Goal: Task Accomplishment & Management: Manage account settings

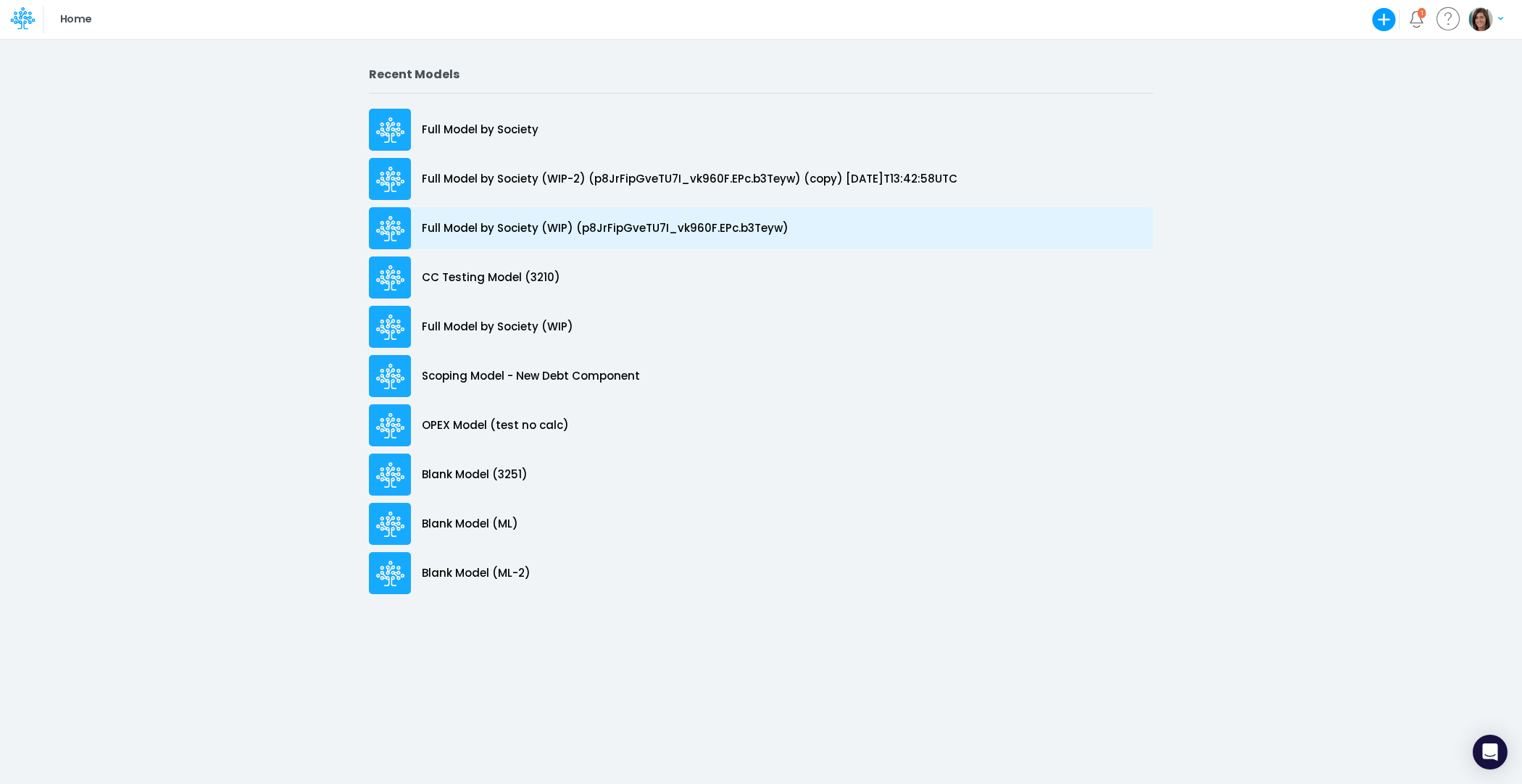
click at [707, 226] on p "Full Model by Society (WIP) (p8JrFipGveTU7I_vk960F.EPc.b3Teyw)" at bounding box center [606, 229] width 367 height 17
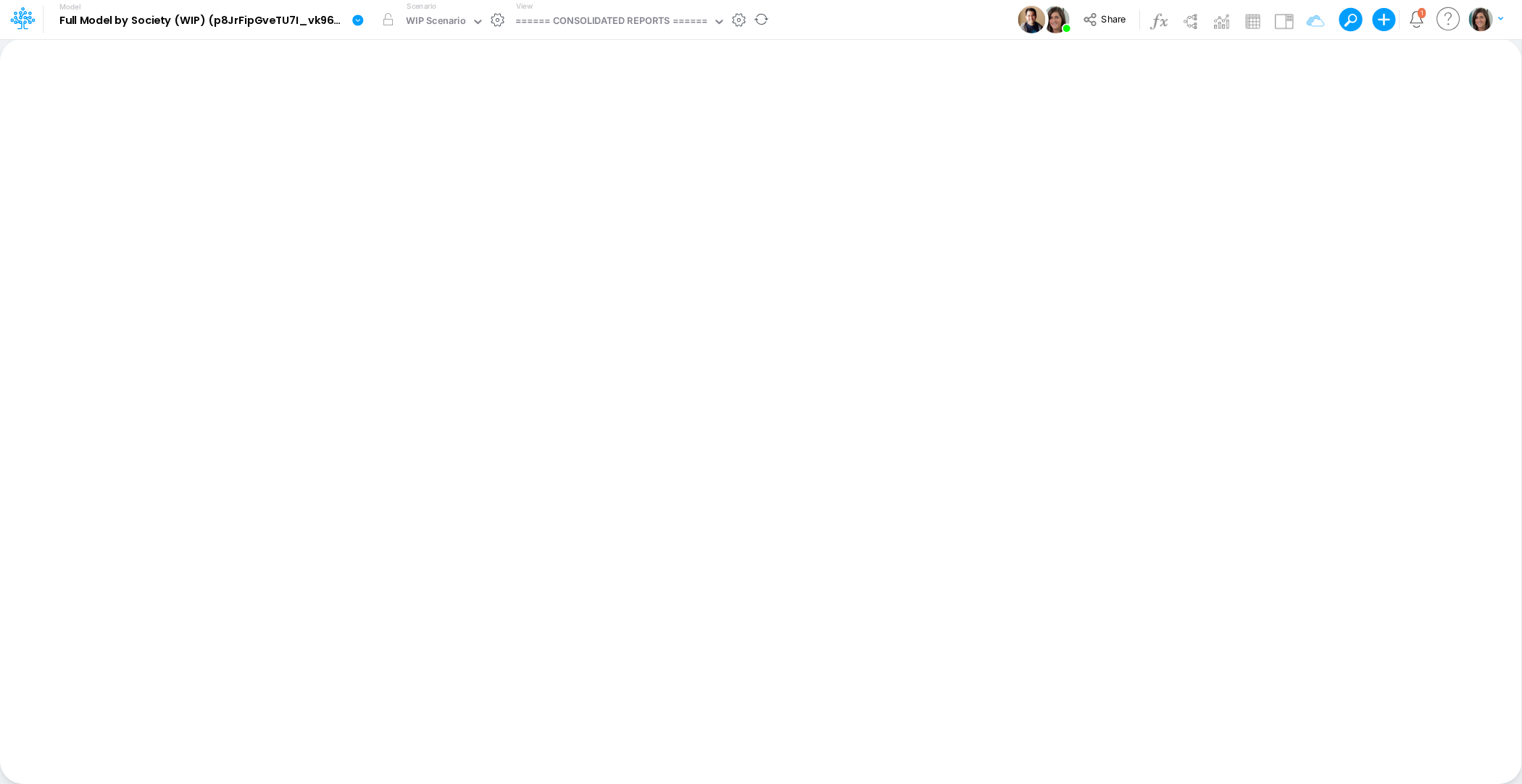
click at [644, 35] on div "View ====== CONSOLIDATED REPORTS ======" at bounding box center [618, 20] width 216 height 38
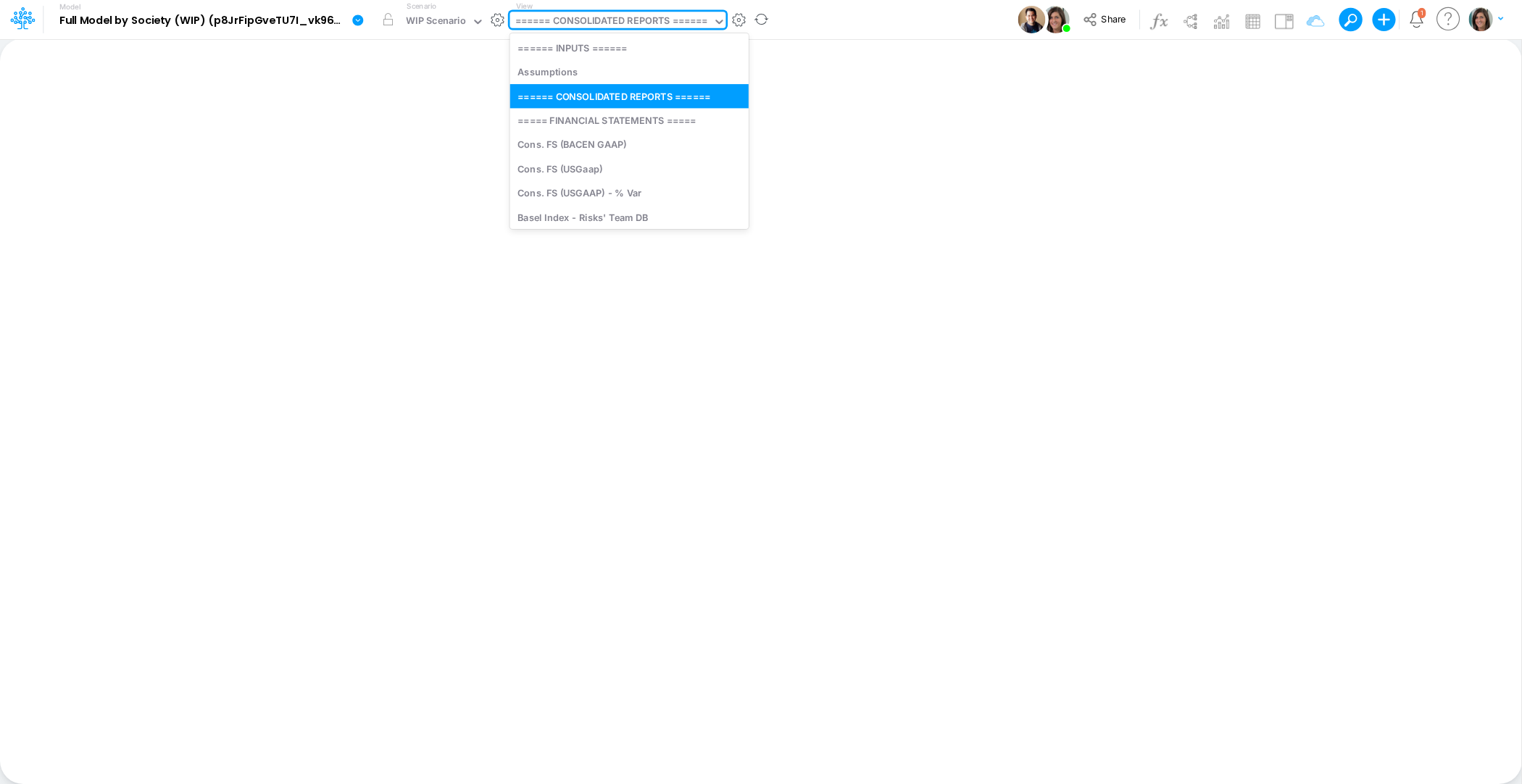
click at [644, 25] on div "====== CONSOLIDATED REPORTS ======" at bounding box center [610, 23] width 192 height 17
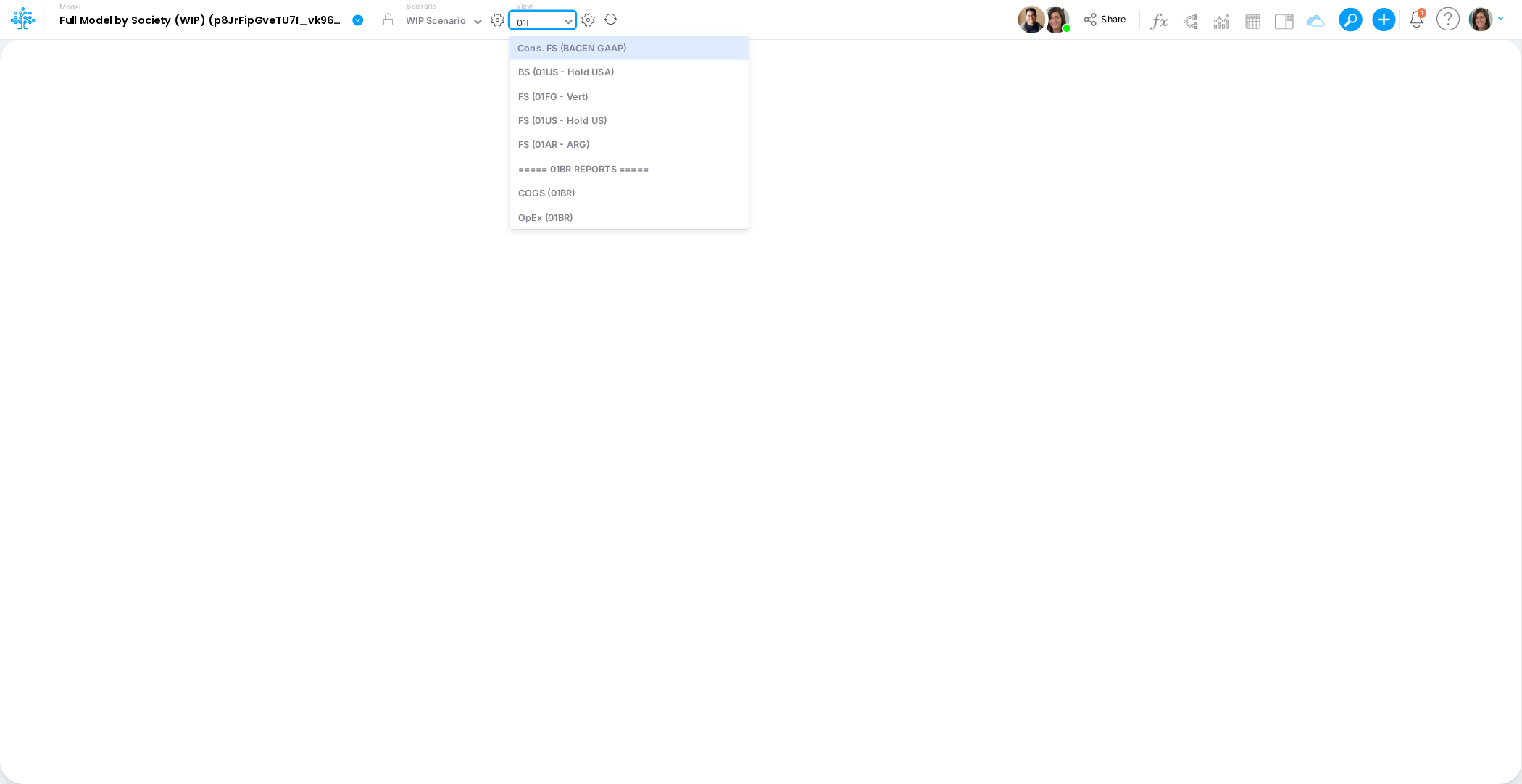
type input "01br"
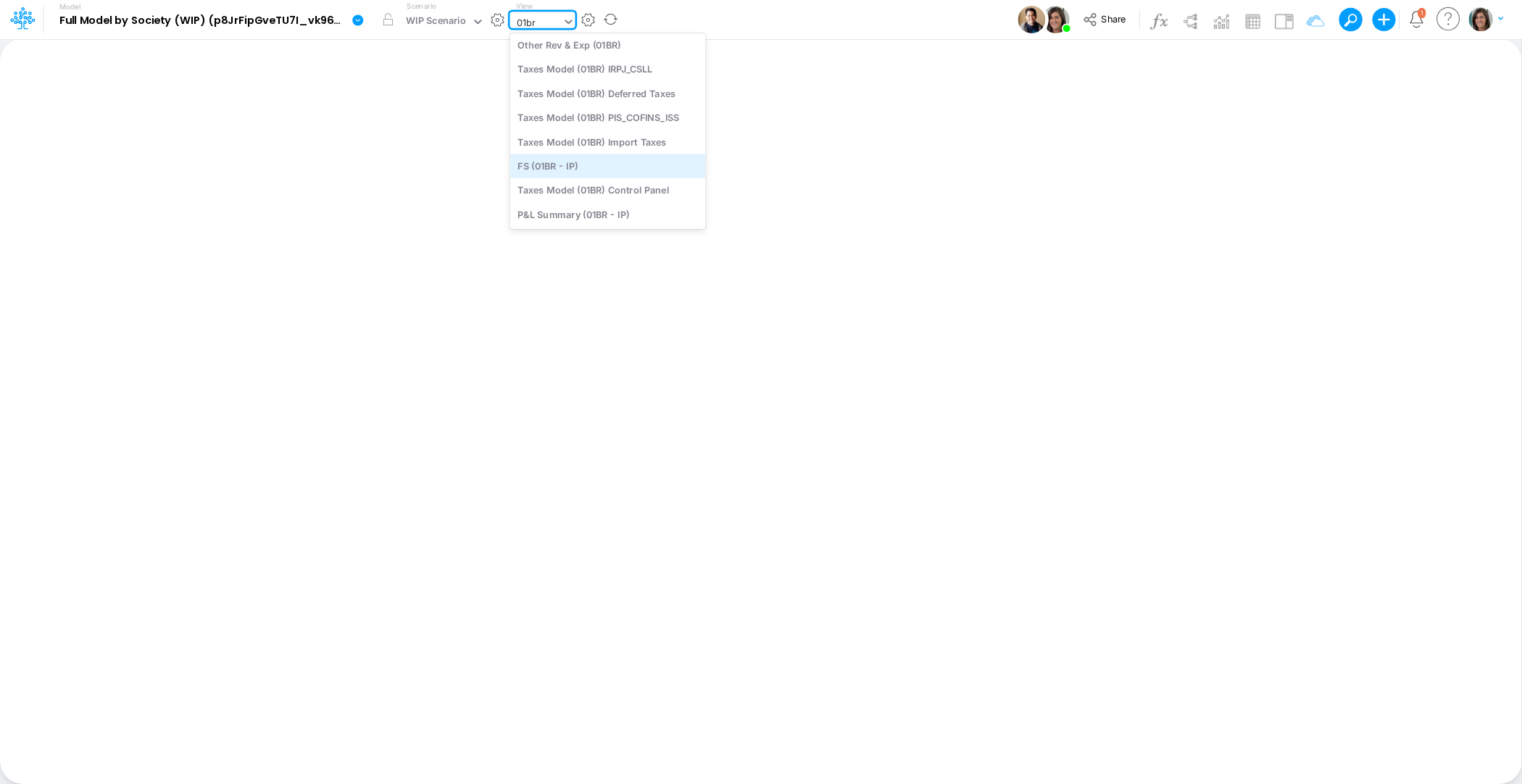
click at [588, 162] on div "FS (01BR - IP)" at bounding box center [607, 165] width 196 height 24
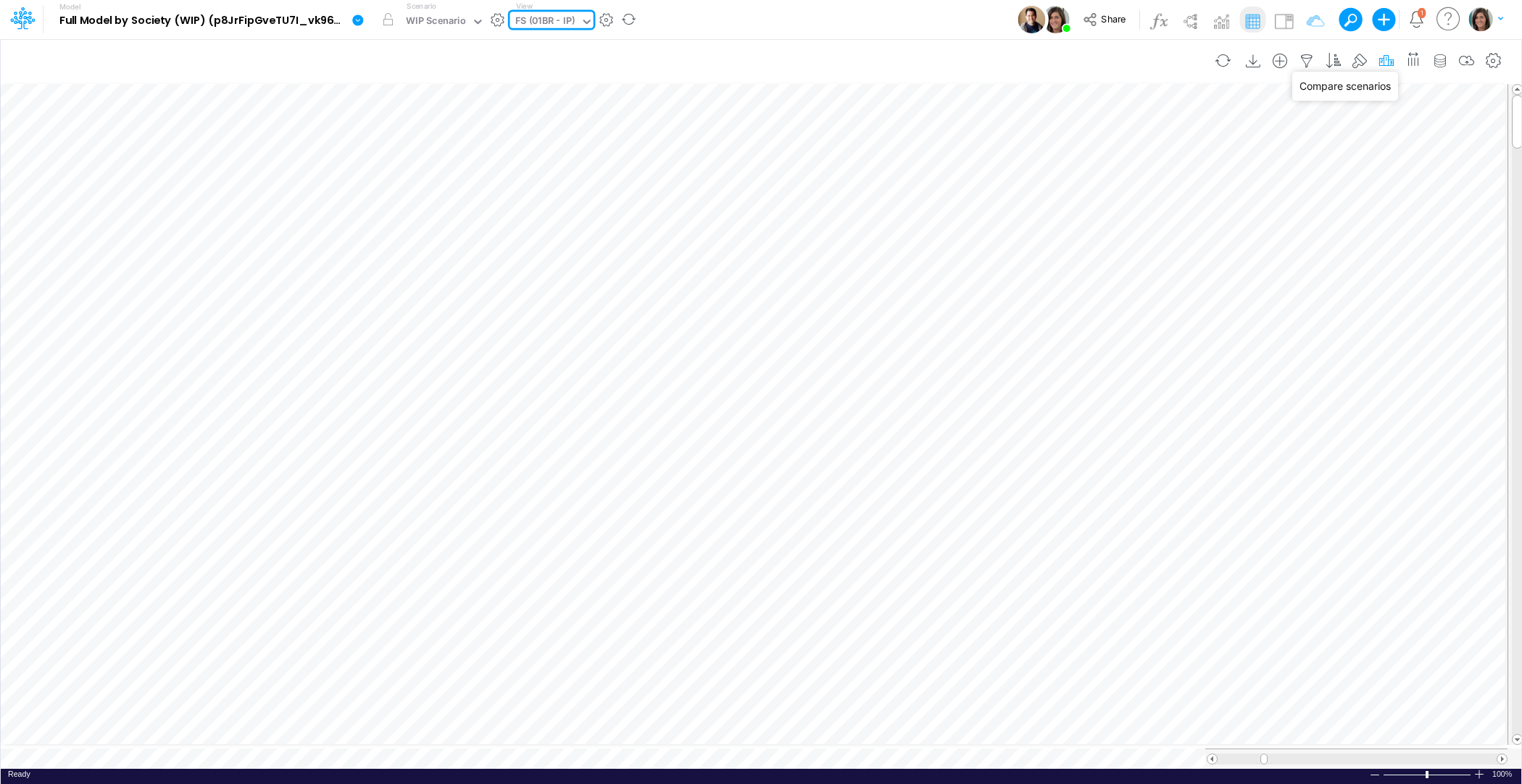
click at [1387, 59] on icon "button" at bounding box center [1386, 61] width 22 height 15
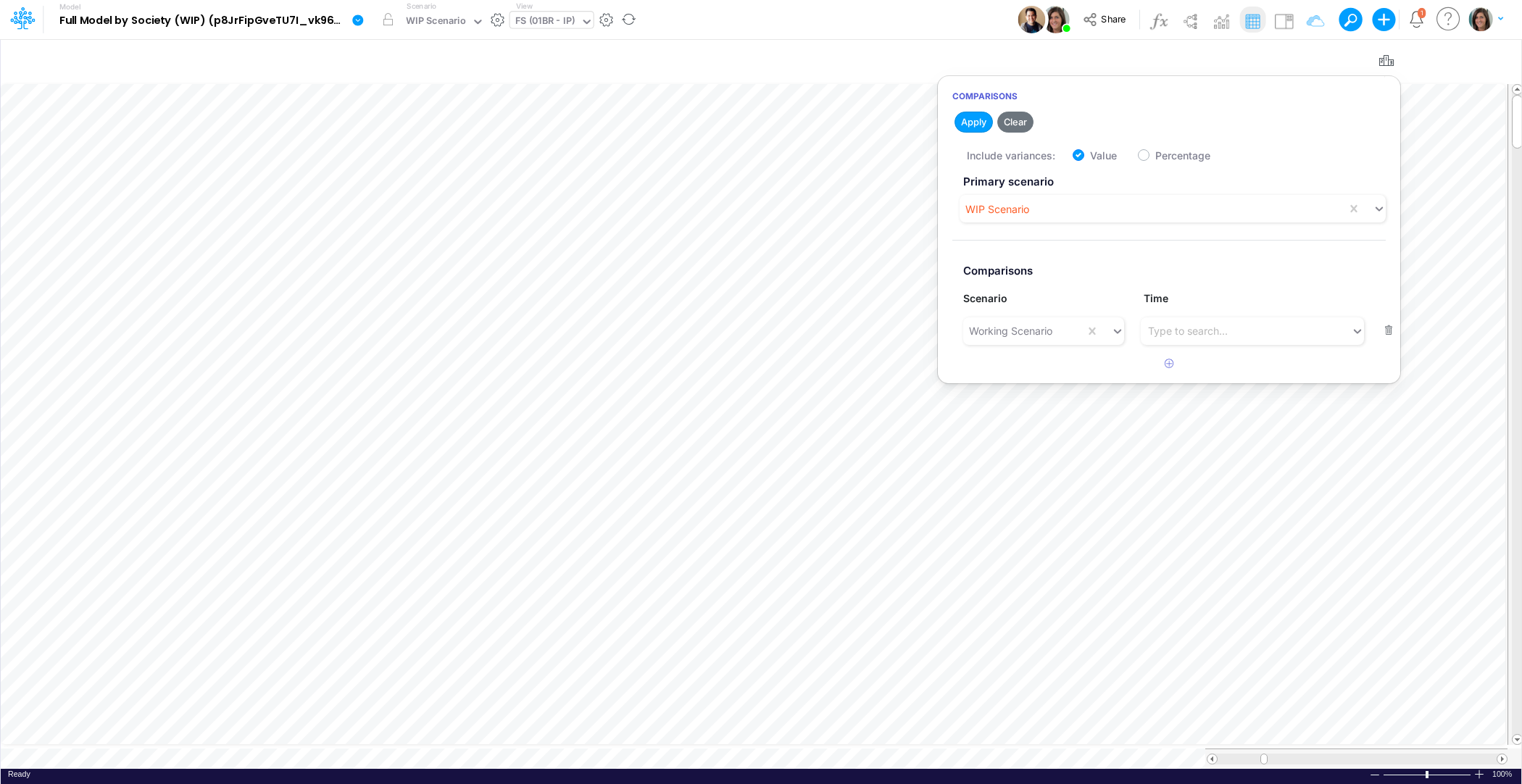
click at [960, 14] on div "Model Full Model by Society (WIP) (p8JrFipGveTU7I_vk960F.EPc.b3Teyw) Edit model…" at bounding box center [761, 19] width 1370 height 39
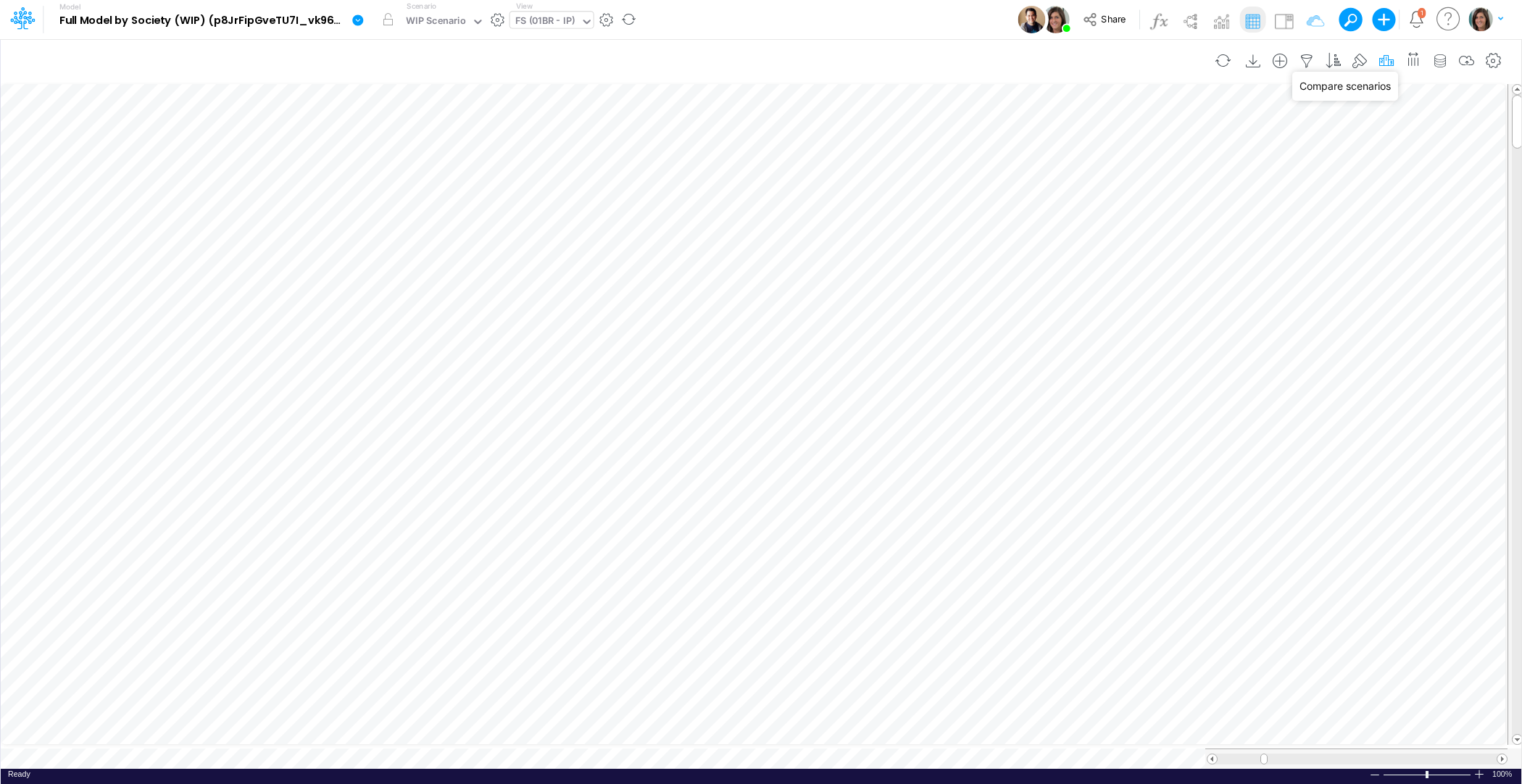
click at [1391, 58] on icon "button" at bounding box center [1386, 61] width 22 height 15
click at [1393, 61] on icon "button" at bounding box center [1386, 61] width 22 height 15
click at [964, 26] on div "Model Full Model by Society (WIP) (p8JrFipGveTU7I_vk960F.EPc.b3Teyw) Edit model…" at bounding box center [761, 19] width 1370 height 39
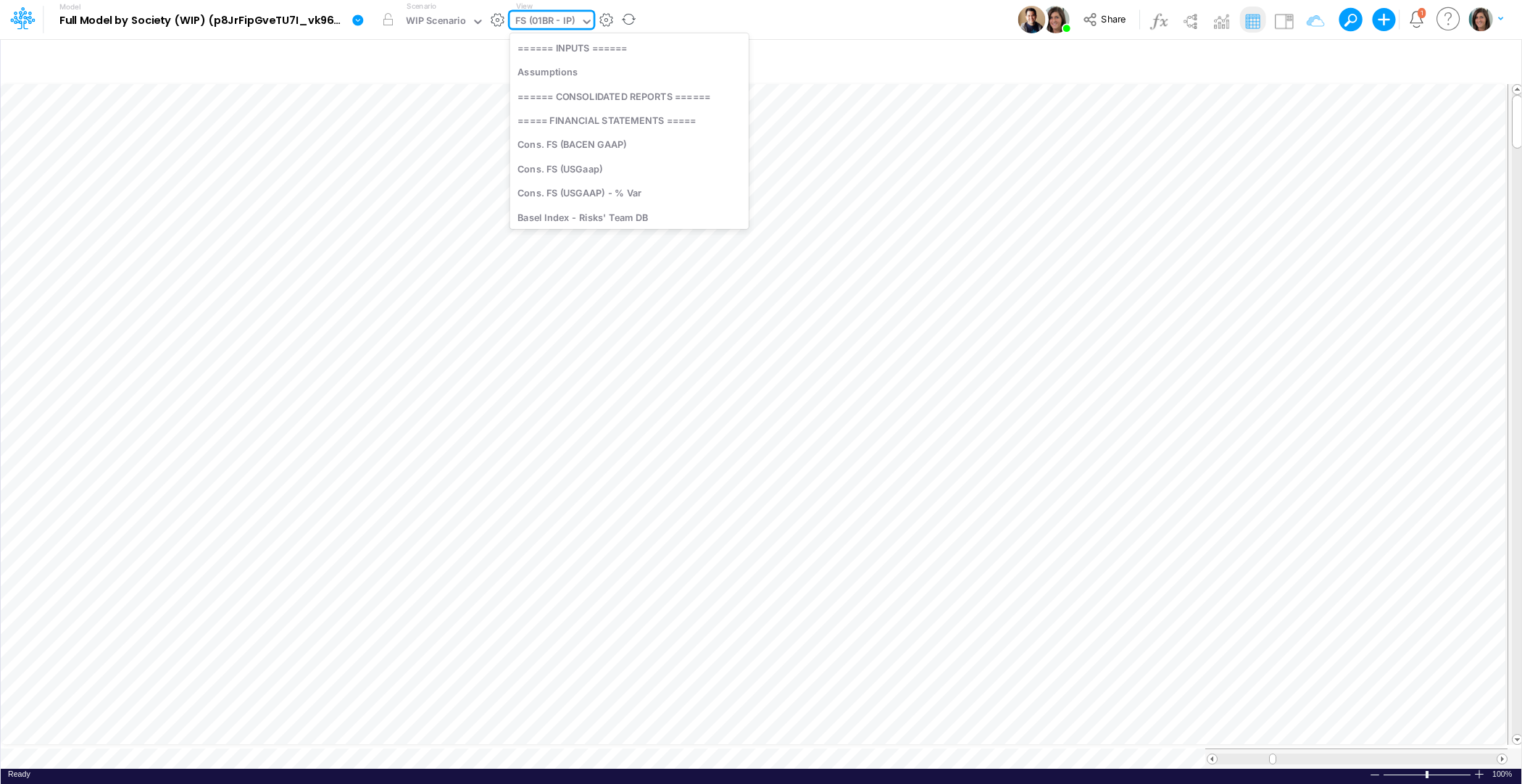
click at [552, 19] on div "FS (01BR - IP)" at bounding box center [545, 23] width 60 height 17
type input "pix"
click at [574, 52] on div "Unit Economics (PIX)" at bounding box center [628, 47] width 237 height 24
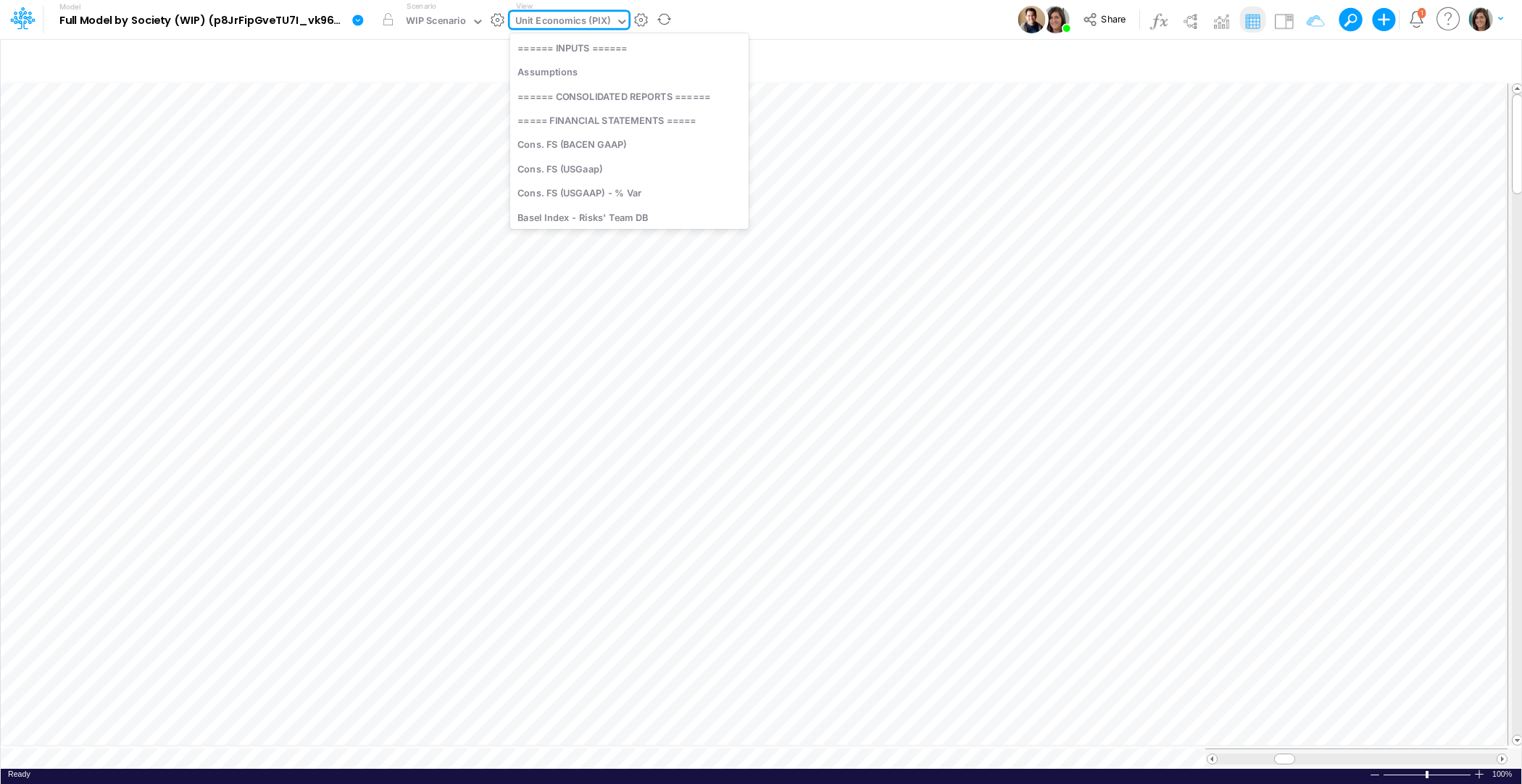
click at [587, 15] on div "Unit Economics (PIX)" at bounding box center [562, 23] width 95 height 17
type input "p&l"
click at [705, 19] on div "Model Full Model by Society (WIP) (p8JrFipGveTU7I_vk960F.EPc.b3Teyw) Edit model…" at bounding box center [761, 19] width 1370 height 39
click at [543, 20] on div "Unit Economics (PIX)" at bounding box center [562, 23] width 95 height 17
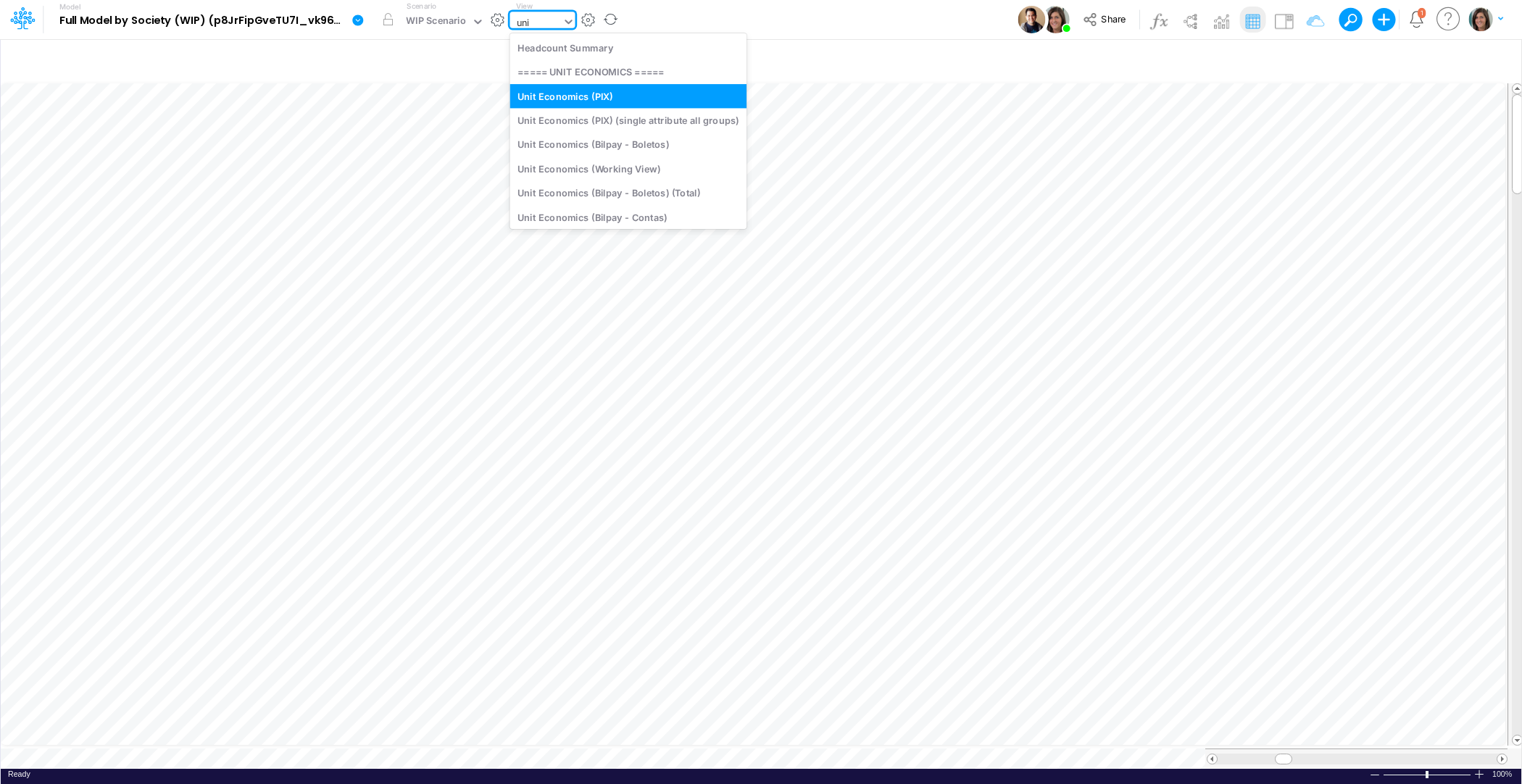
type input "unit"
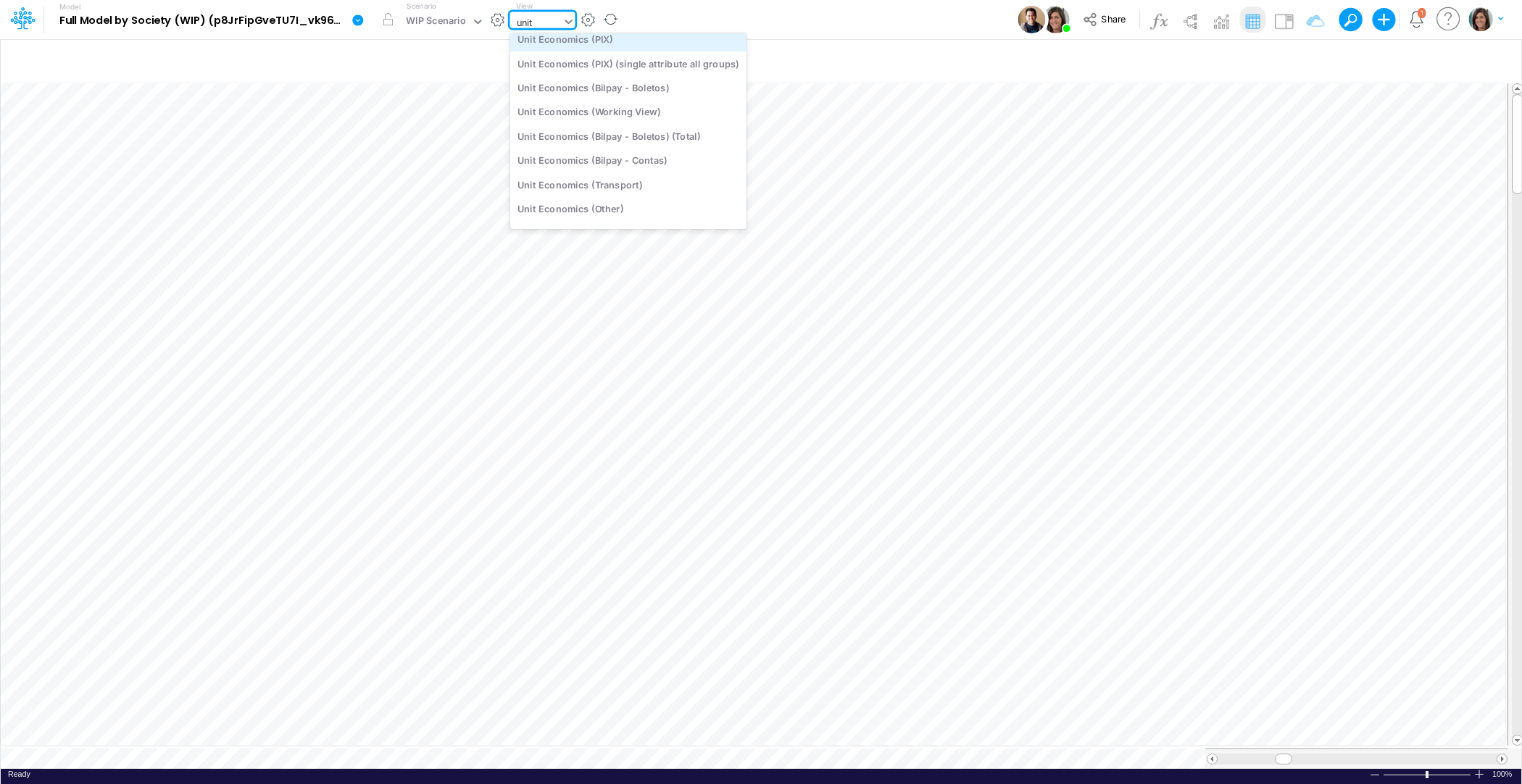
scroll to position [111, 0]
click at [613, 207] on div "Unit Economics" at bounding box center [628, 213] width 237 height 24
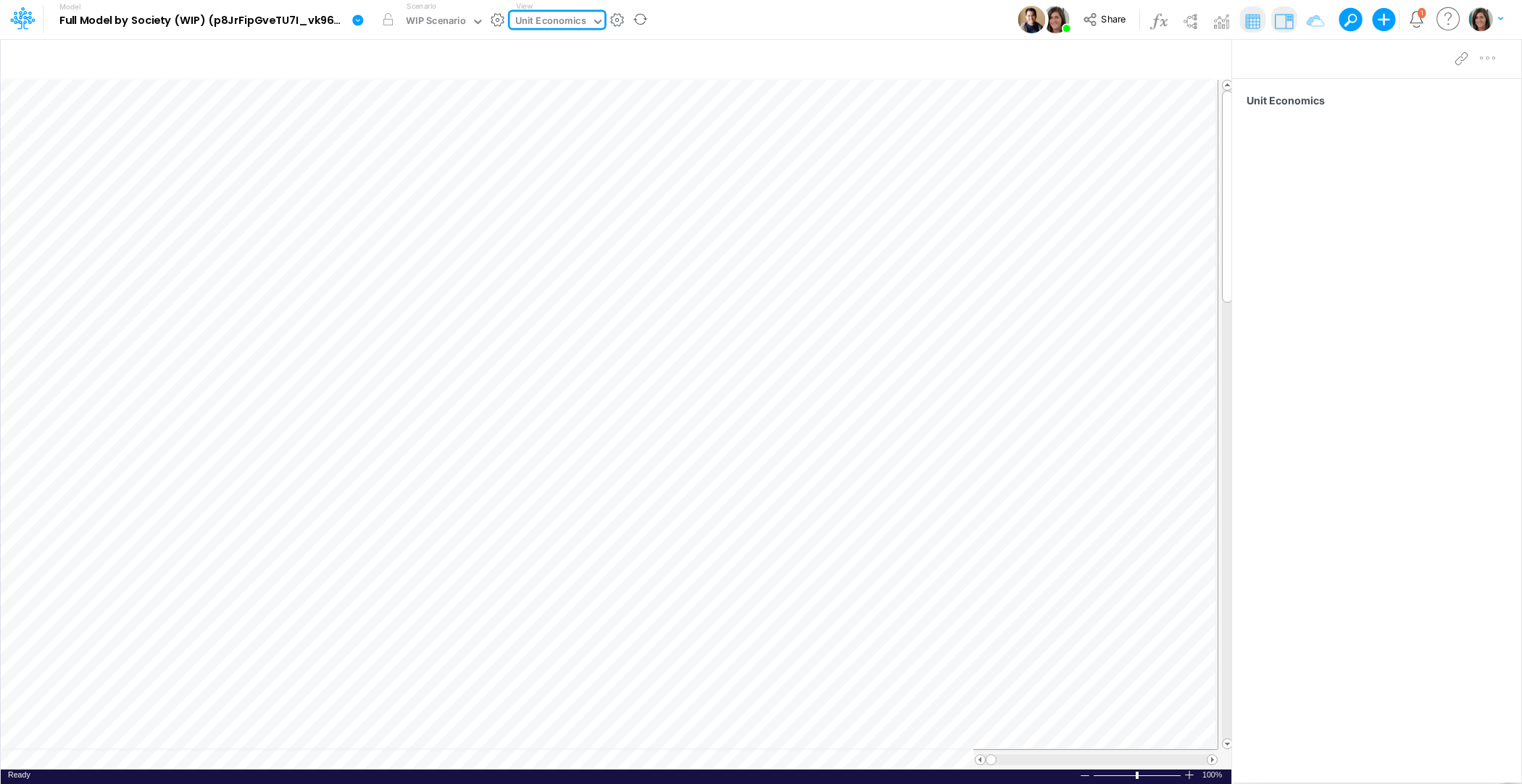
click at [570, 30] on div "Unit Economics" at bounding box center [550, 23] width 71 height 17
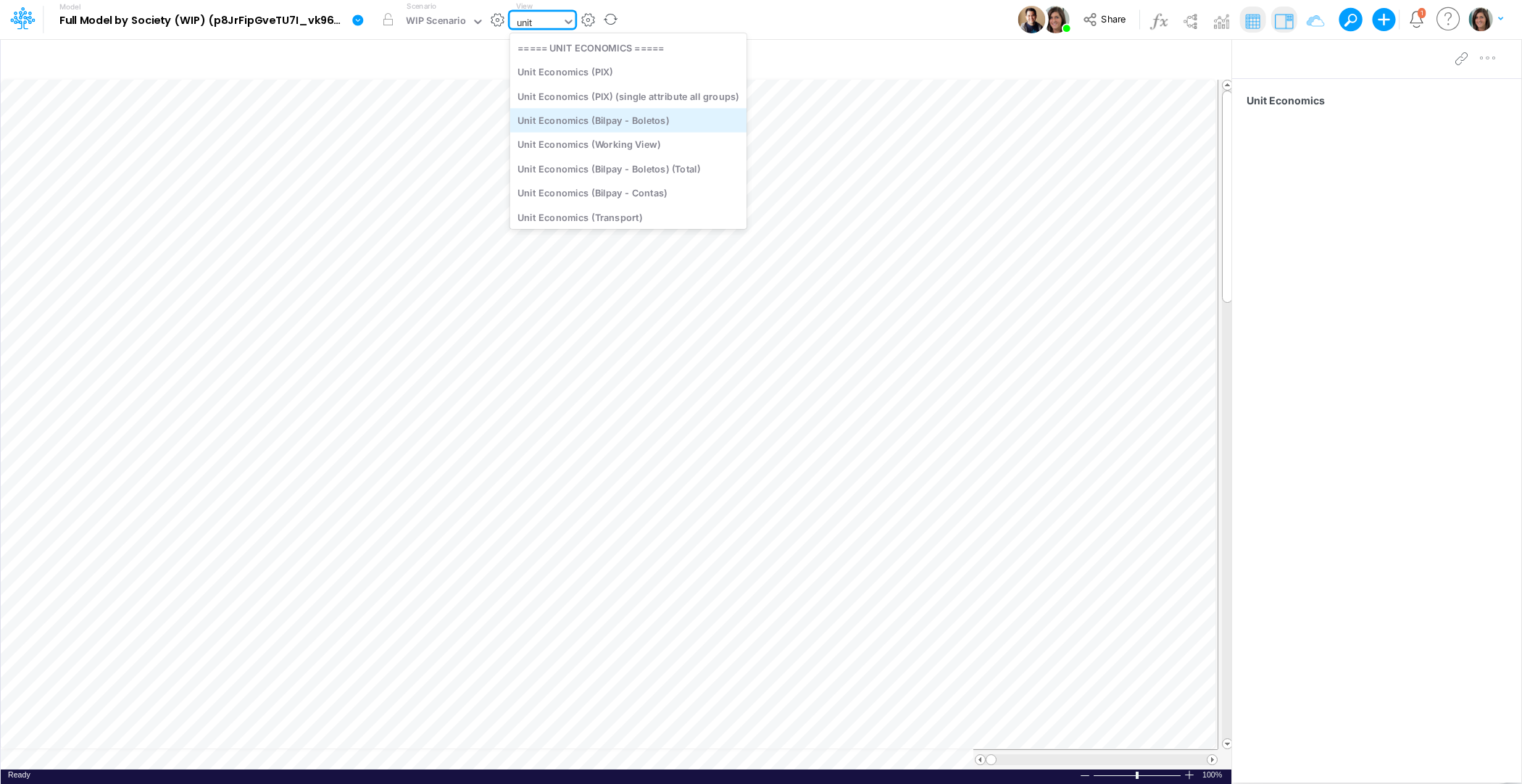
type input "unit e"
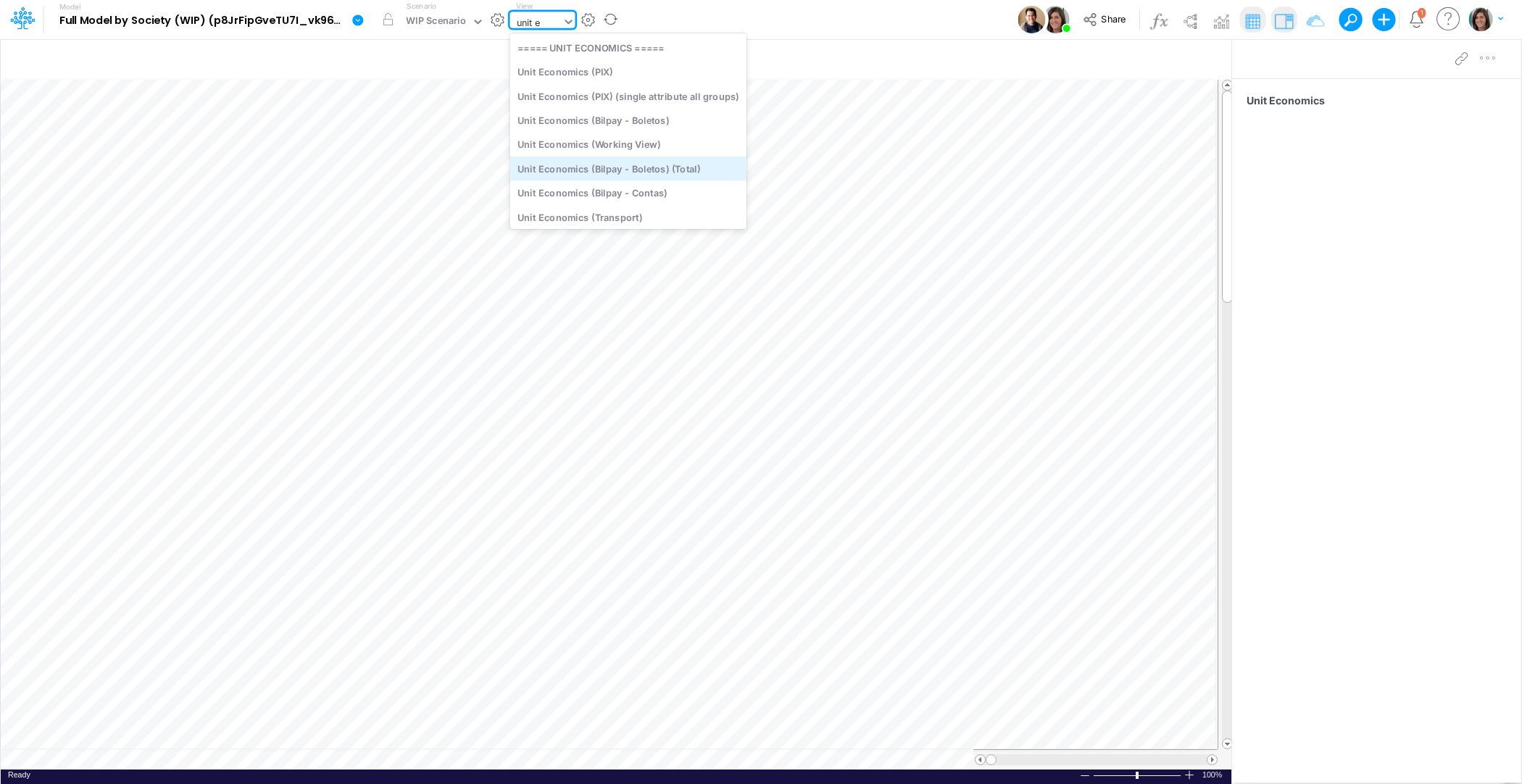
scroll to position [111, 0]
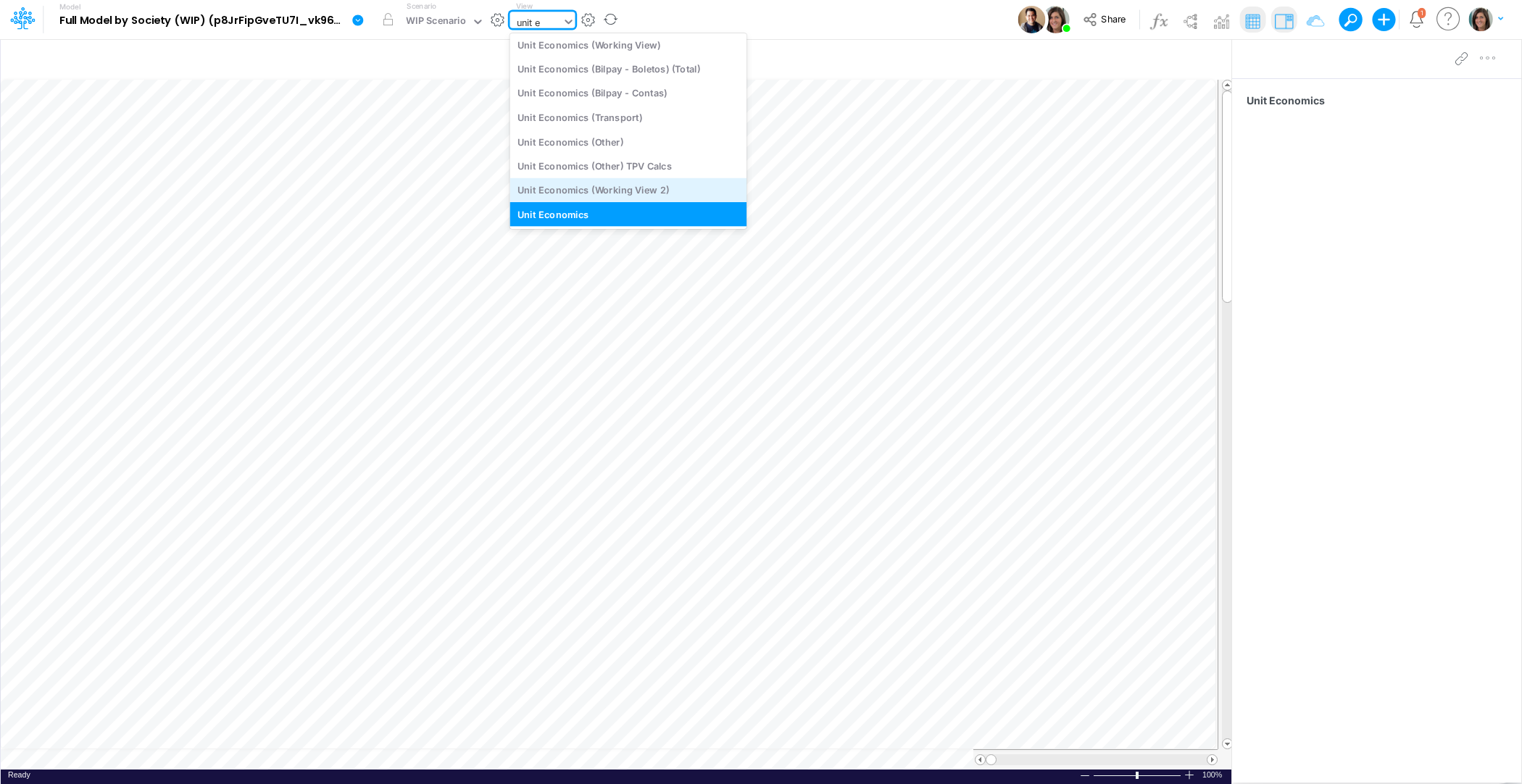
click at [592, 187] on div "Unit Economics (Working View 2)" at bounding box center [628, 190] width 237 height 24
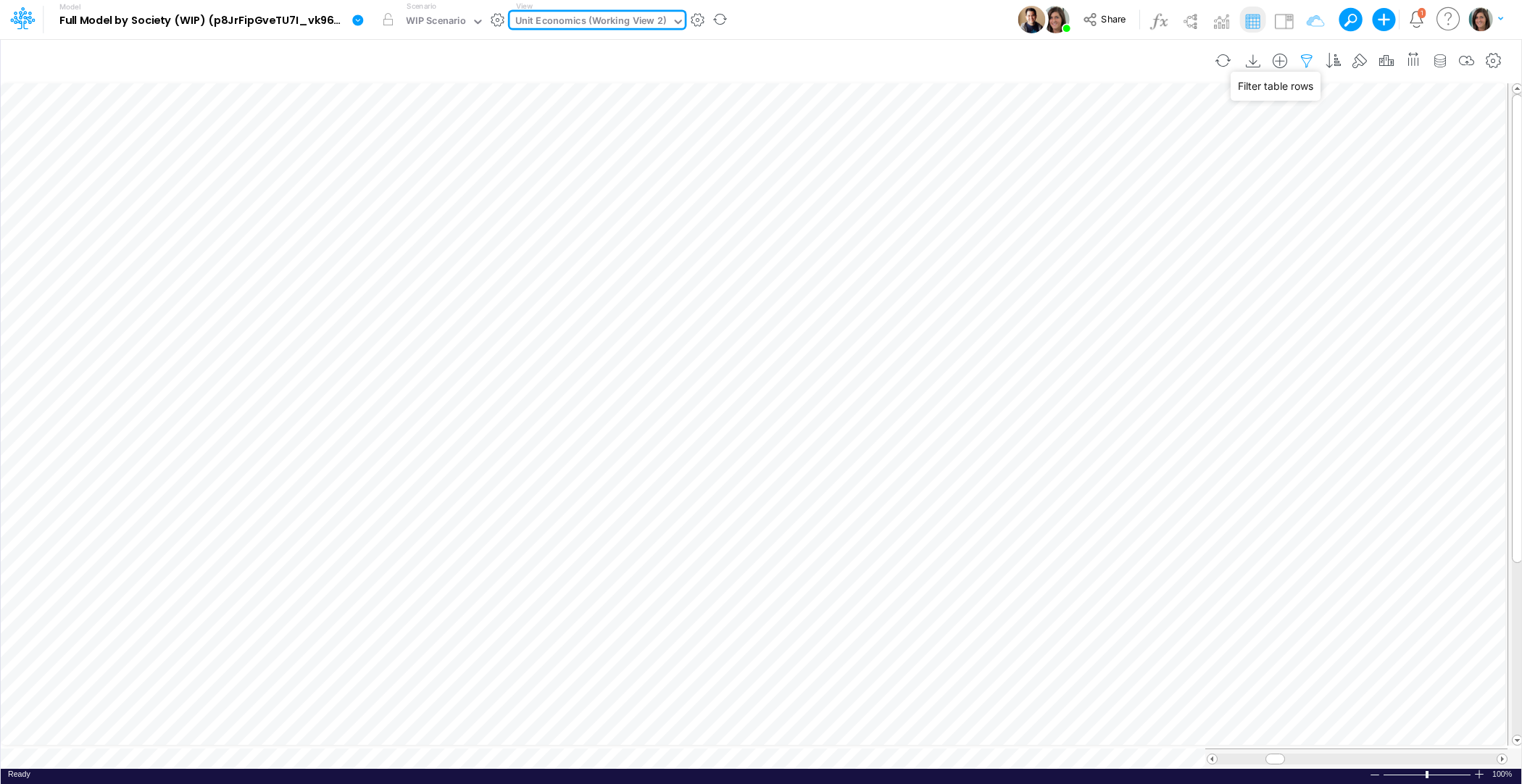
click at [1310, 64] on icon "button" at bounding box center [1307, 61] width 22 height 15
select select "contains"
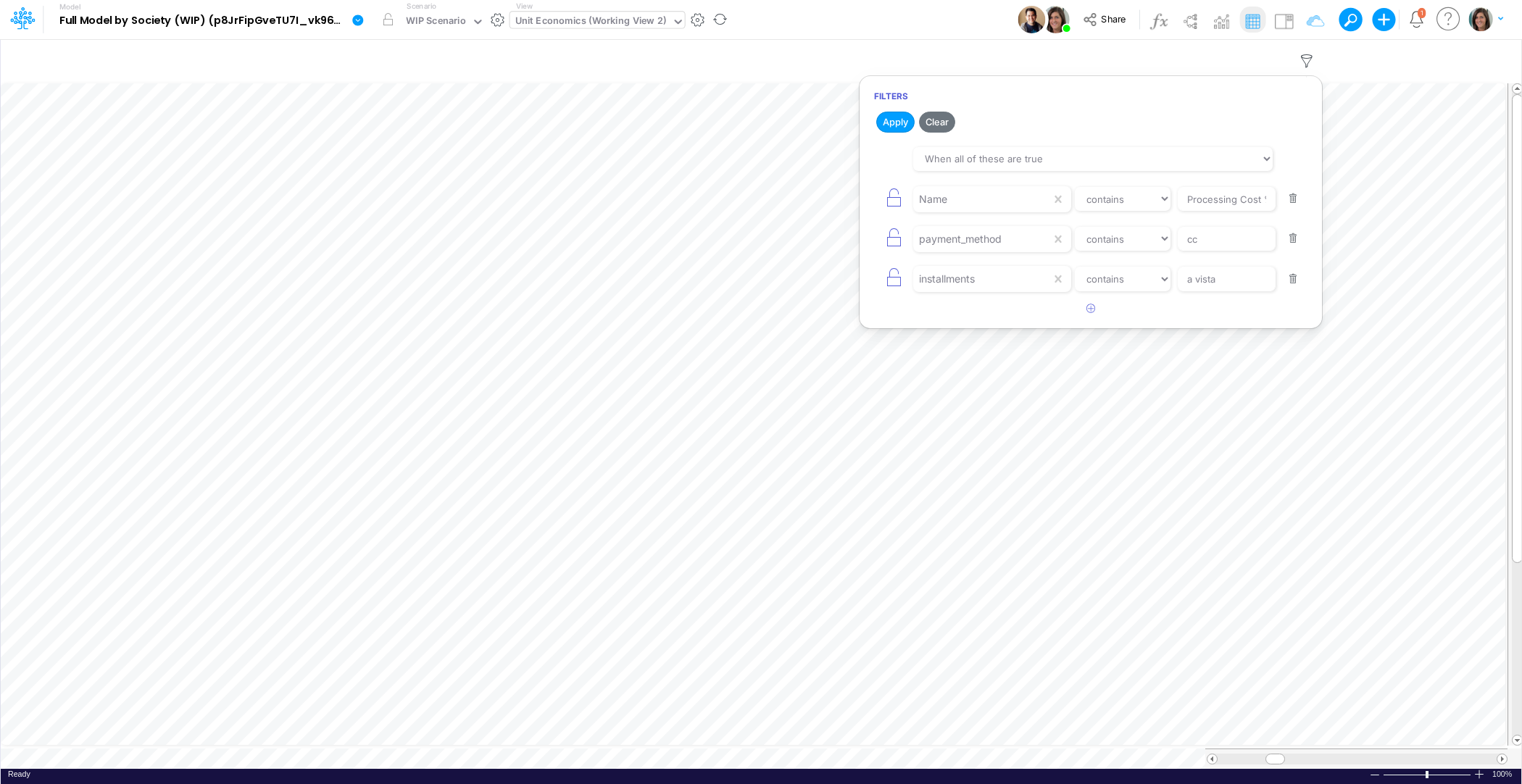
click at [1291, 278] on button "button" at bounding box center [1293, 279] width 28 height 20
click at [1291, 241] on button "button" at bounding box center [1293, 238] width 28 height 20
click at [1219, 208] on input "Processing Cost %" at bounding box center [1227, 199] width 98 height 25
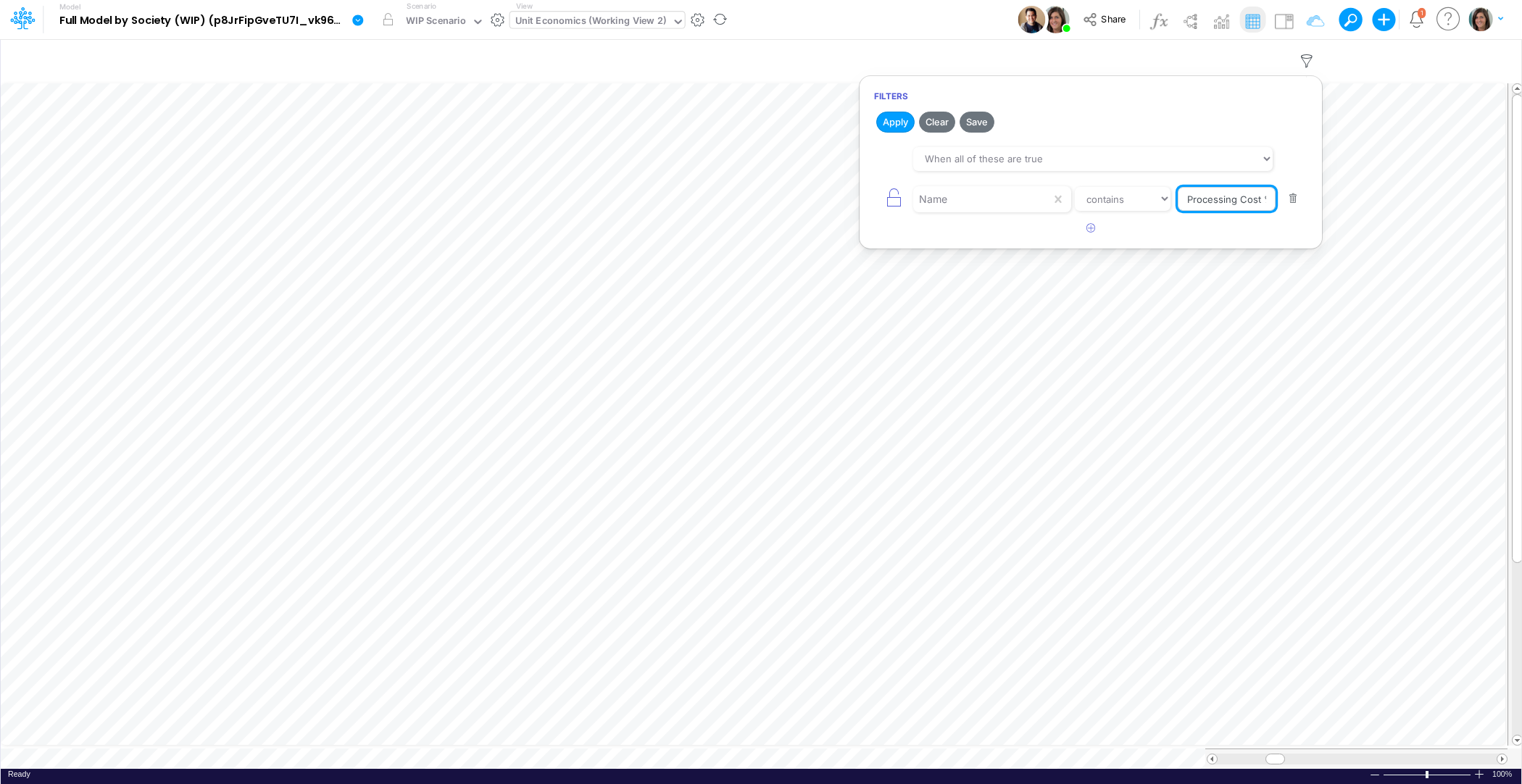
type input "a"
type input "Active Users"
click at [1133, 196] on select "equals not equal starts with ends with contains" at bounding box center [1122, 199] width 97 height 25
select select "equals"
click at [1074, 187] on select "equals not equal starts with ends with contains" at bounding box center [1122, 199] width 97 height 25
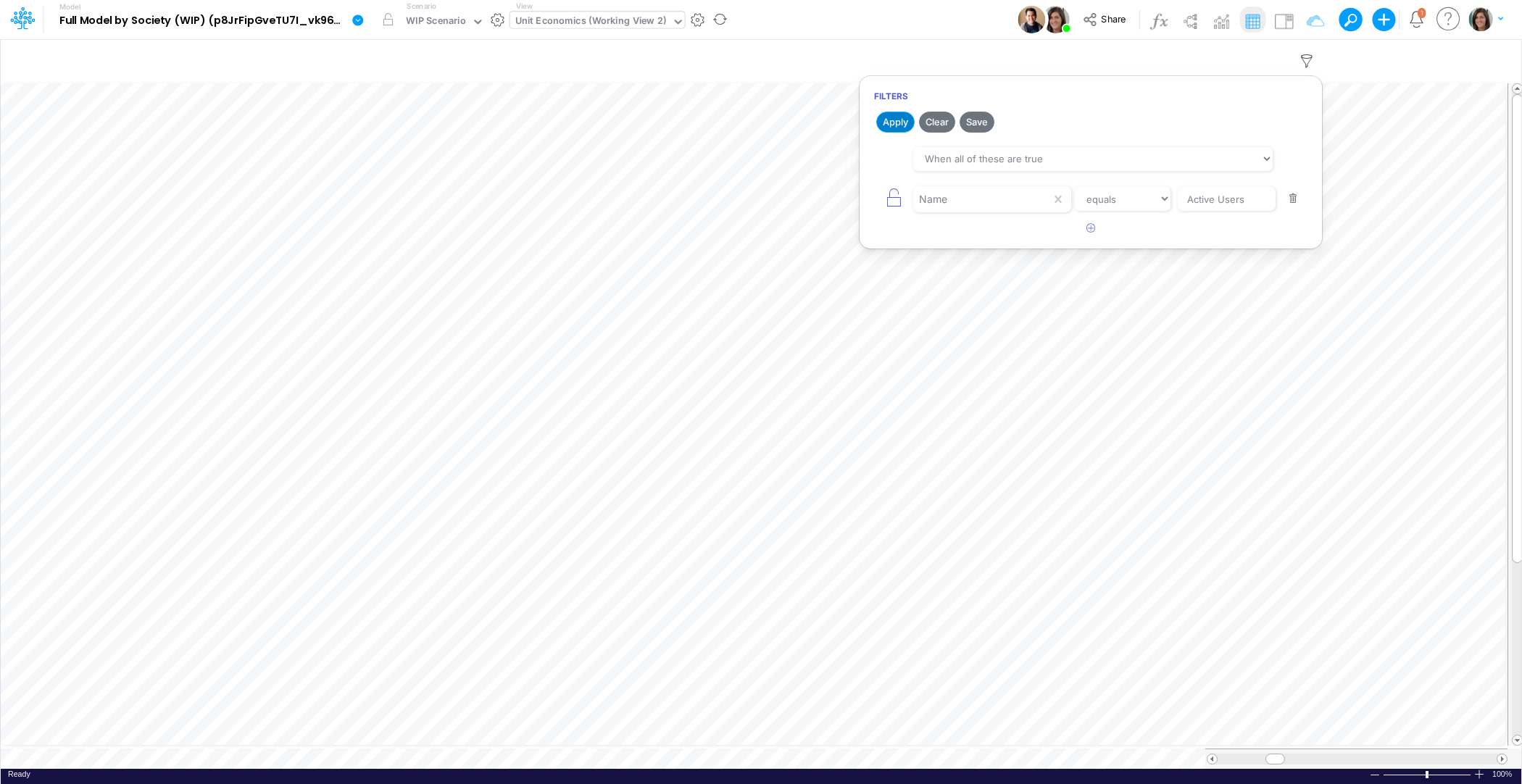
click at [895, 118] on button "Apply" at bounding box center [896, 122] width 39 height 21
click at [981, 121] on button "Save" at bounding box center [977, 122] width 35 height 21
click at [947, 13] on div "Model Full Model by Society (WIP) (p8JrFipGveTU7I_vk960F.EPc.b3Teyw) Edit model…" at bounding box center [761, 19] width 1370 height 39
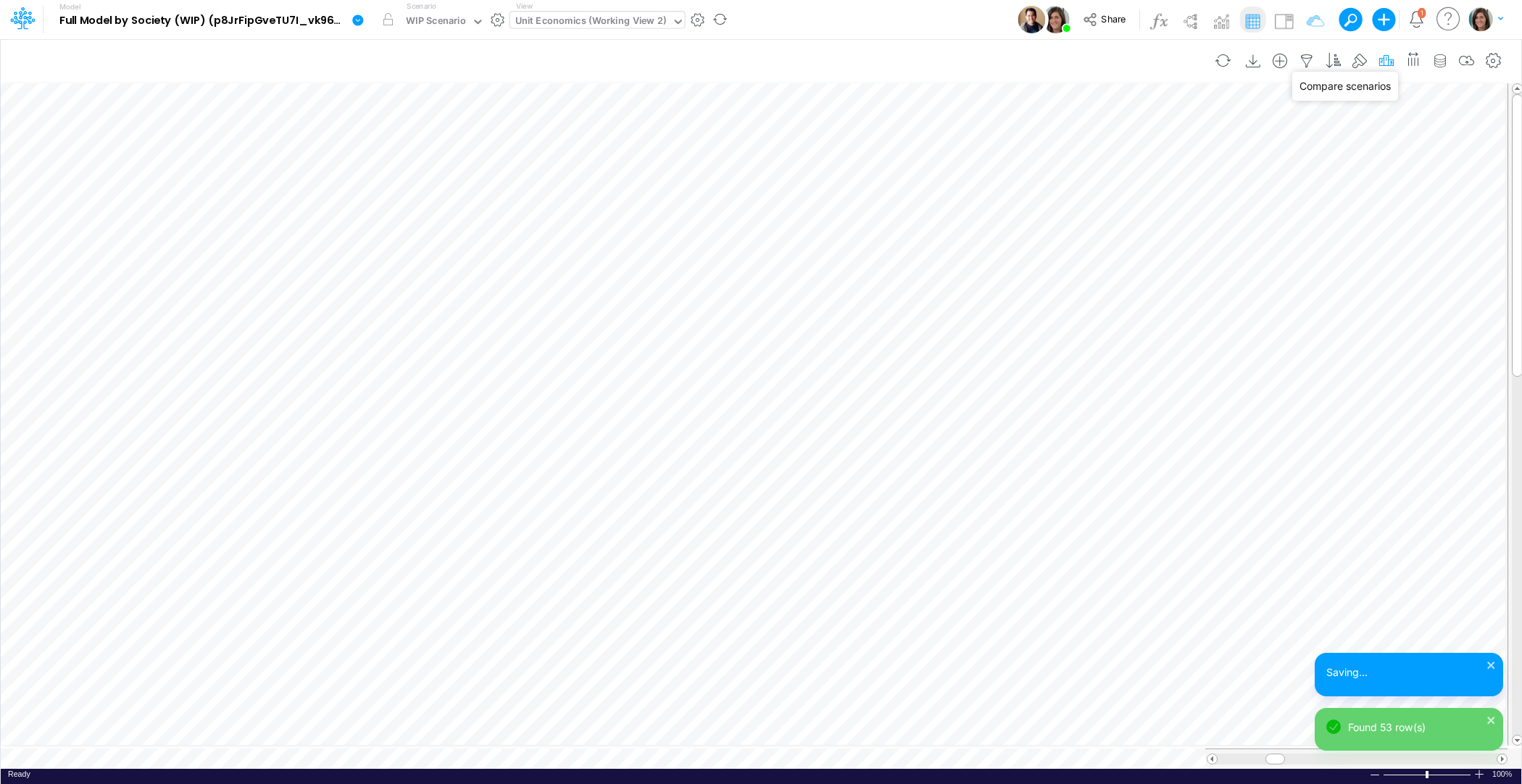
click at [1391, 60] on icon "button" at bounding box center [1386, 61] width 22 height 15
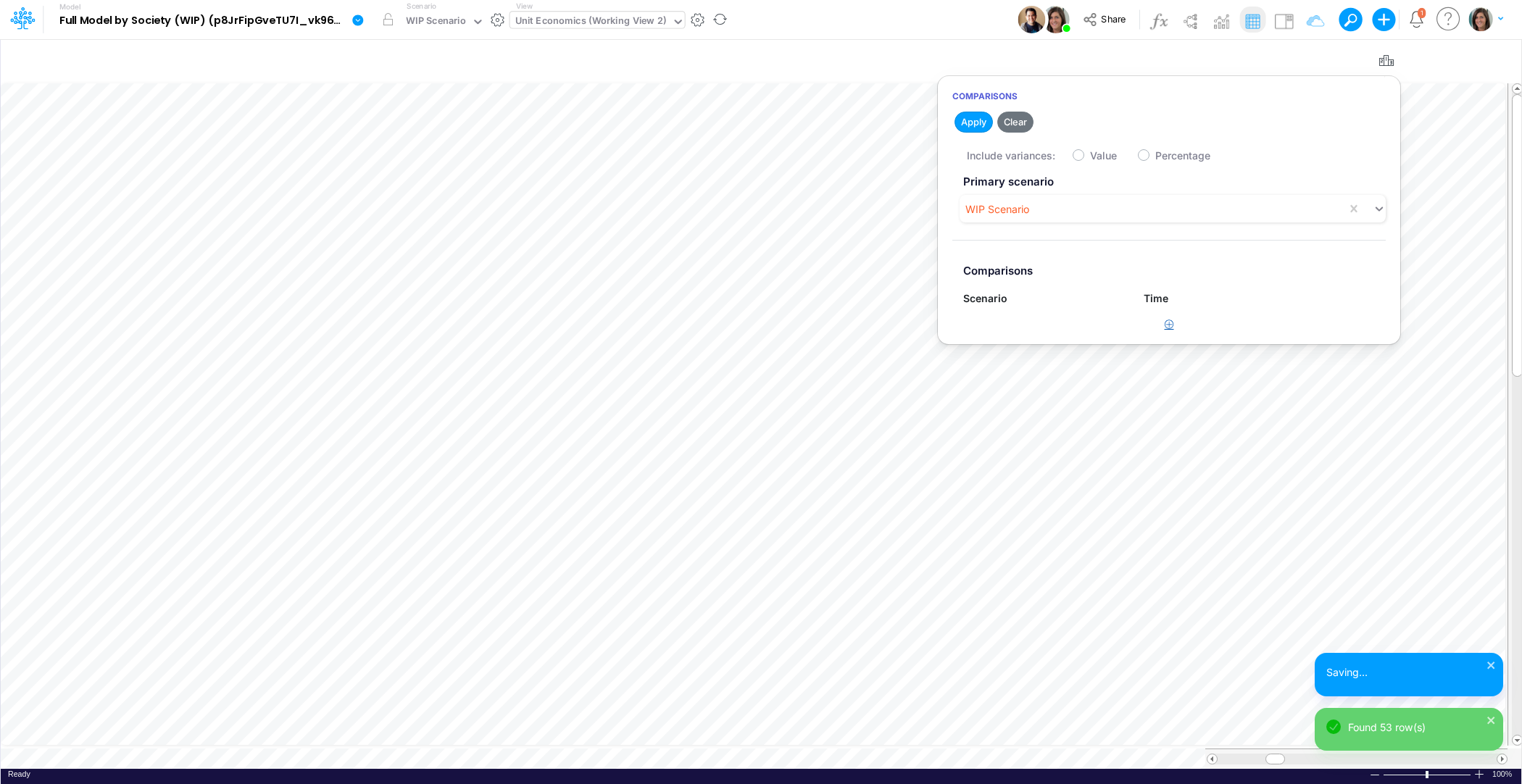
click at [1170, 319] on icon "button" at bounding box center [1170, 324] width 9 height 9
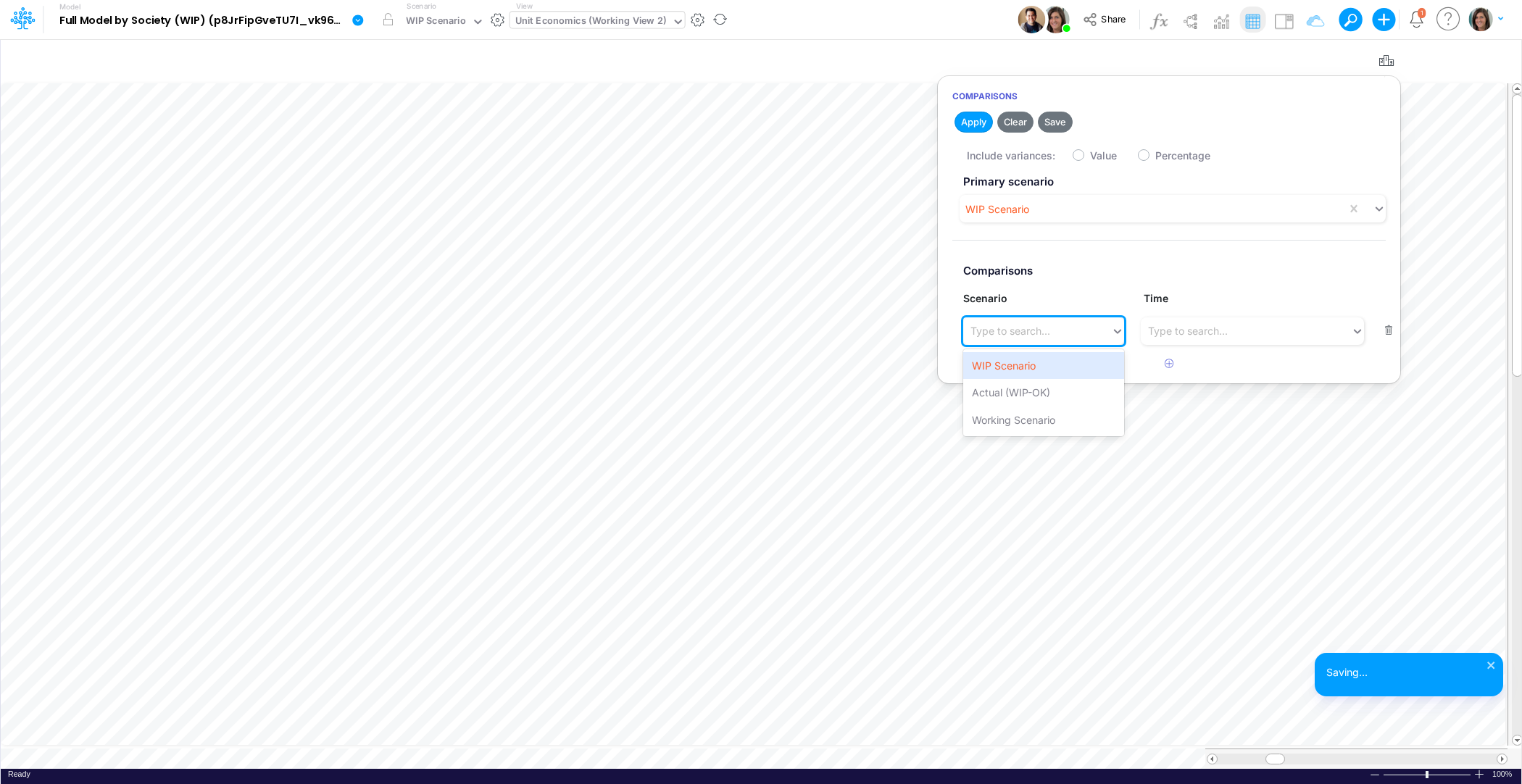
click at [1059, 329] on div "Type to search..." at bounding box center [1037, 331] width 148 height 24
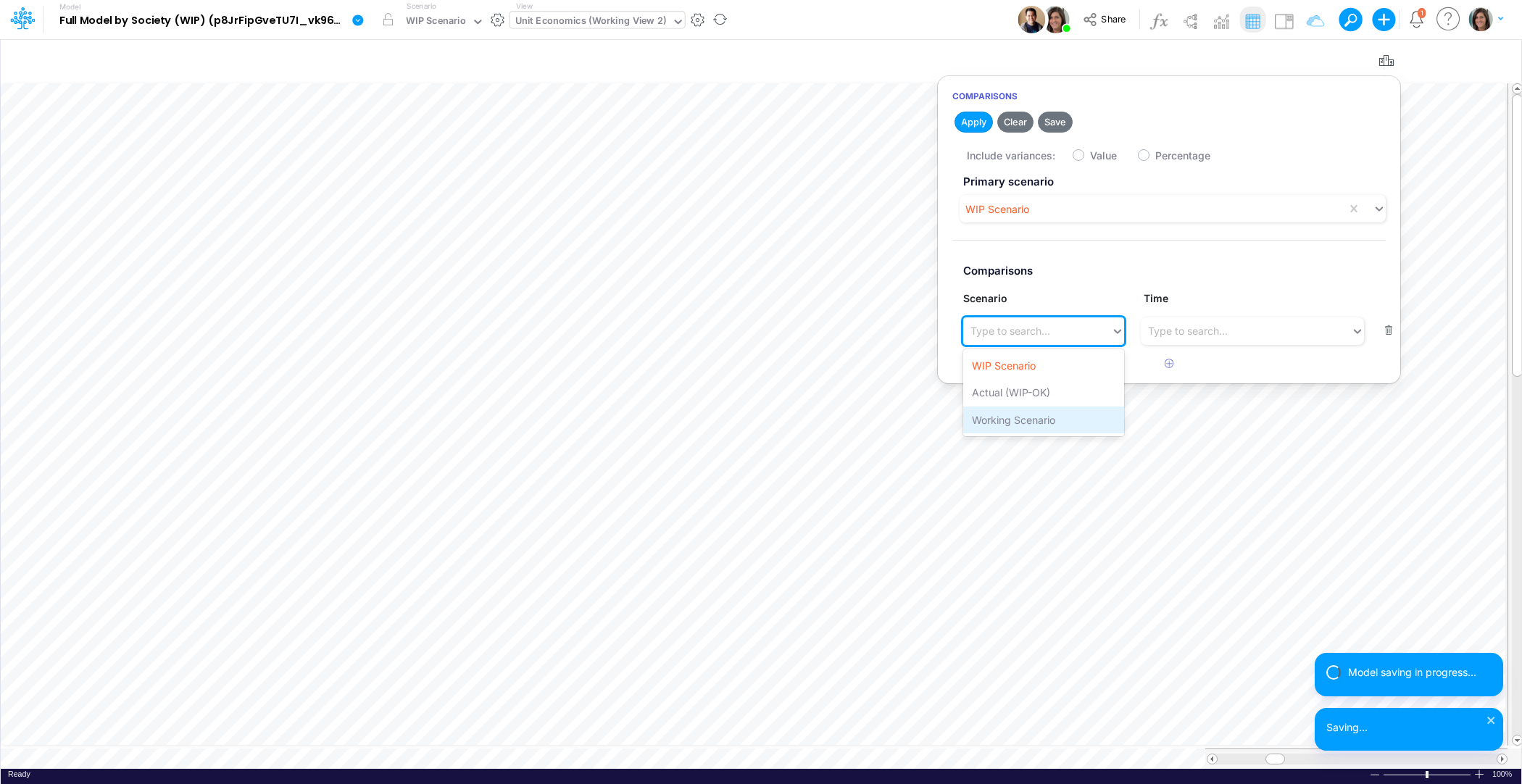
click at [1060, 418] on div "Working Scenario" at bounding box center [1044, 419] width 161 height 26
click at [1090, 156] on label "Value" at bounding box center [1103, 156] width 26 height 15
click at [1090, 156] on input "Value" at bounding box center [1095, 152] width 9 height 9
checkbox input "true"
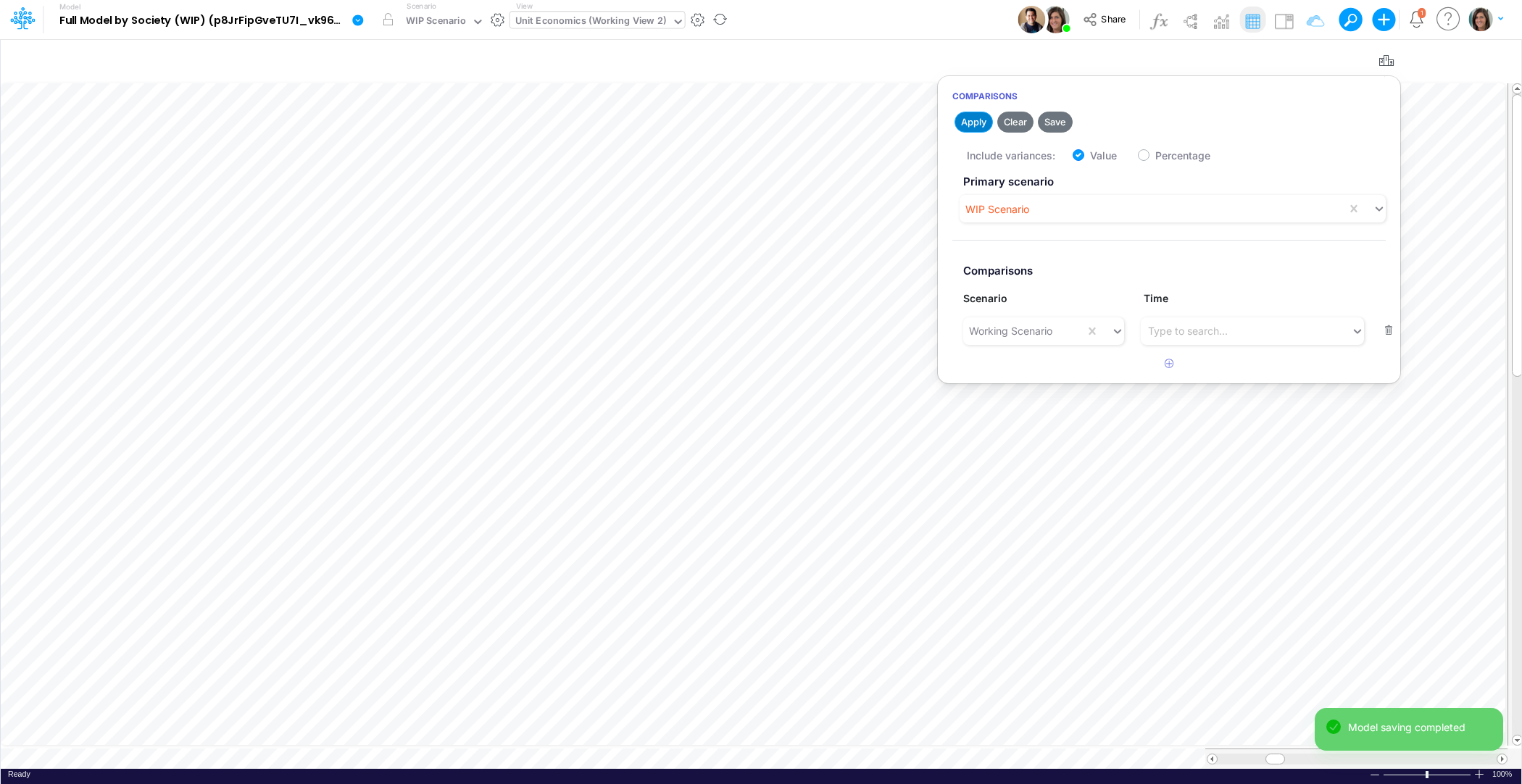
click at [976, 124] on button "Apply" at bounding box center [973, 122] width 39 height 21
click at [901, 22] on div "Model Full Model by Society (WIP) (p8JrFipGveTU7I_vk960F.EPc.b3Teyw) Edit model…" at bounding box center [761, 19] width 1370 height 39
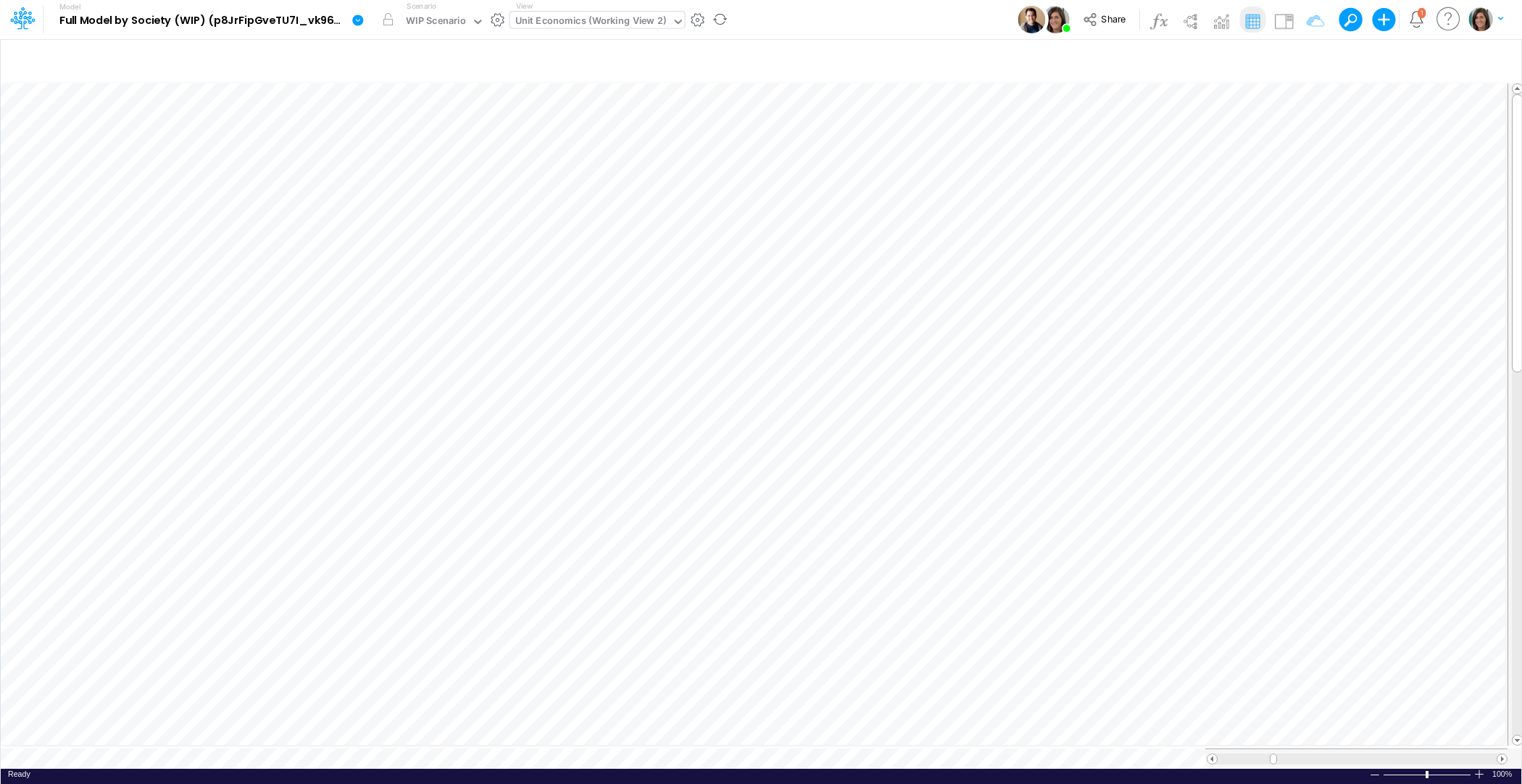
scroll to position [7, 1]
click at [939, 195] on icon "button" at bounding box center [943, 200] width 22 height 15
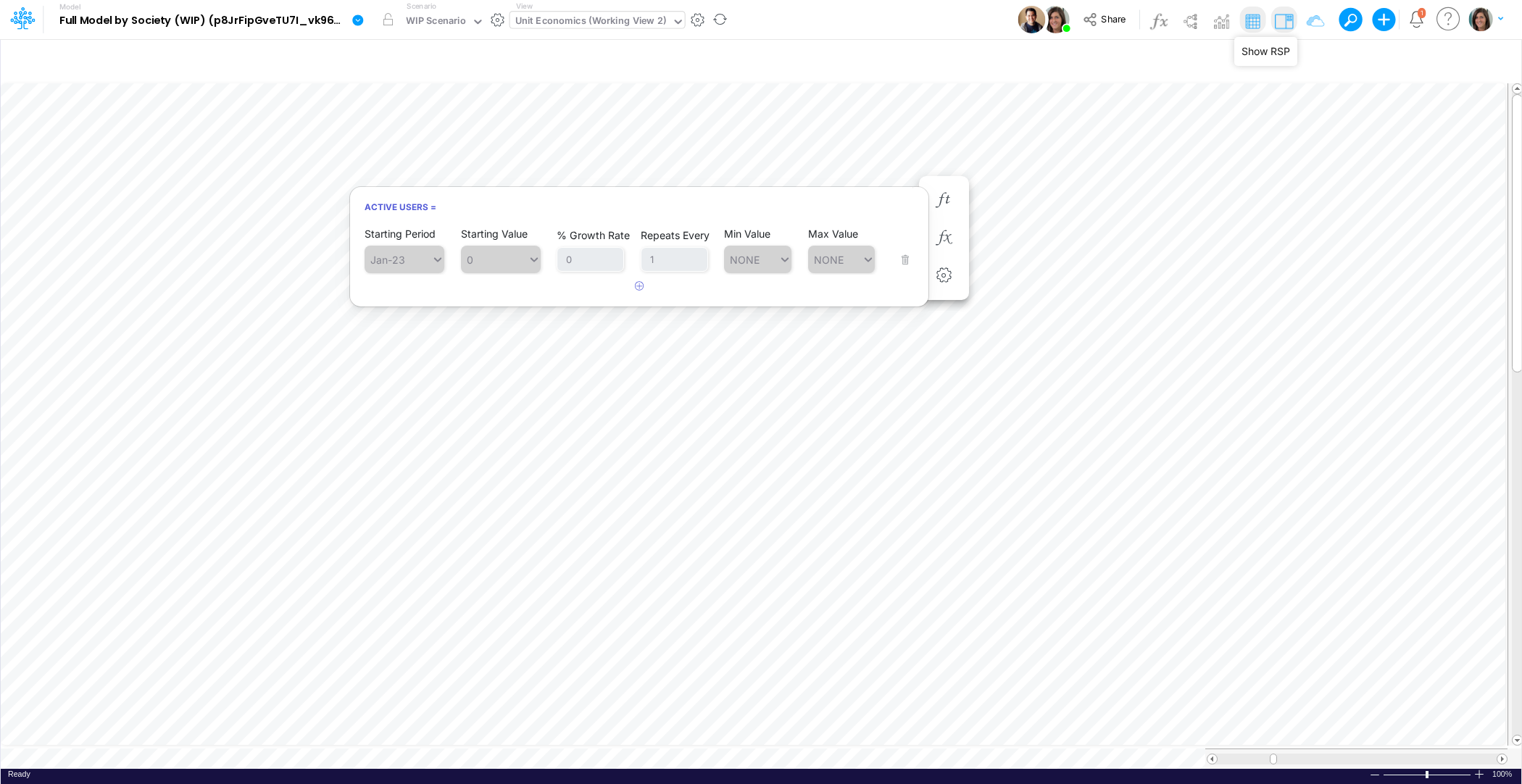
click at [1283, 18] on img at bounding box center [1283, 21] width 24 height 24
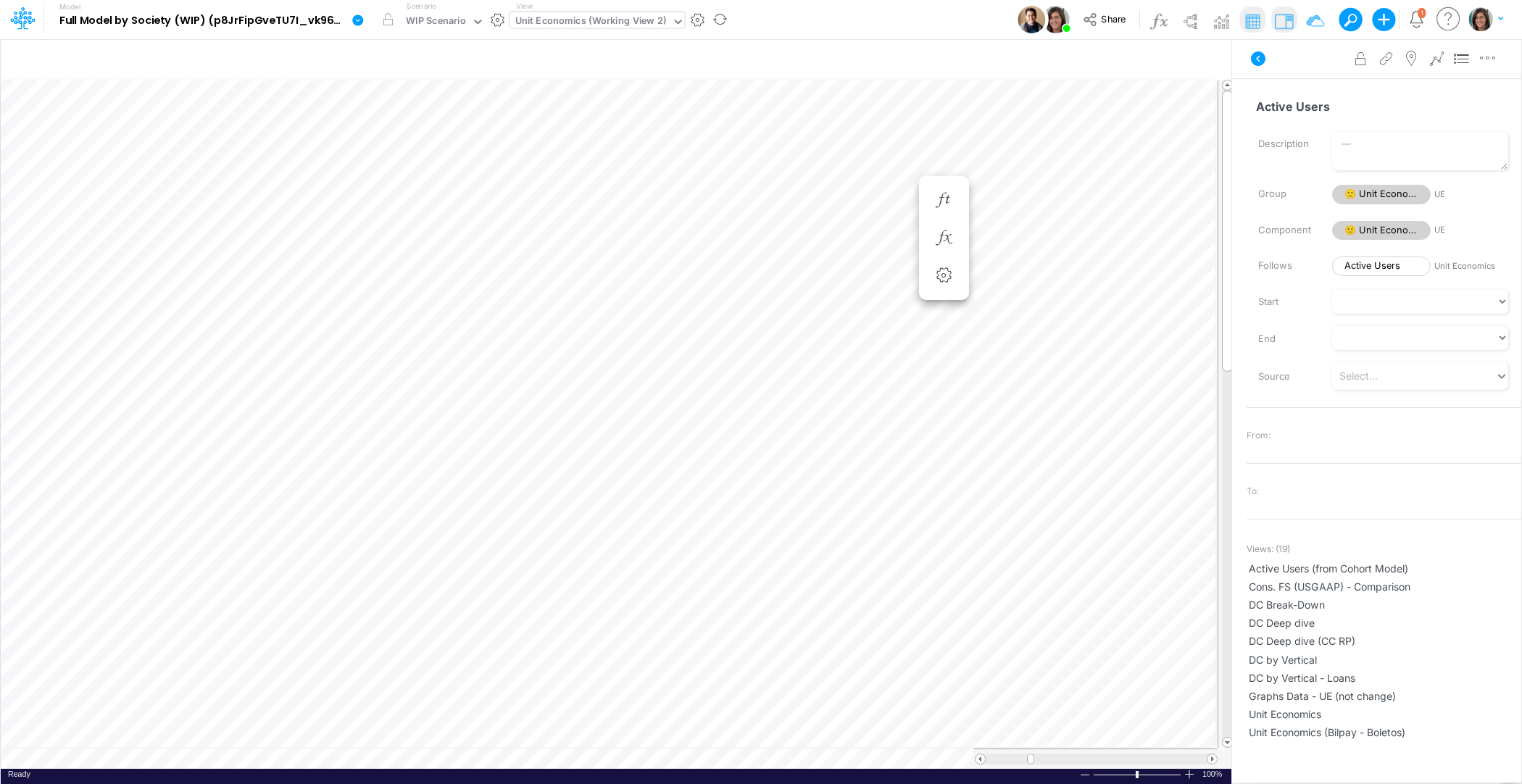
scroll to position [7, 1]
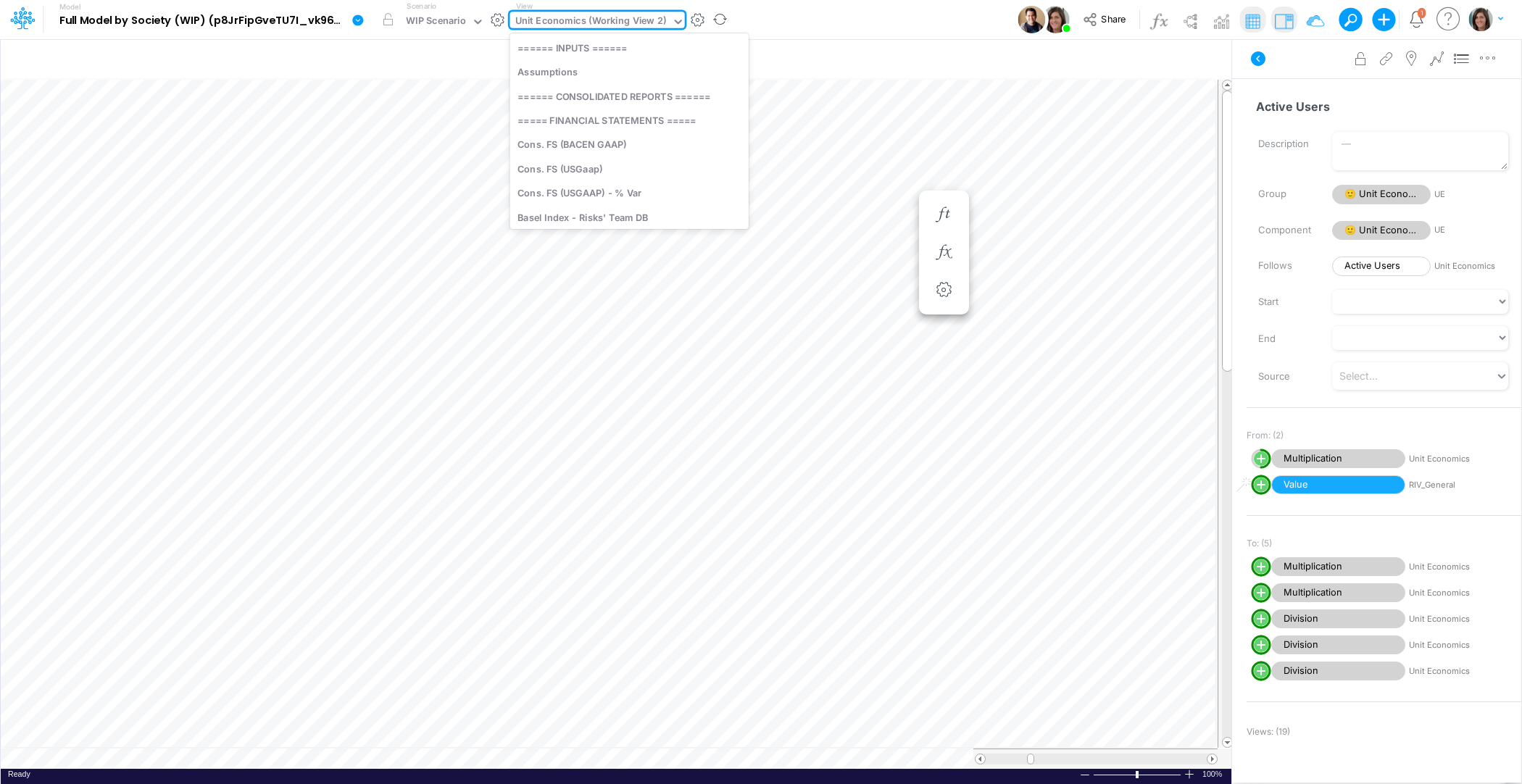
click at [543, 24] on div "Unit Economics (Working View 2)" at bounding box center [590, 23] width 151 height 17
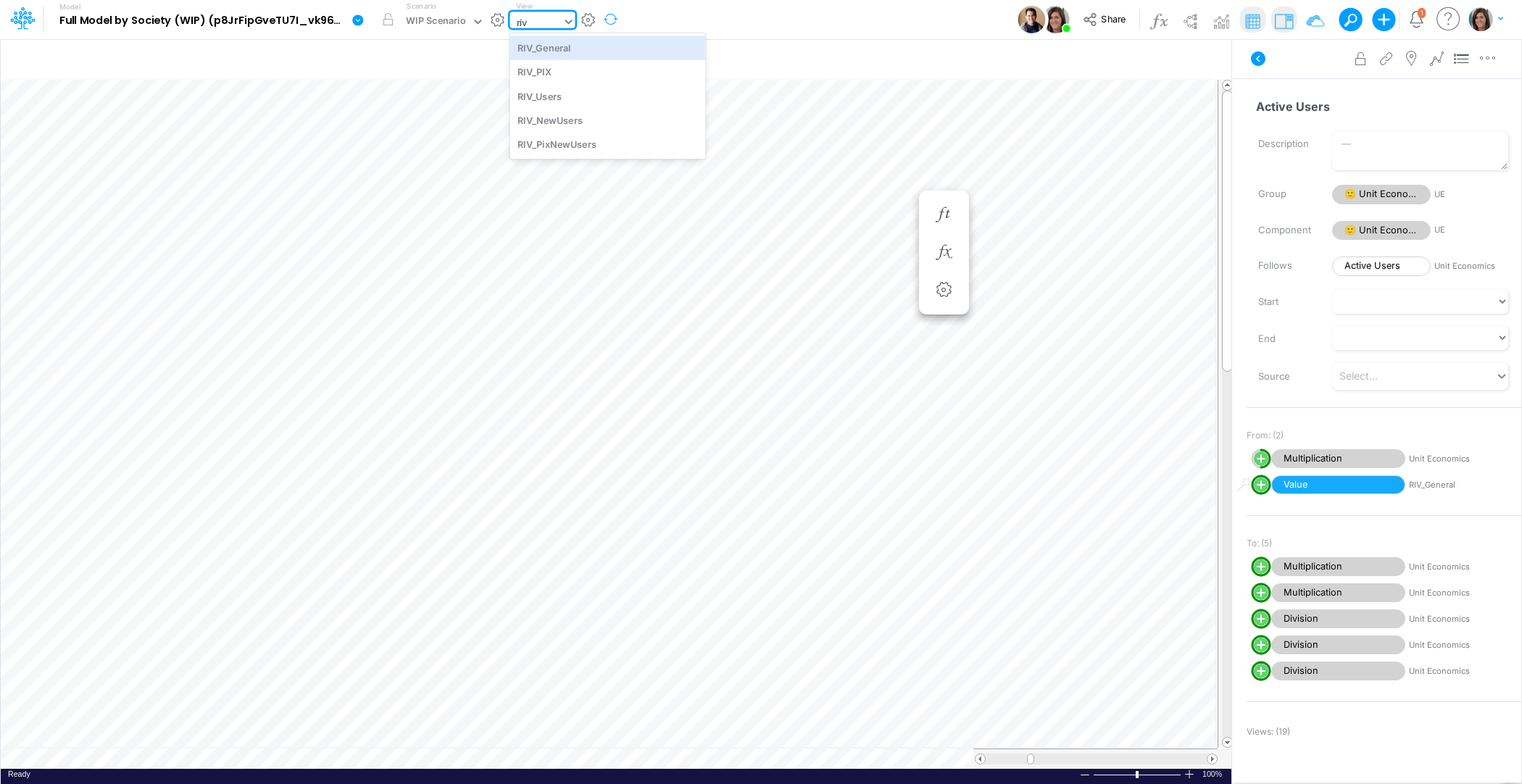
type input "riv"
click at [700, 11] on div "Model Full Model by Society (WIP) (p8JrFipGveTU7I_vk960F.EPc.b3Teyw) Edit model…" at bounding box center [761, 19] width 1370 height 39
click at [1303, 457] on span "Multiplication" at bounding box center [1339, 459] width 134 height 20
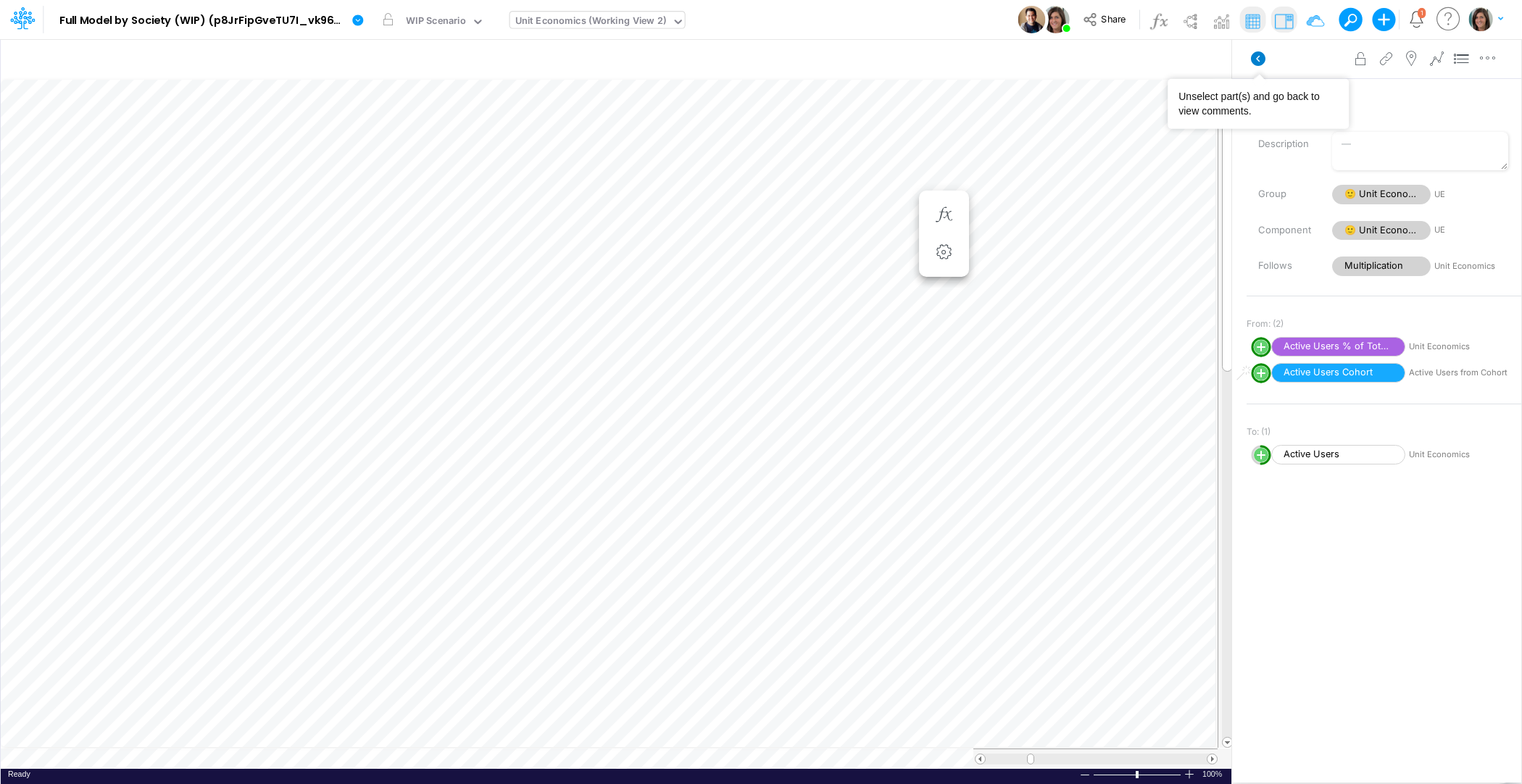
click at [1259, 60] on icon at bounding box center [1257, 58] width 14 height 14
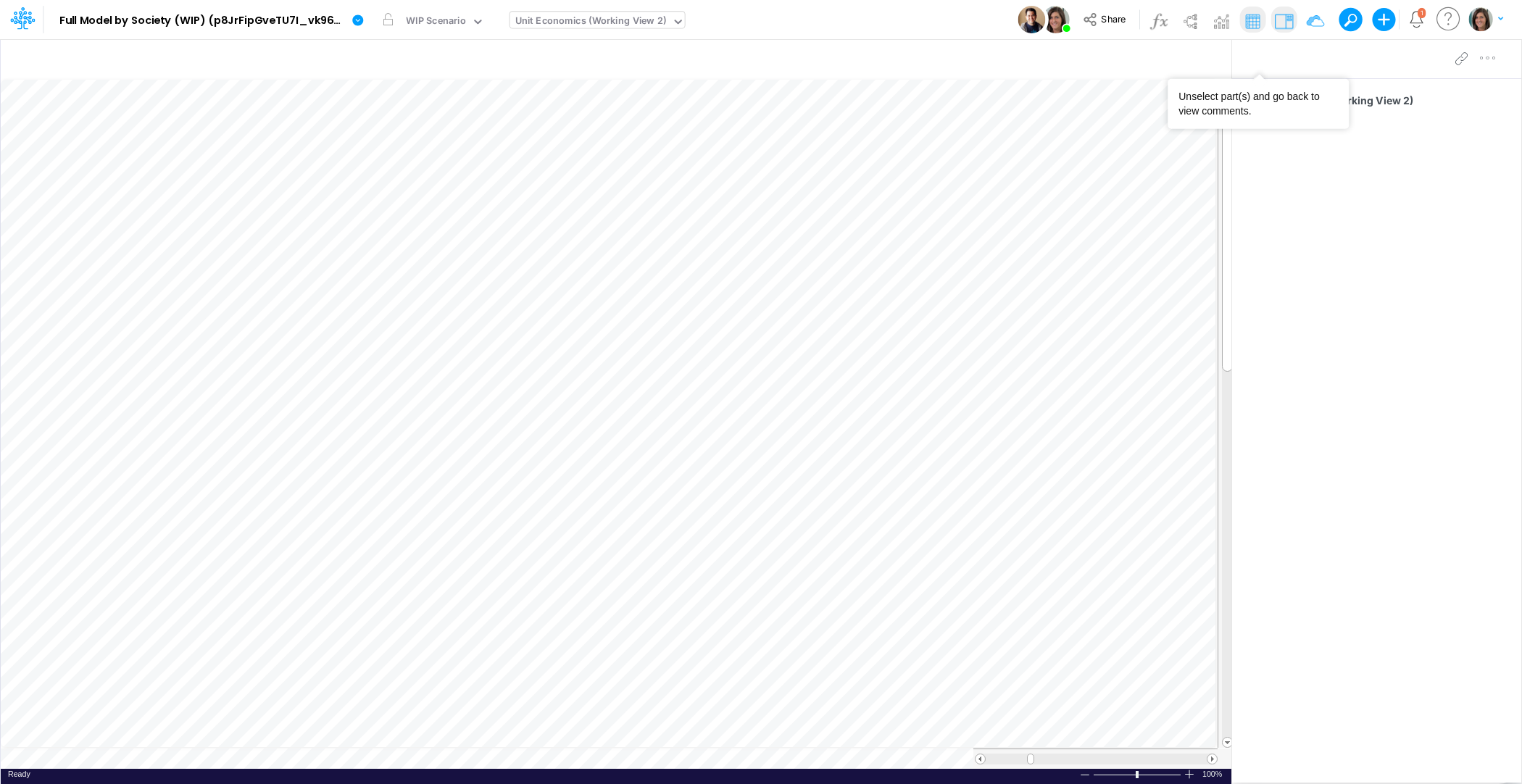
click at [573, 17] on div "Unit Economics (Working View 2)" at bounding box center [590, 23] width 151 height 17
type input "active"
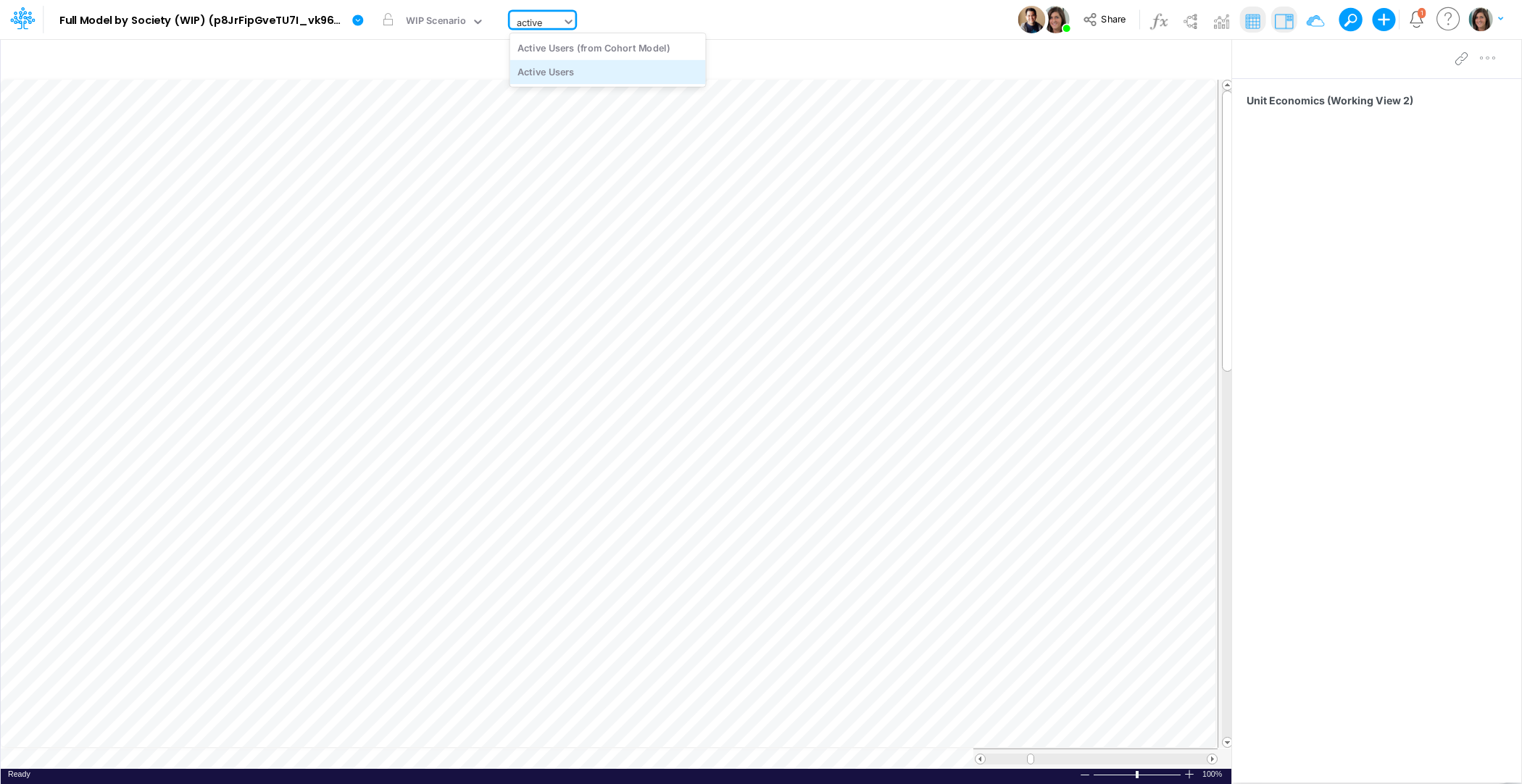
click at [572, 71] on div "Active Users" at bounding box center [607, 72] width 196 height 24
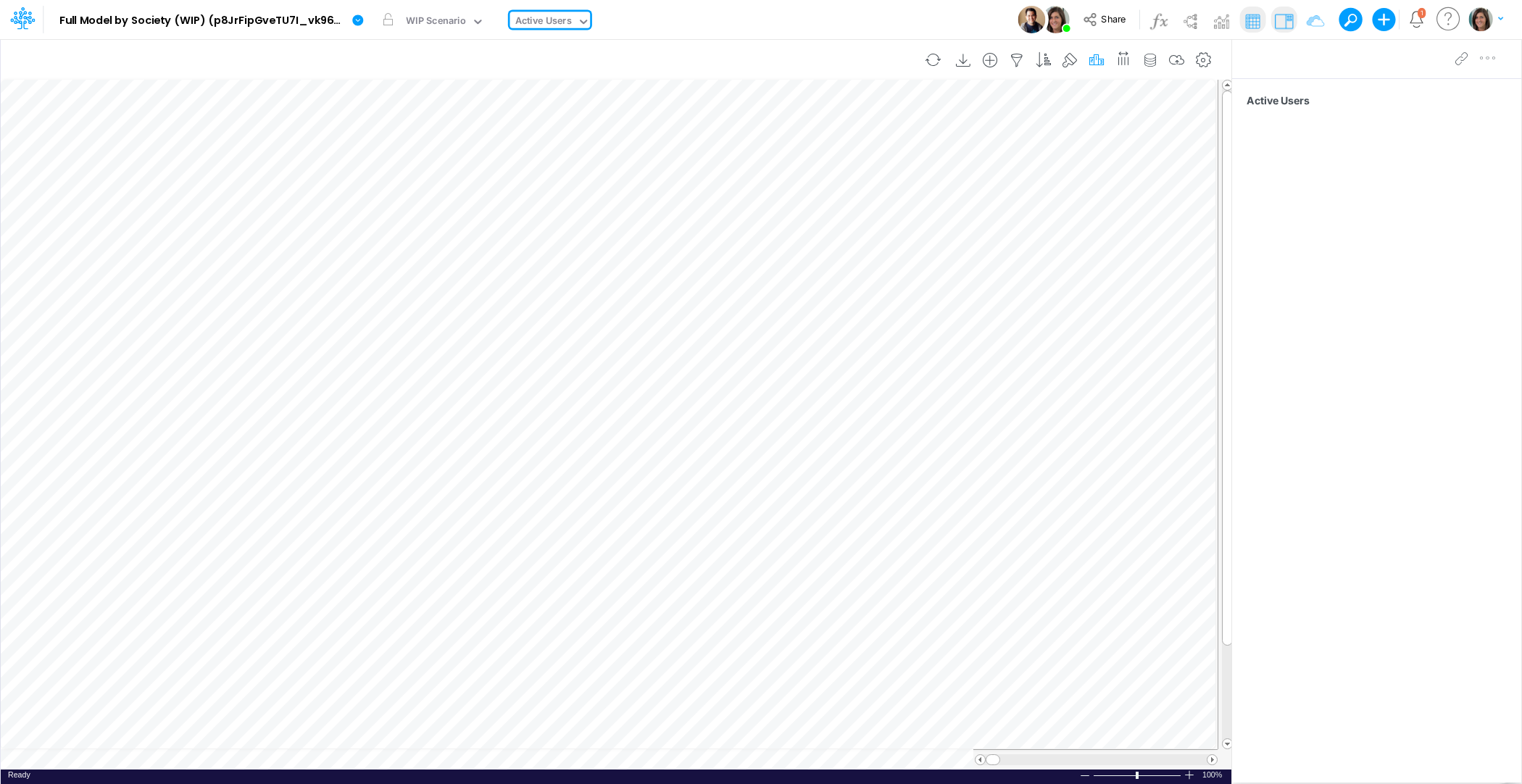
click at [1104, 58] on icon "button" at bounding box center [1096, 60] width 22 height 15
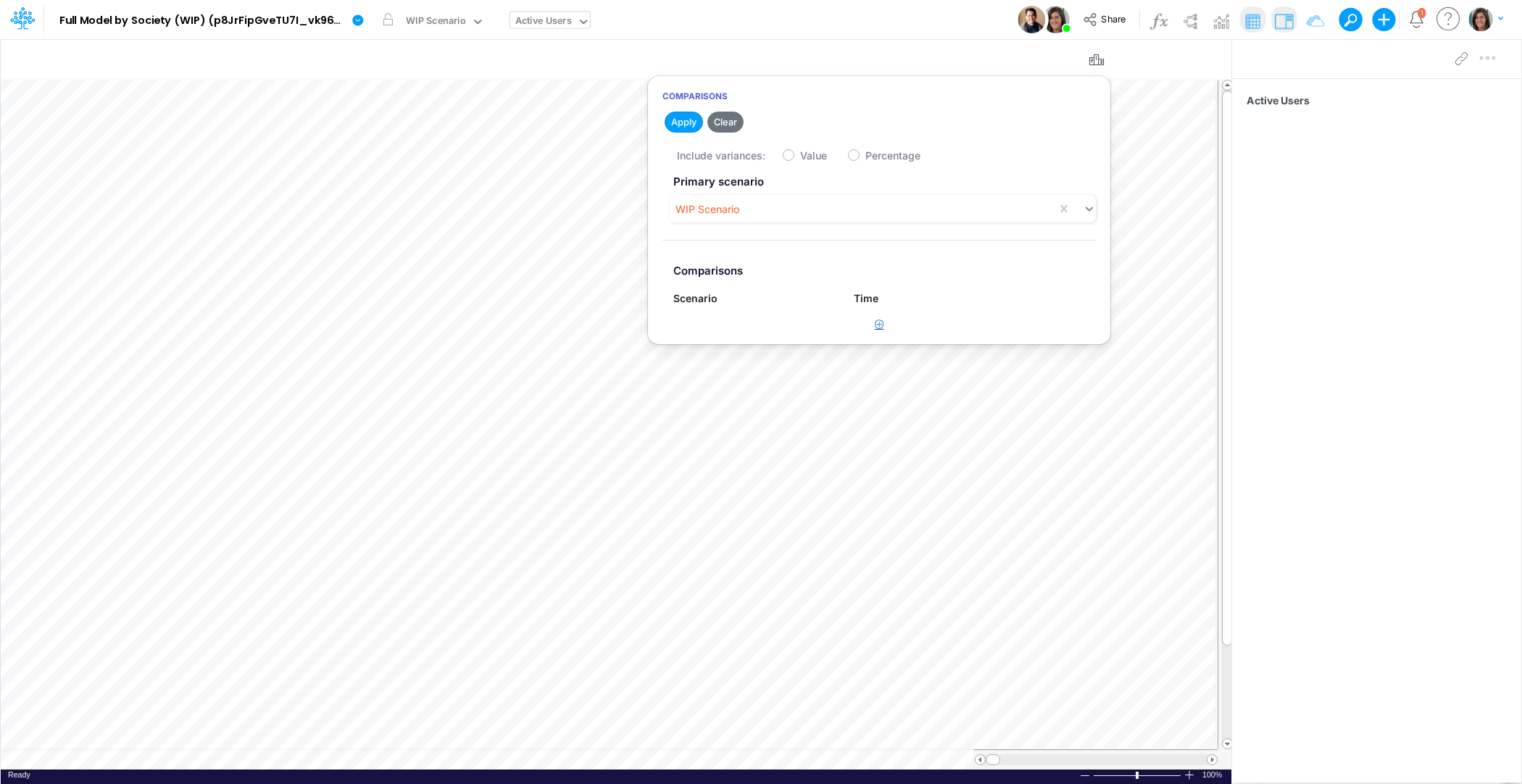
click at [875, 323] on icon "button" at bounding box center [880, 324] width 9 height 9
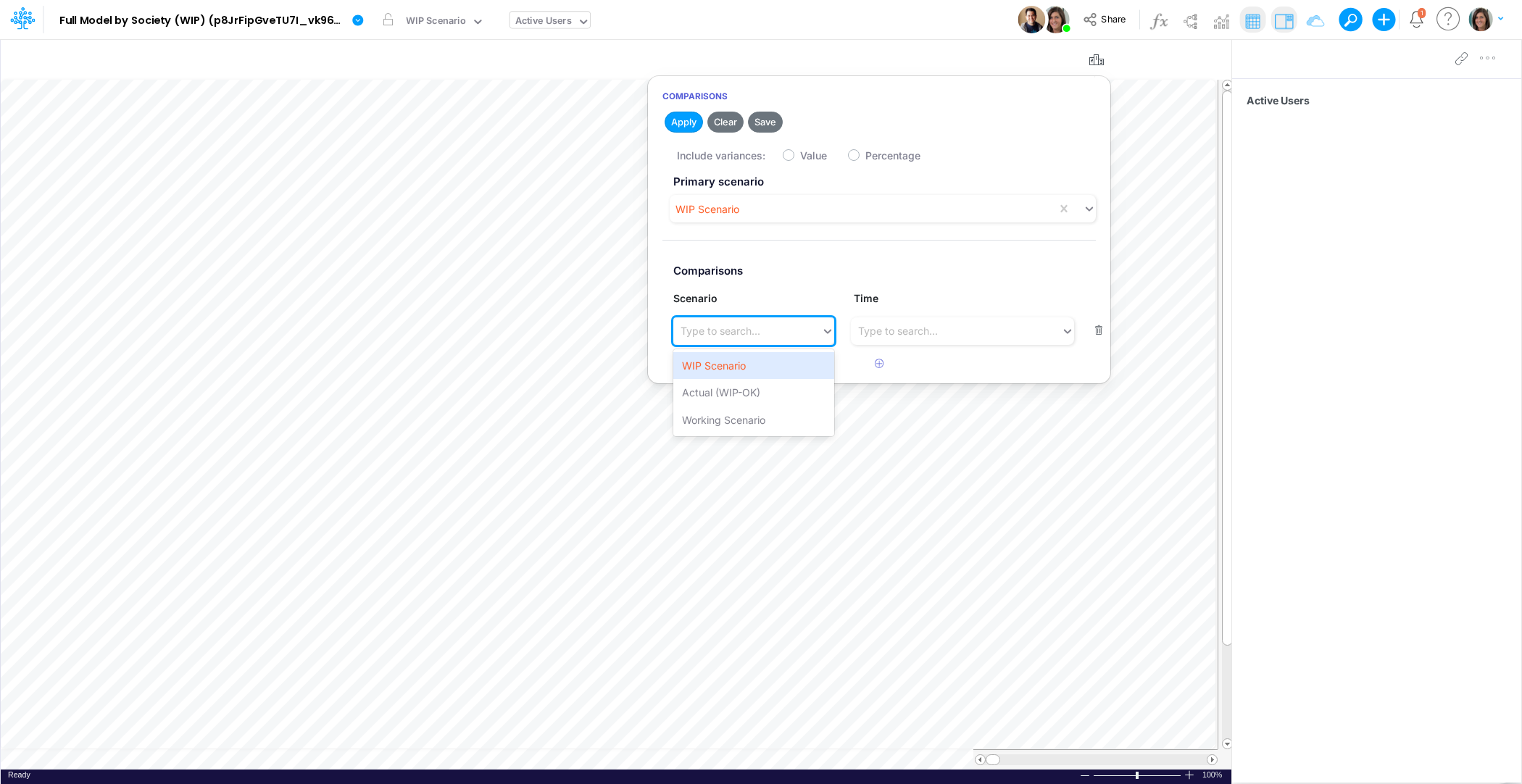
click at [728, 343] on div "Type to search..." at bounding box center [754, 331] width 161 height 27
click at [727, 407] on div "Working Scenario" at bounding box center [754, 419] width 161 height 26
click at [800, 158] on label "Value" at bounding box center [813, 156] width 26 height 15
click at [800, 157] on input "Value" at bounding box center [805, 152] width 9 height 9
checkbox input "true"
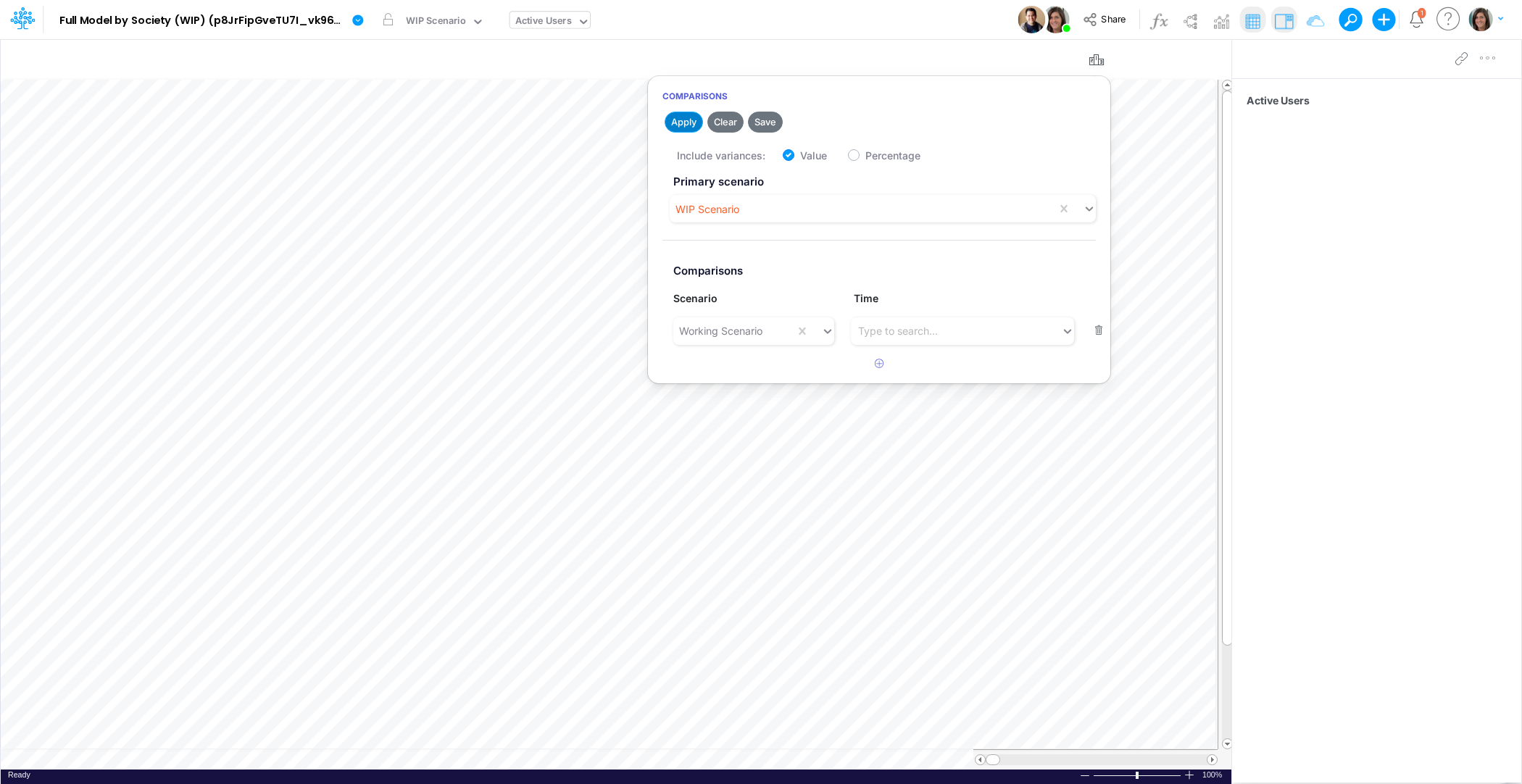
click at [686, 129] on button "Apply" at bounding box center [684, 122] width 39 height 21
click at [838, 20] on div "Model Full Model by Society (WIP) (p8JrFipGveTU7I_vk960F.EPc.b3Teyw) Edit model…" at bounding box center [761, 19] width 1370 height 39
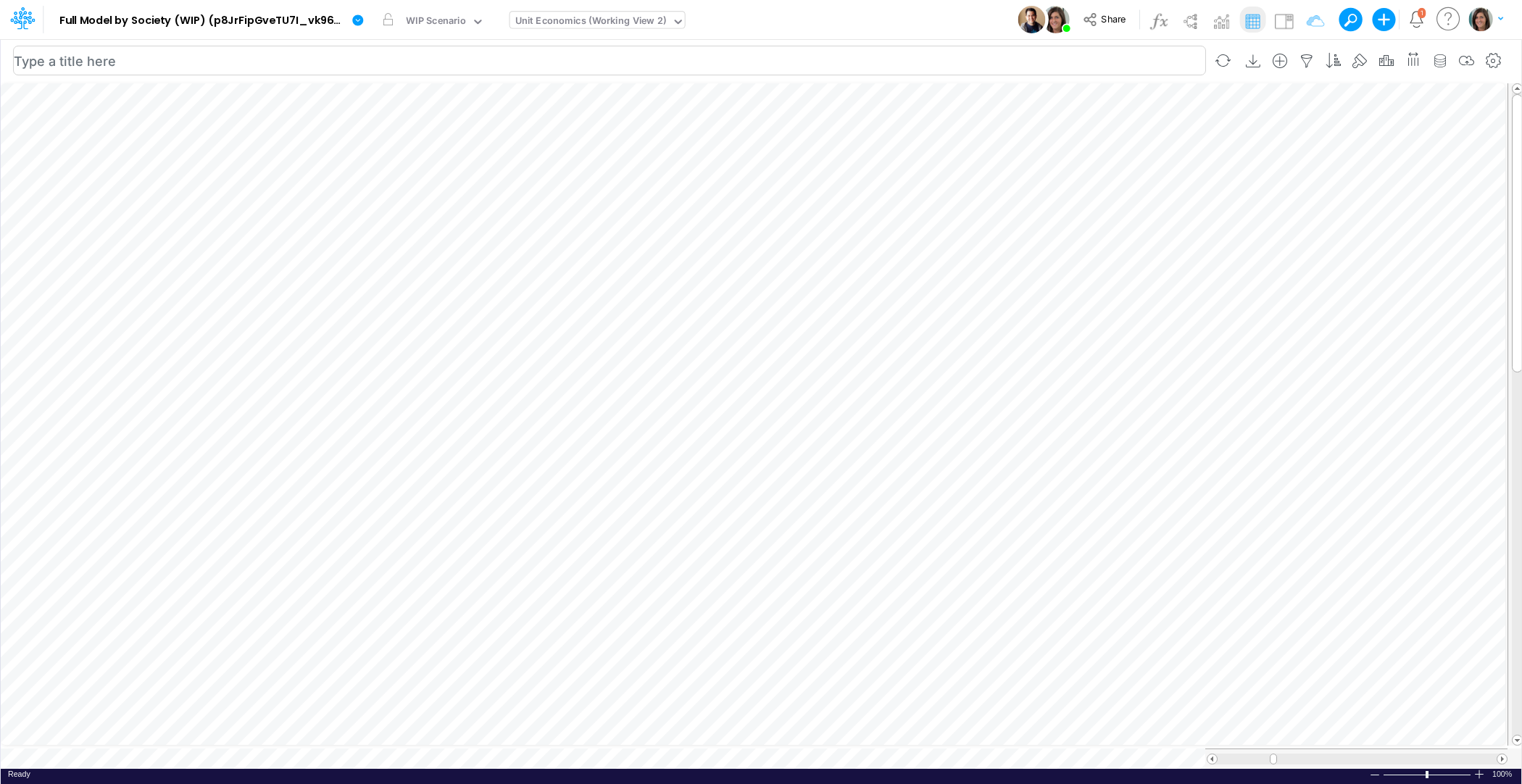
scroll to position [7, 1]
click at [1288, 20] on img at bounding box center [1283, 21] width 24 height 24
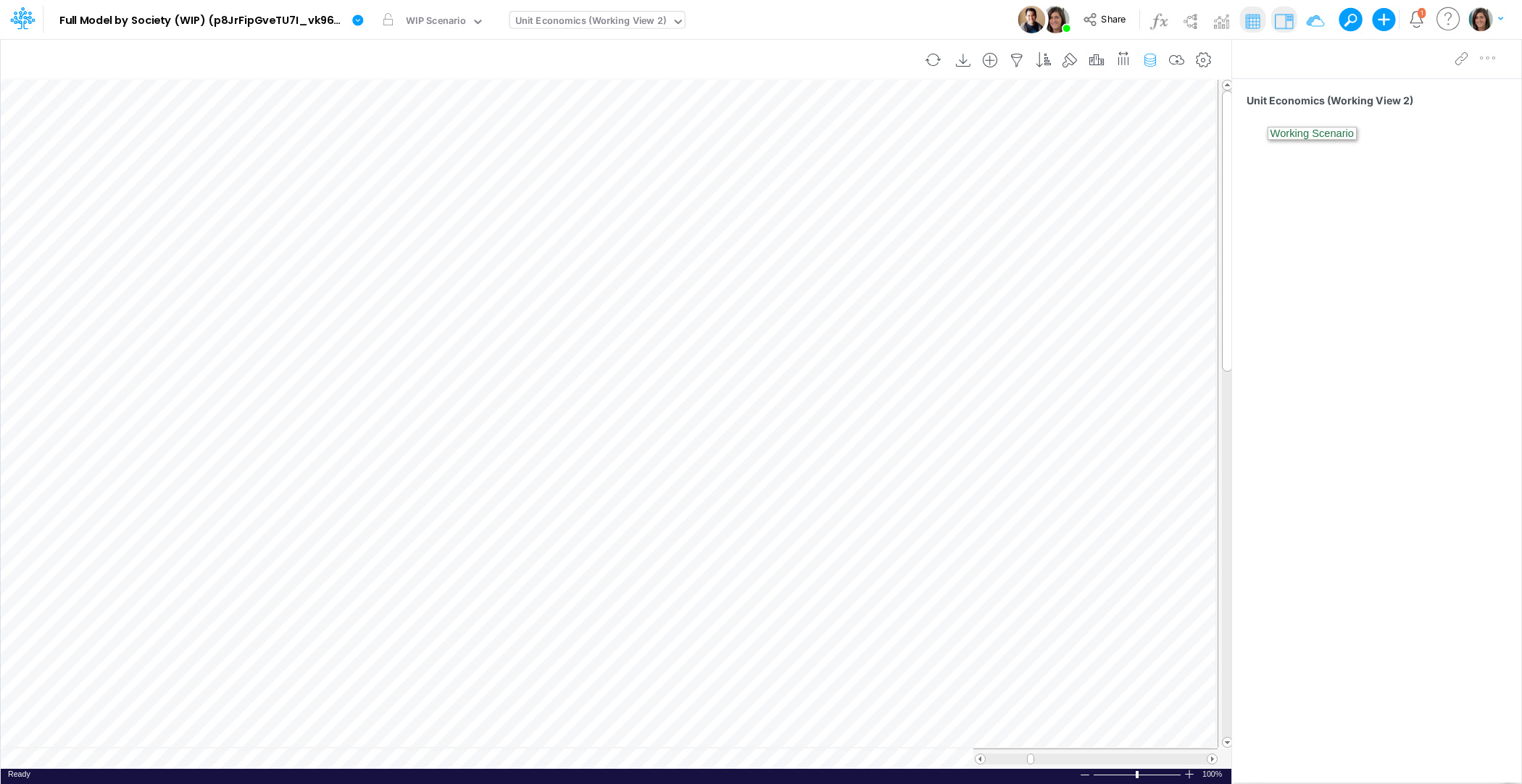
click at [1156, 62] on icon "button" at bounding box center [1150, 60] width 22 height 15
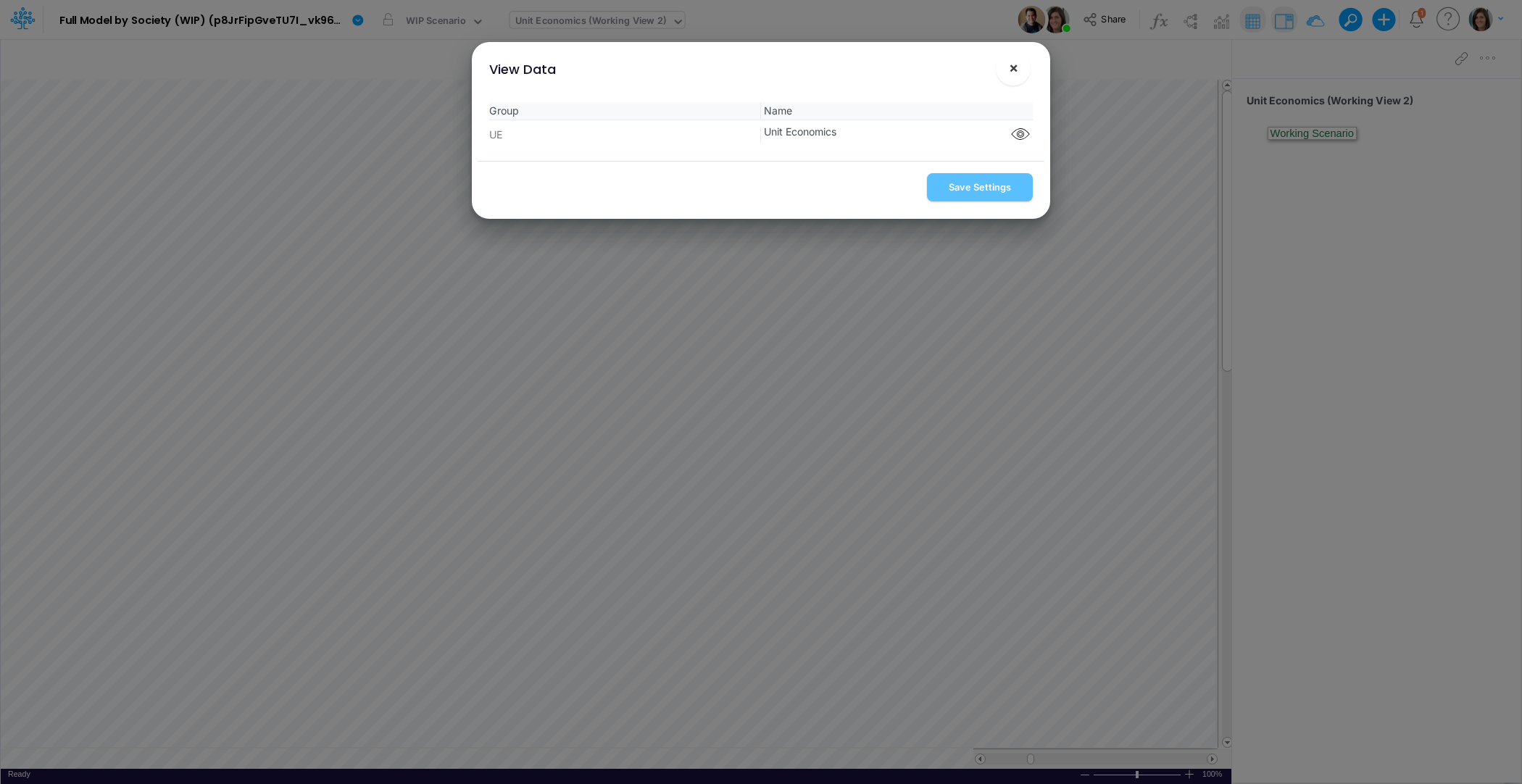
click at [1014, 64] on span "×" at bounding box center [1014, 67] width 9 height 17
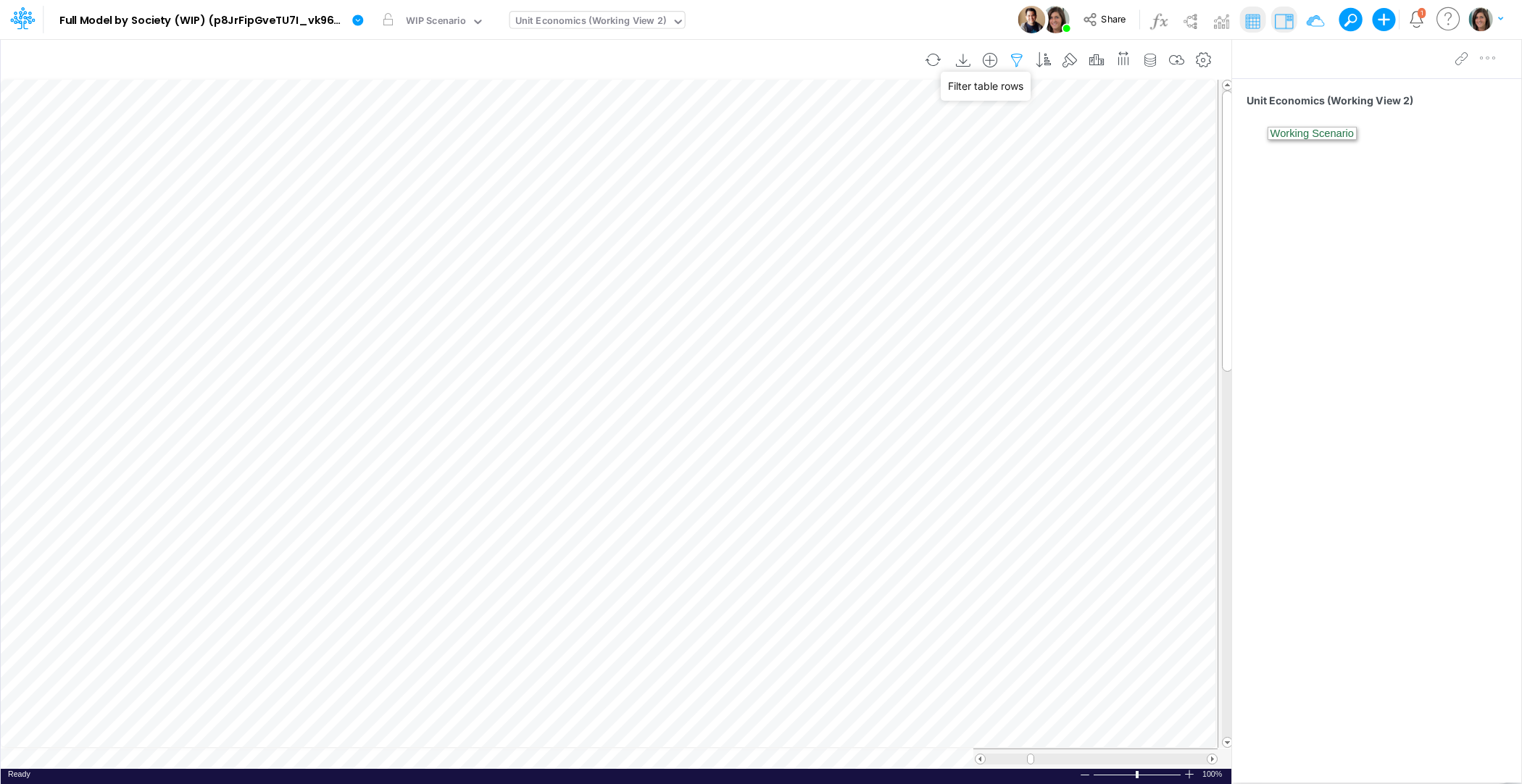
click at [1020, 58] on icon "button" at bounding box center [1017, 60] width 22 height 15
click at [970, 196] on input "Active Users" at bounding box center [937, 199] width 98 height 25
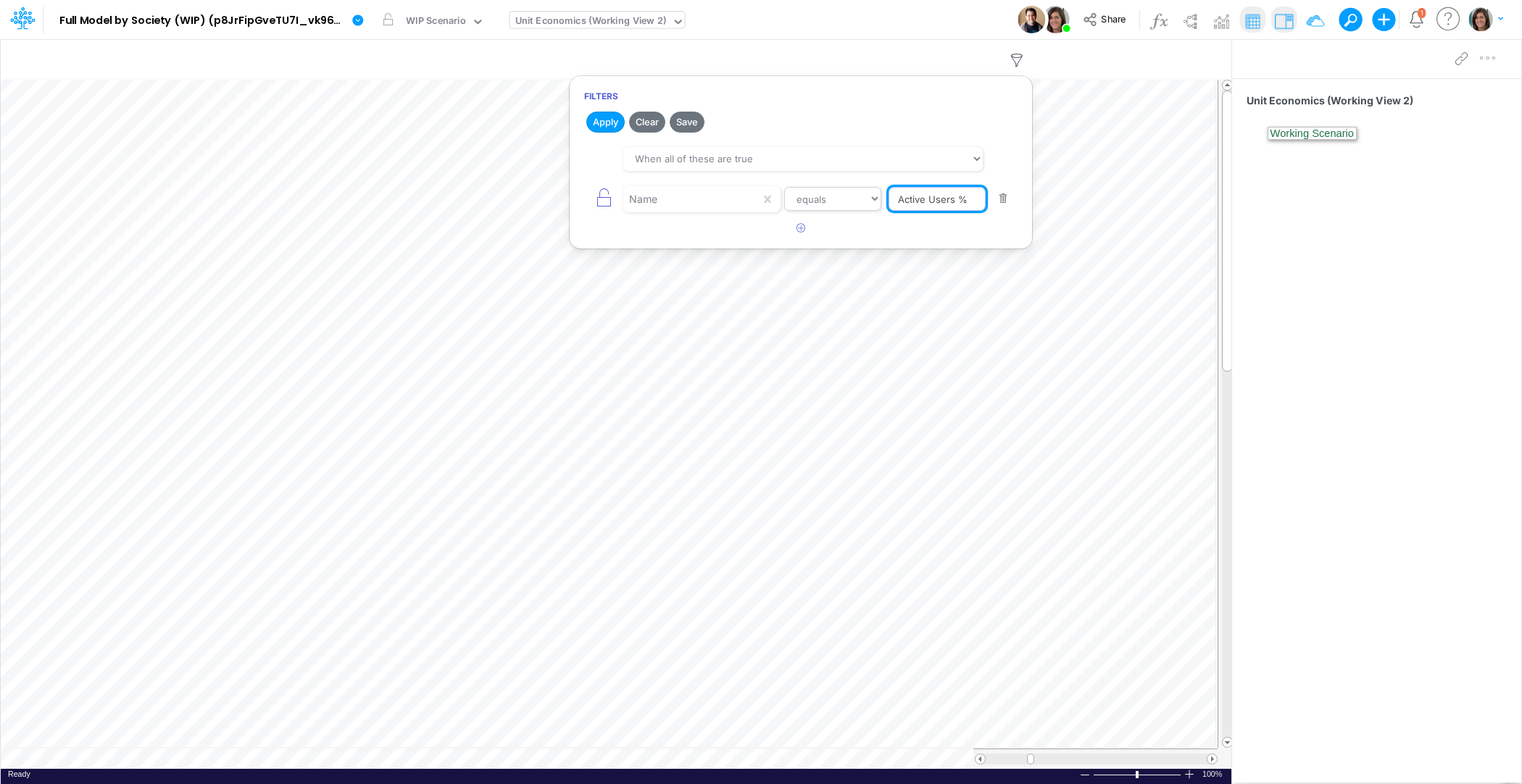
type input "Active Users %"
click at [847, 202] on select "equals not equal starts with ends with contains" at bounding box center [832, 199] width 97 height 25
select select "contains"
click at [784, 187] on select "equals not equal starts with ends with contains" at bounding box center [832, 199] width 97 height 25
click at [612, 119] on button "Apply" at bounding box center [606, 122] width 39 height 21
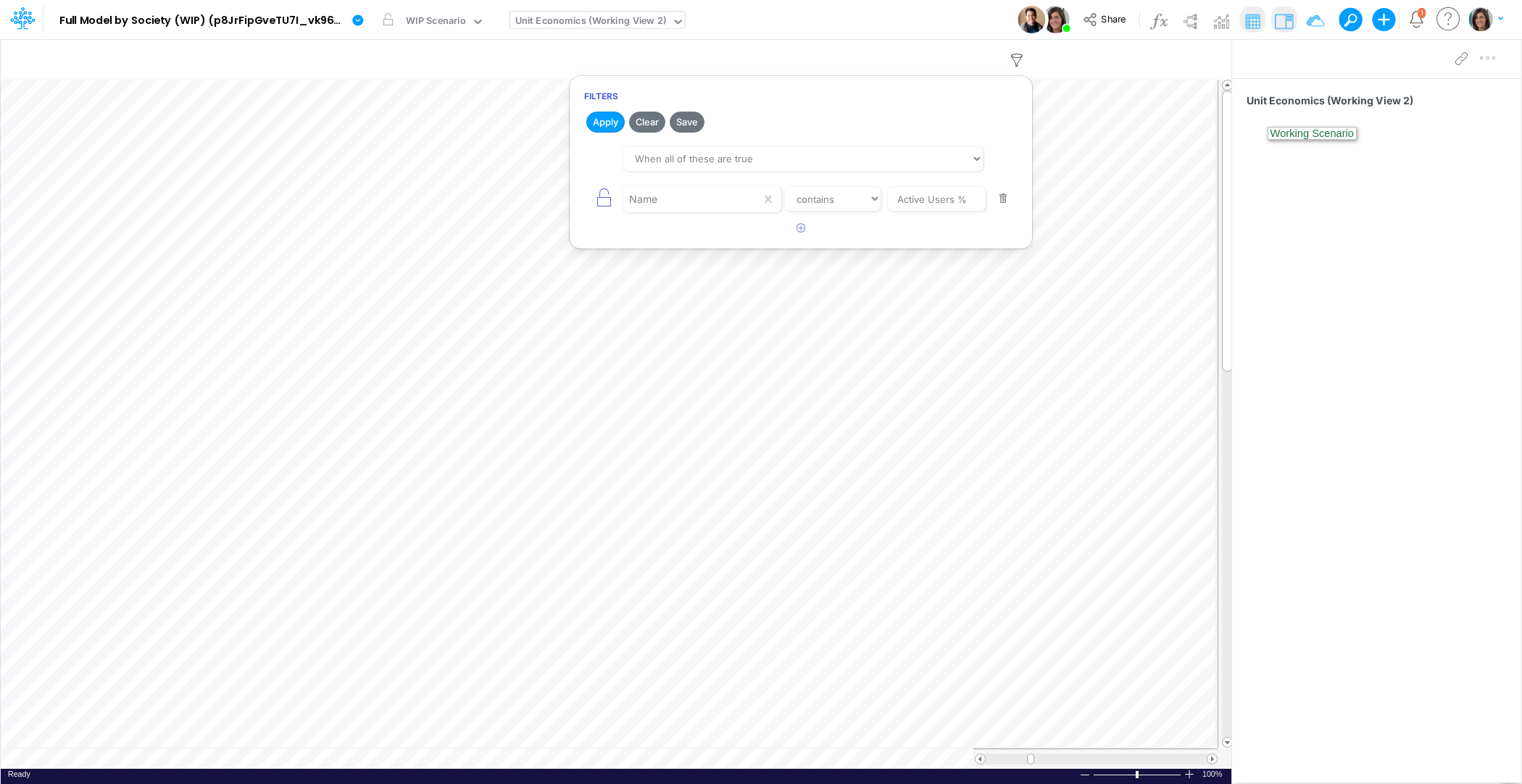
click at [875, 25] on div "Model Full Model by Society (WIP) (p8JrFipGveTU7I_vk960F.EPc.b3Teyw) Edit model…" at bounding box center [761, 19] width 1370 height 39
click at [1151, 60] on icon "button" at bounding box center [1150, 60] width 22 height 15
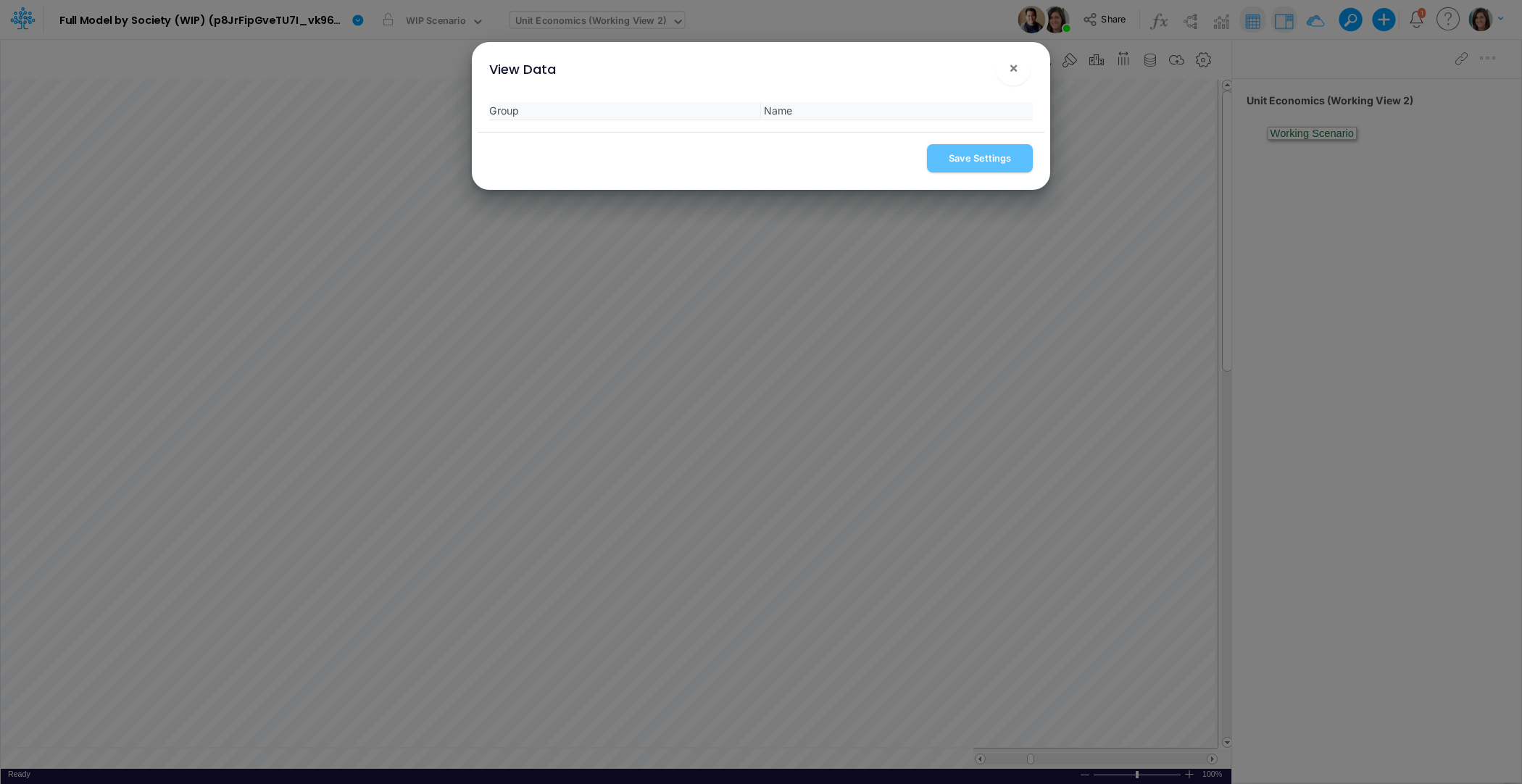
click at [1014, 79] on button "×" at bounding box center [1013, 68] width 35 height 35
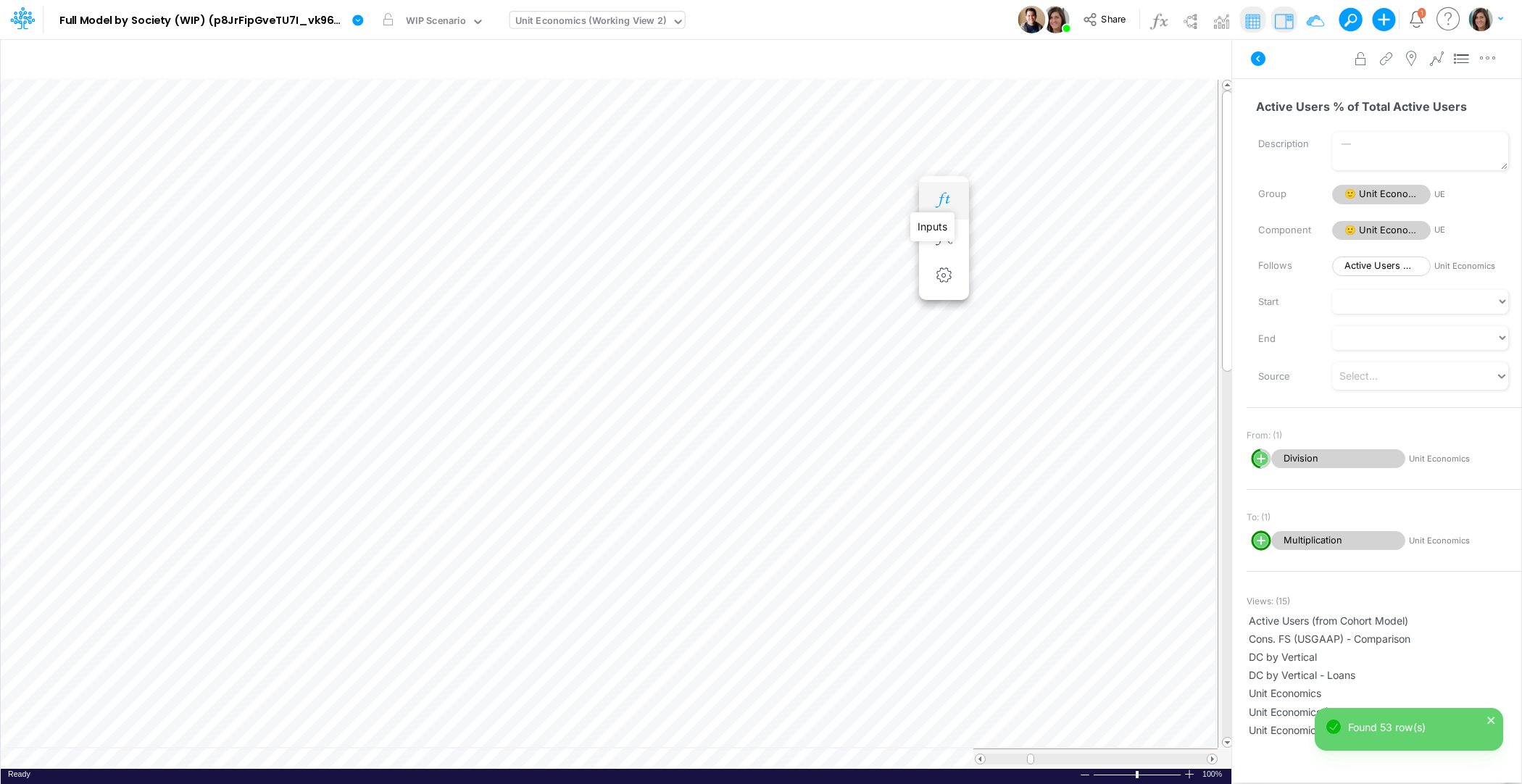
click at [942, 196] on icon "button" at bounding box center [943, 200] width 22 height 15
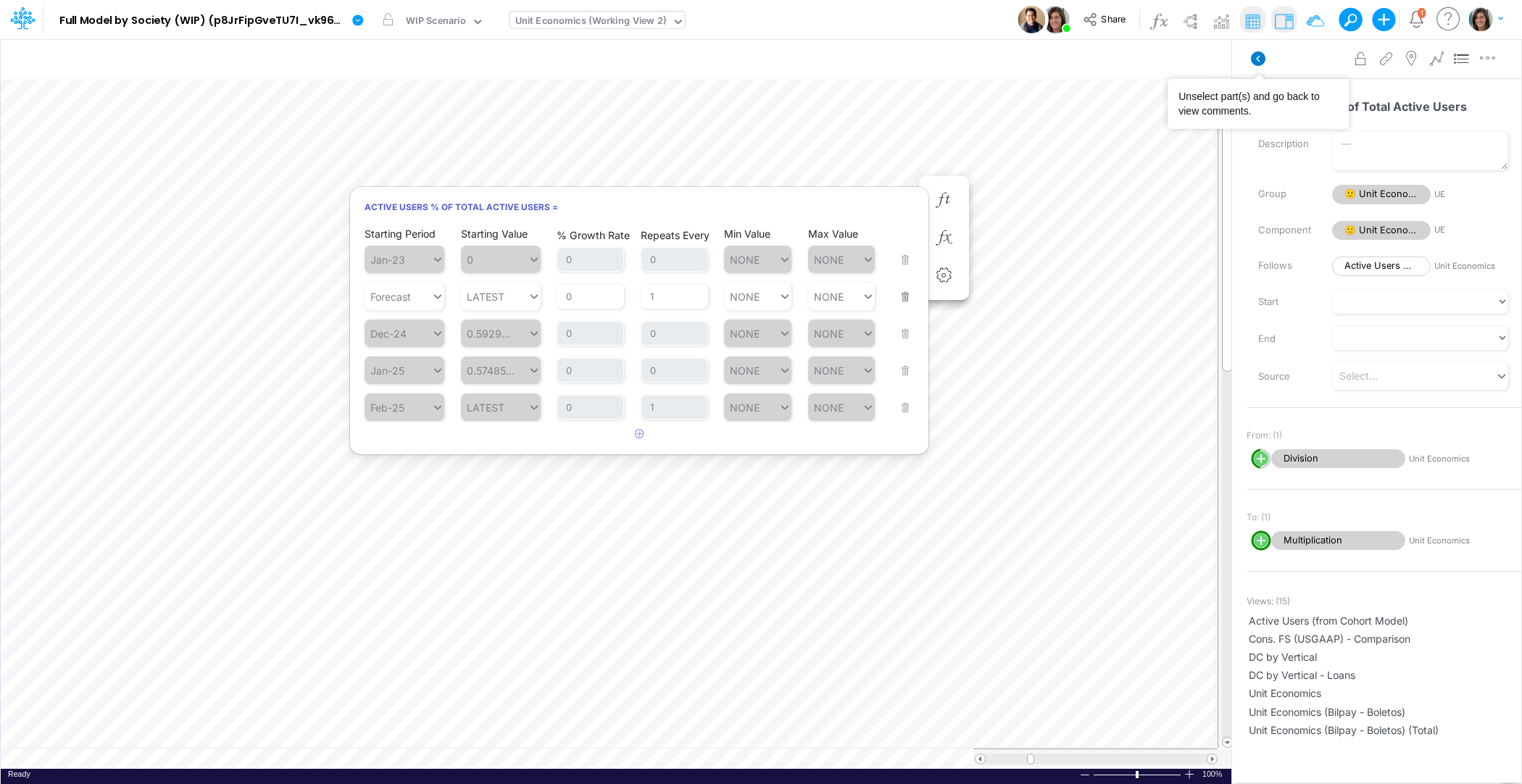
click at [1259, 62] on icon at bounding box center [1257, 58] width 14 height 14
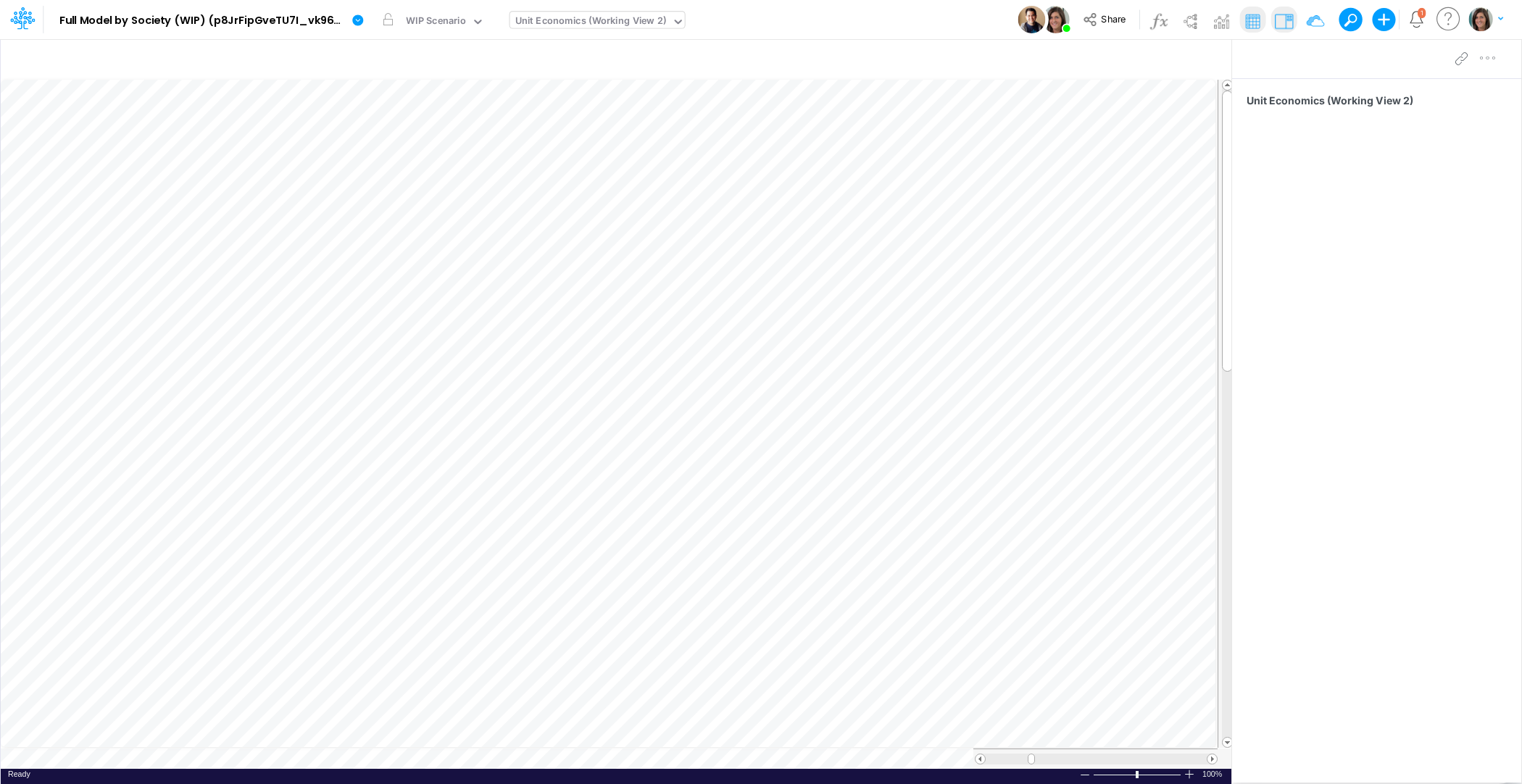
scroll to position [7, 1]
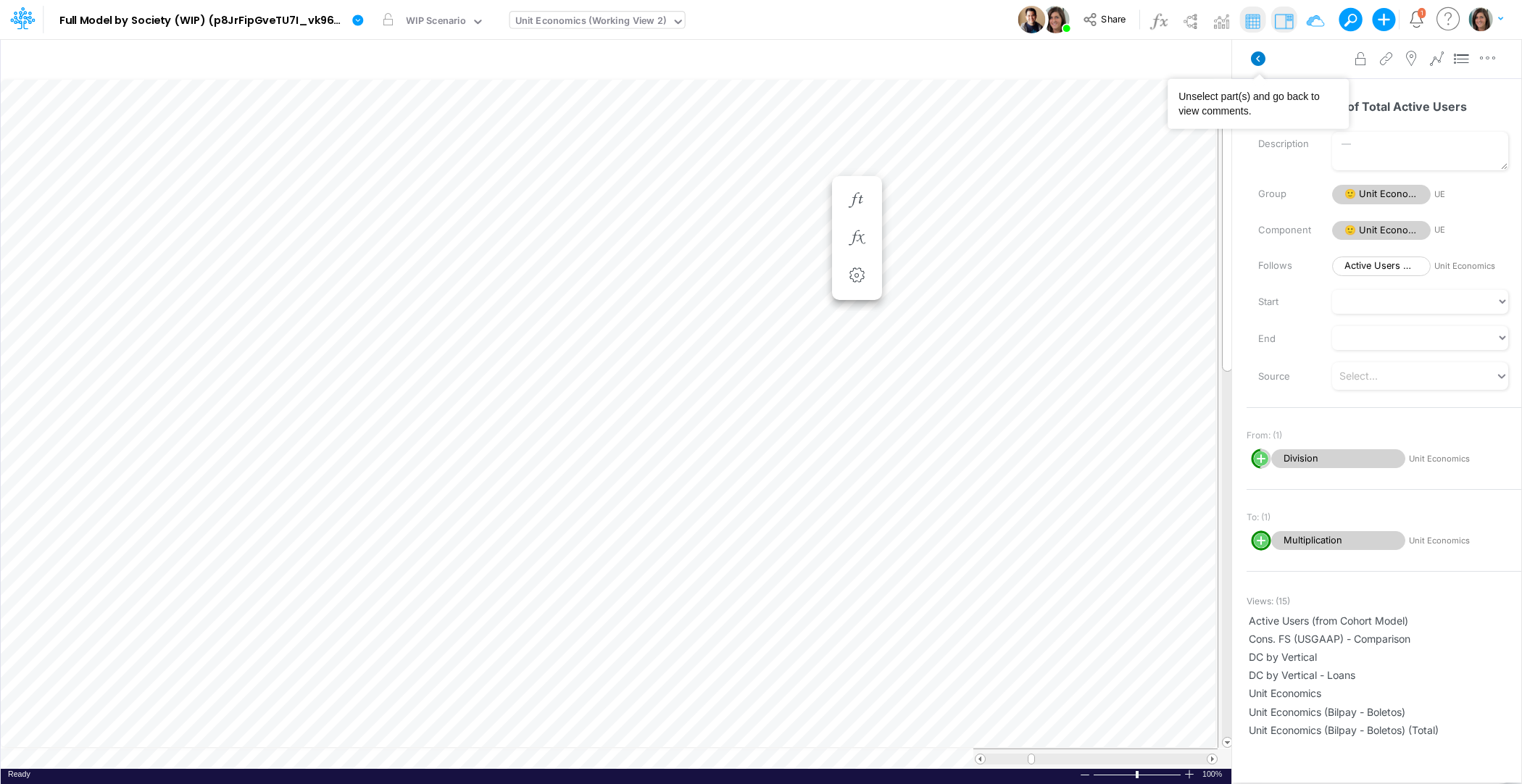
click at [1255, 60] on icon at bounding box center [1257, 58] width 14 height 14
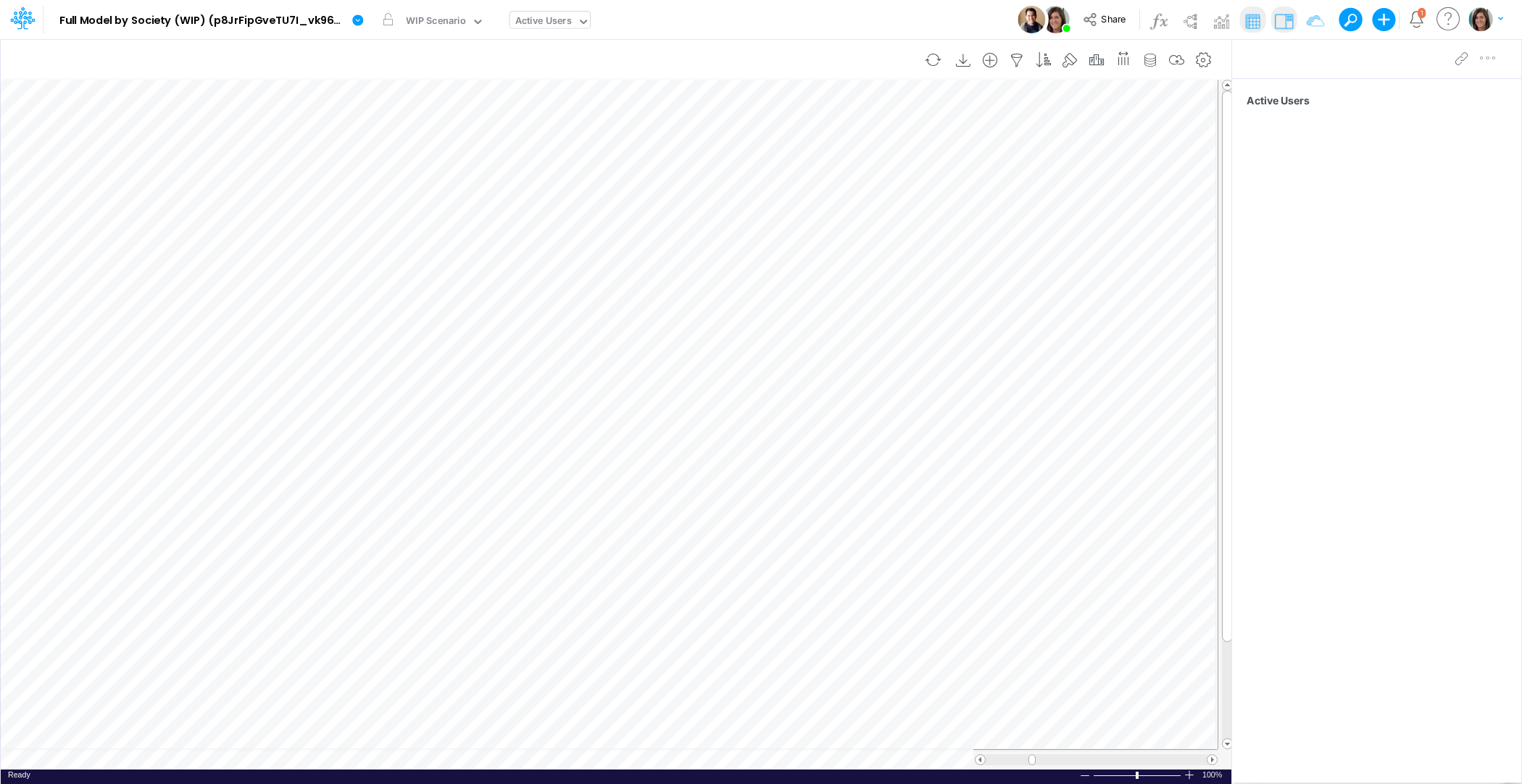
scroll to position [7, 0]
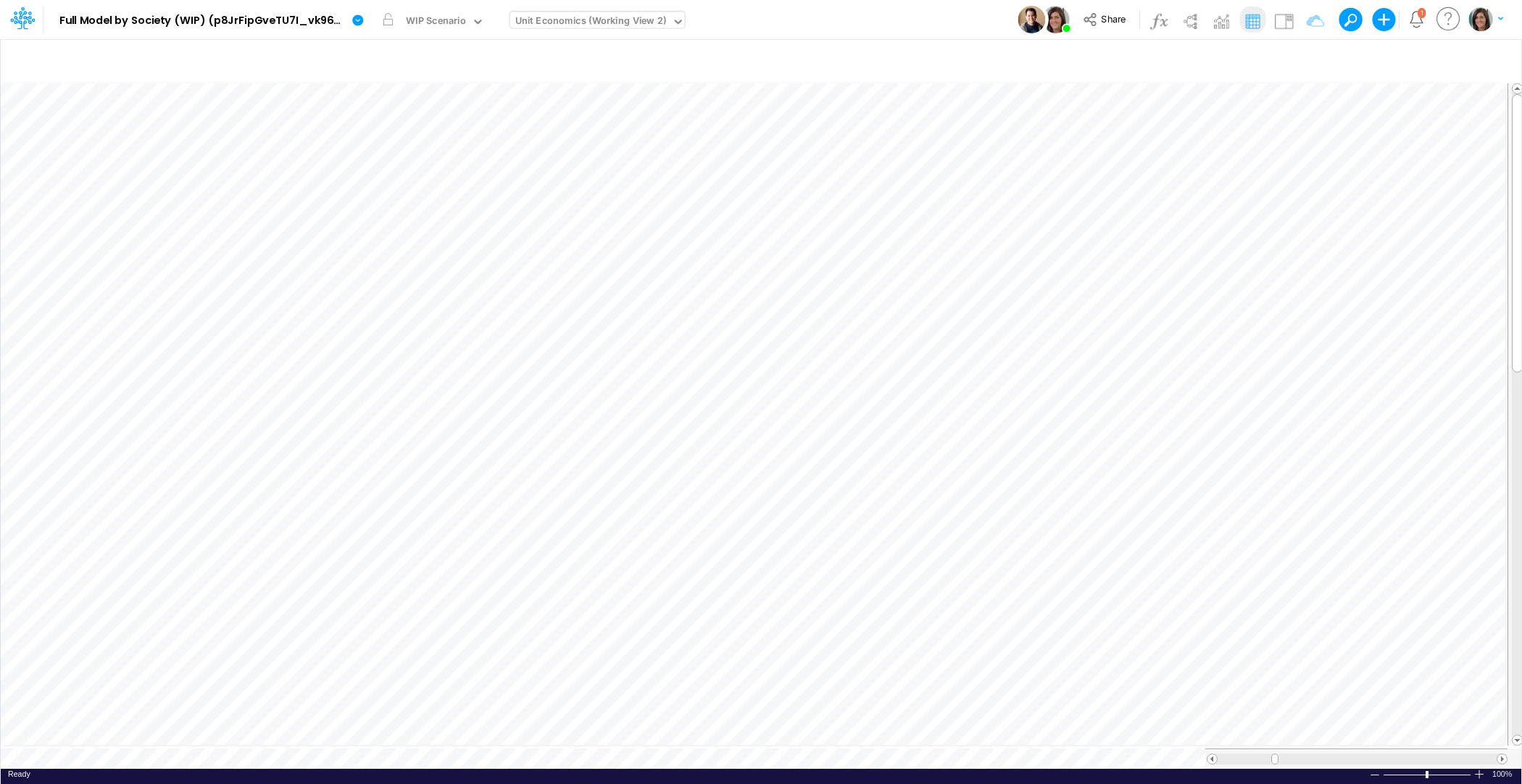
scroll to position [7, 1]
click at [769, 201] on icon "button" at bounding box center [769, 200] width 22 height 15
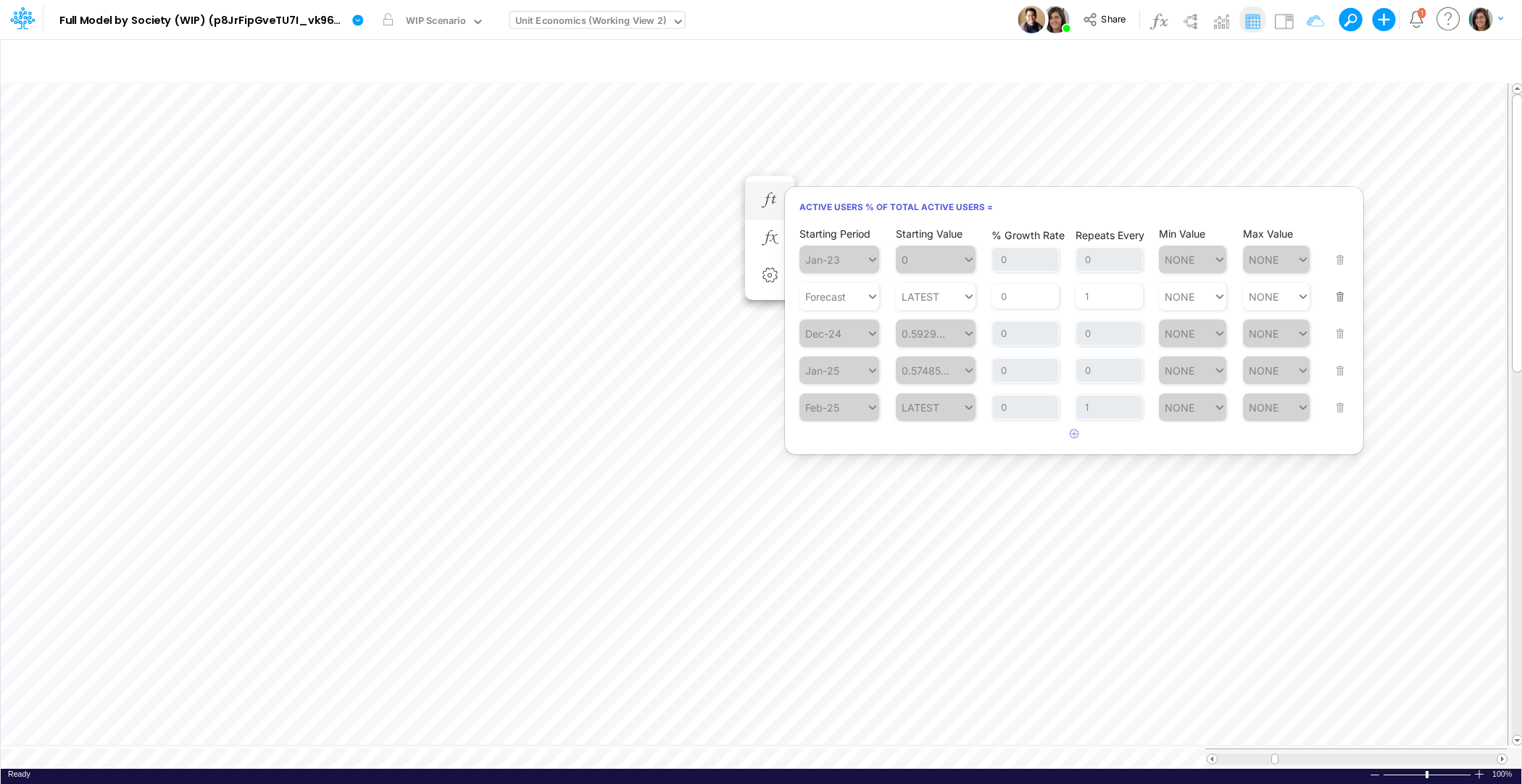
scroll to position [7, 1]
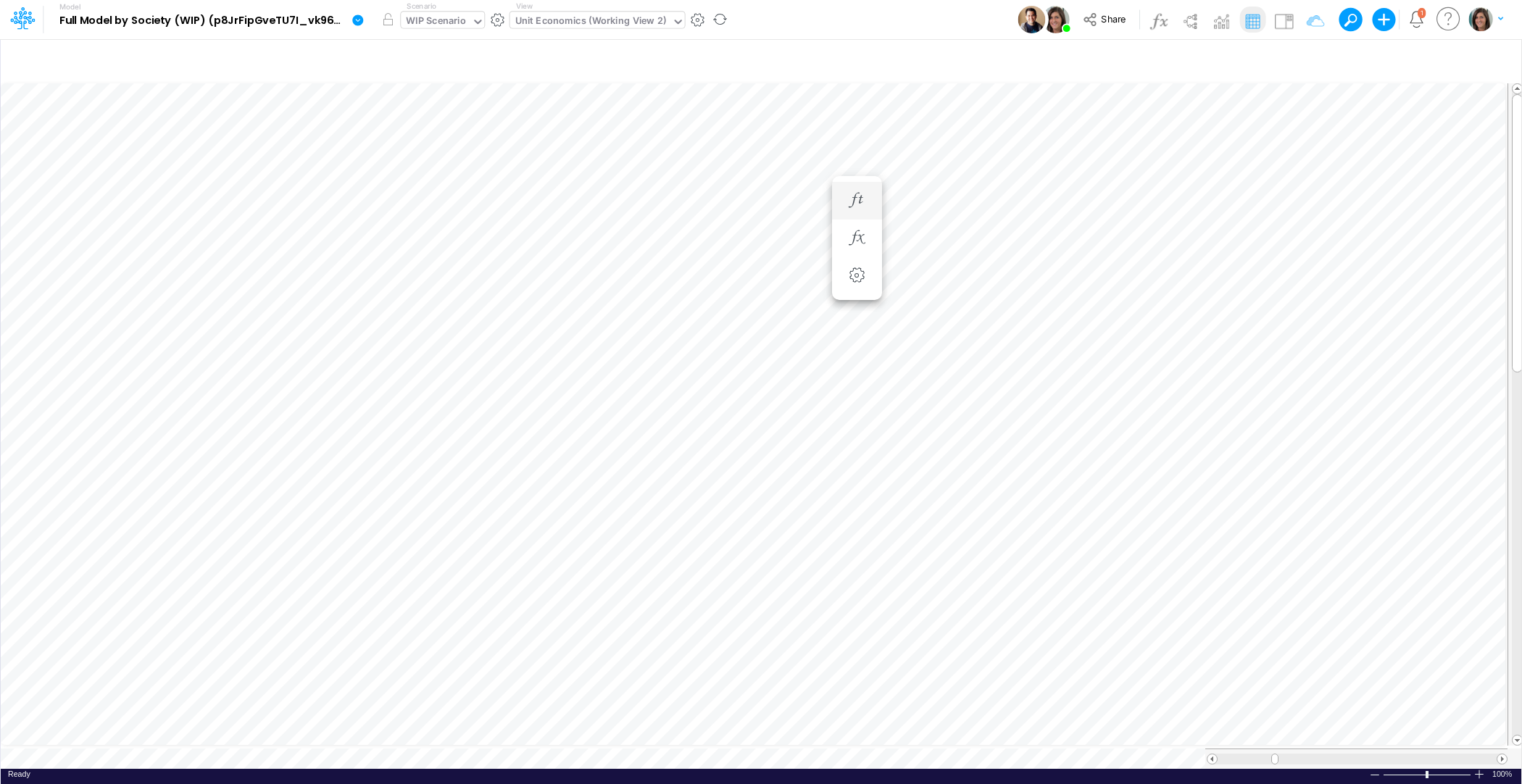
click at [425, 20] on div "WIP Scenario" at bounding box center [436, 23] width 60 height 17
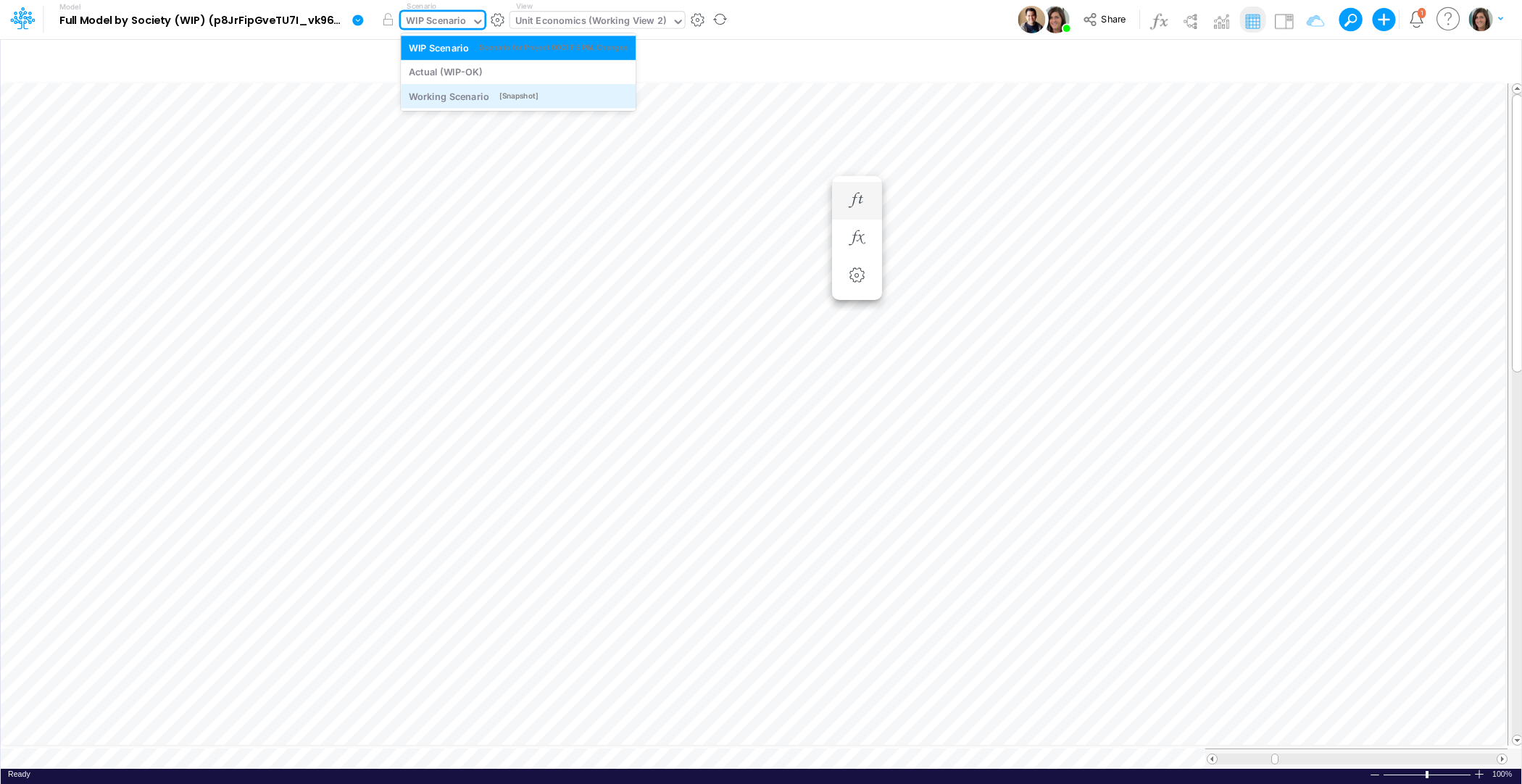
click at [428, 95] on div "Working Scenario" at bounding box center [449, 95] width 80 height 14
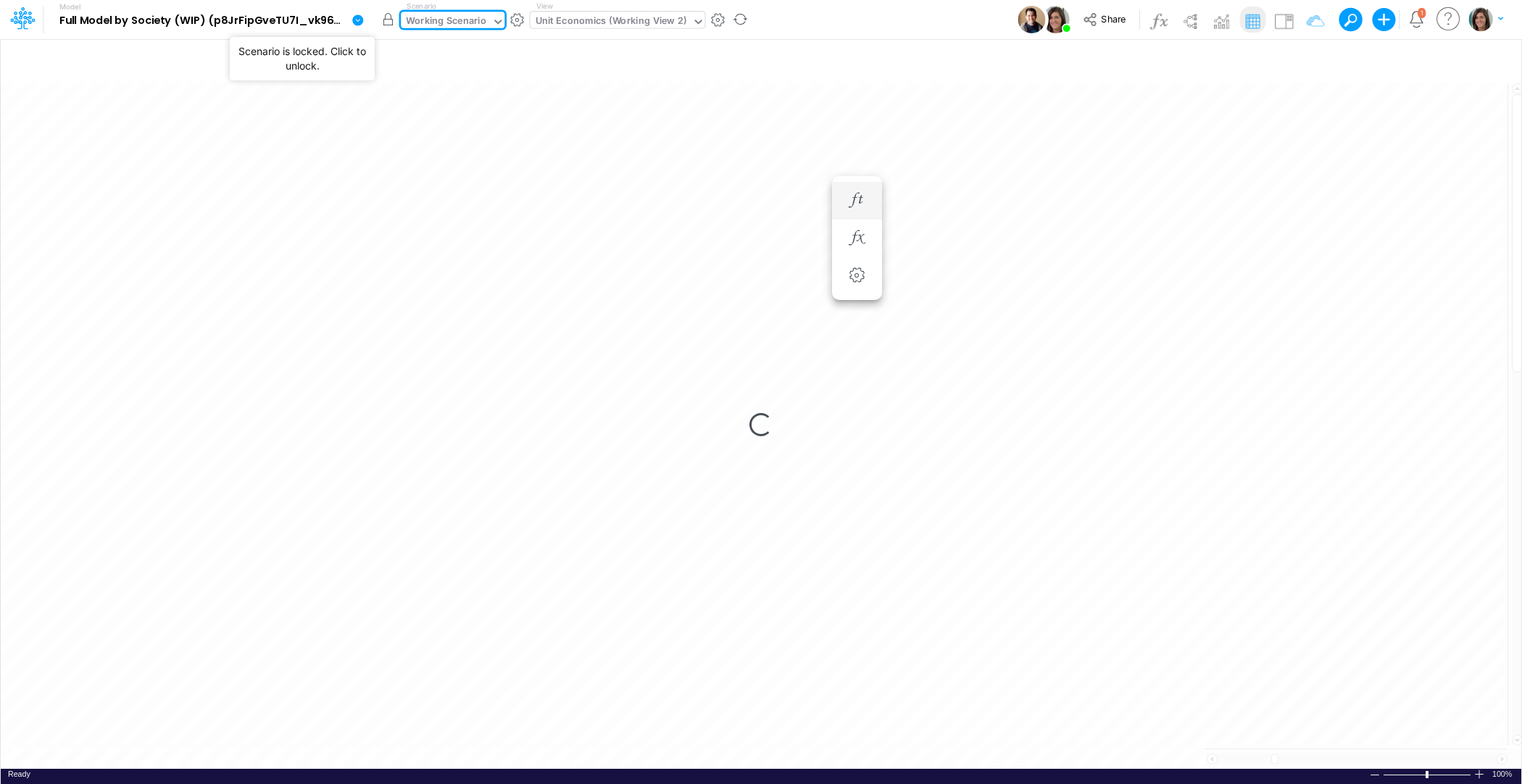
click at [388, 25] on button "button" at bounding box center [388, 20] width 26 height 26
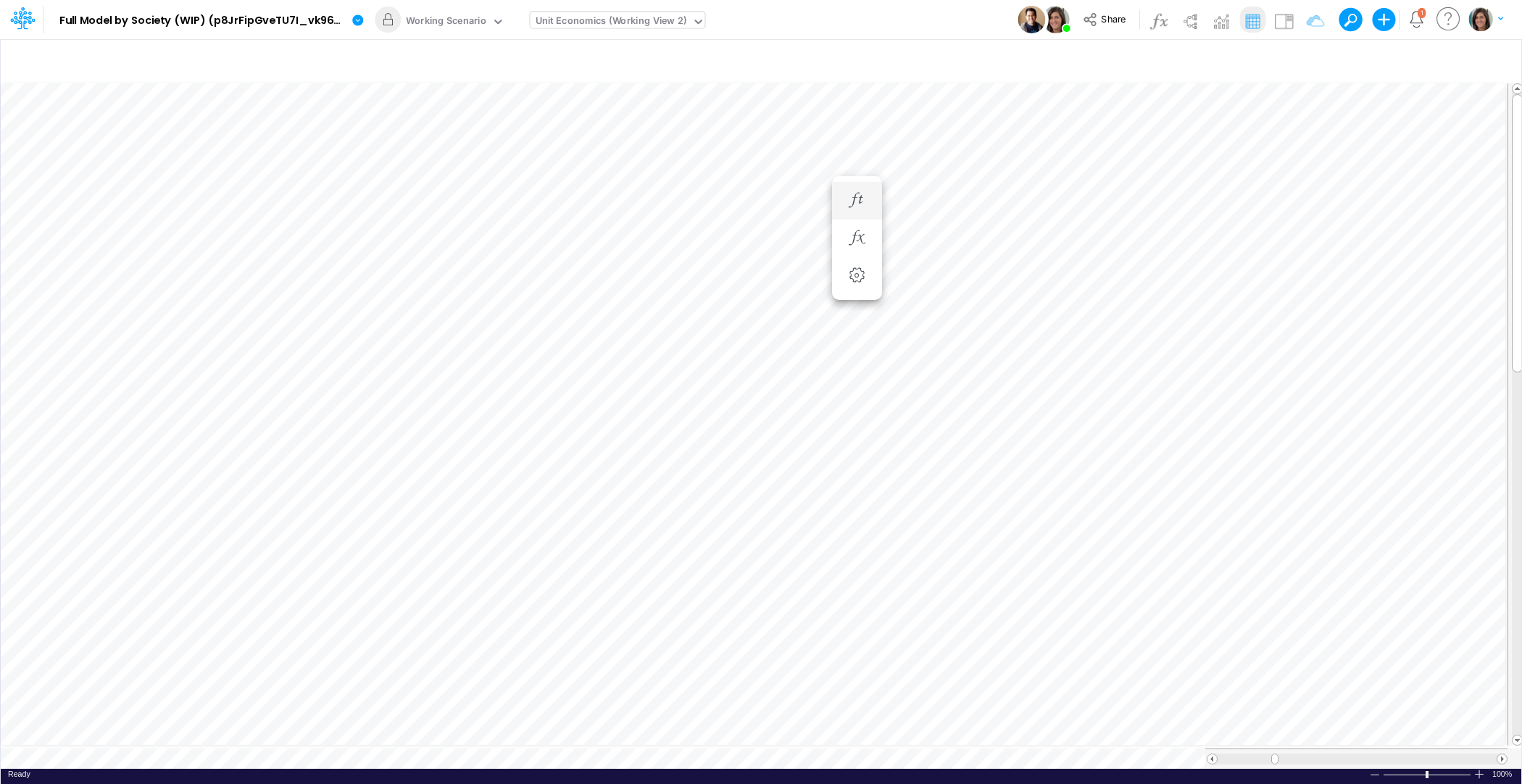
click at [928, 36] on div "Model Full Model by Society (WIP) (p8JrFipGveTU7I_vk960F.EPc.b3Teyw) Edit model…" at bounding box center [761, 19] width 1370 height 39
click at [469, 17] on div "Working Scenario" at bounding box center [446, 23] width 80 height 17
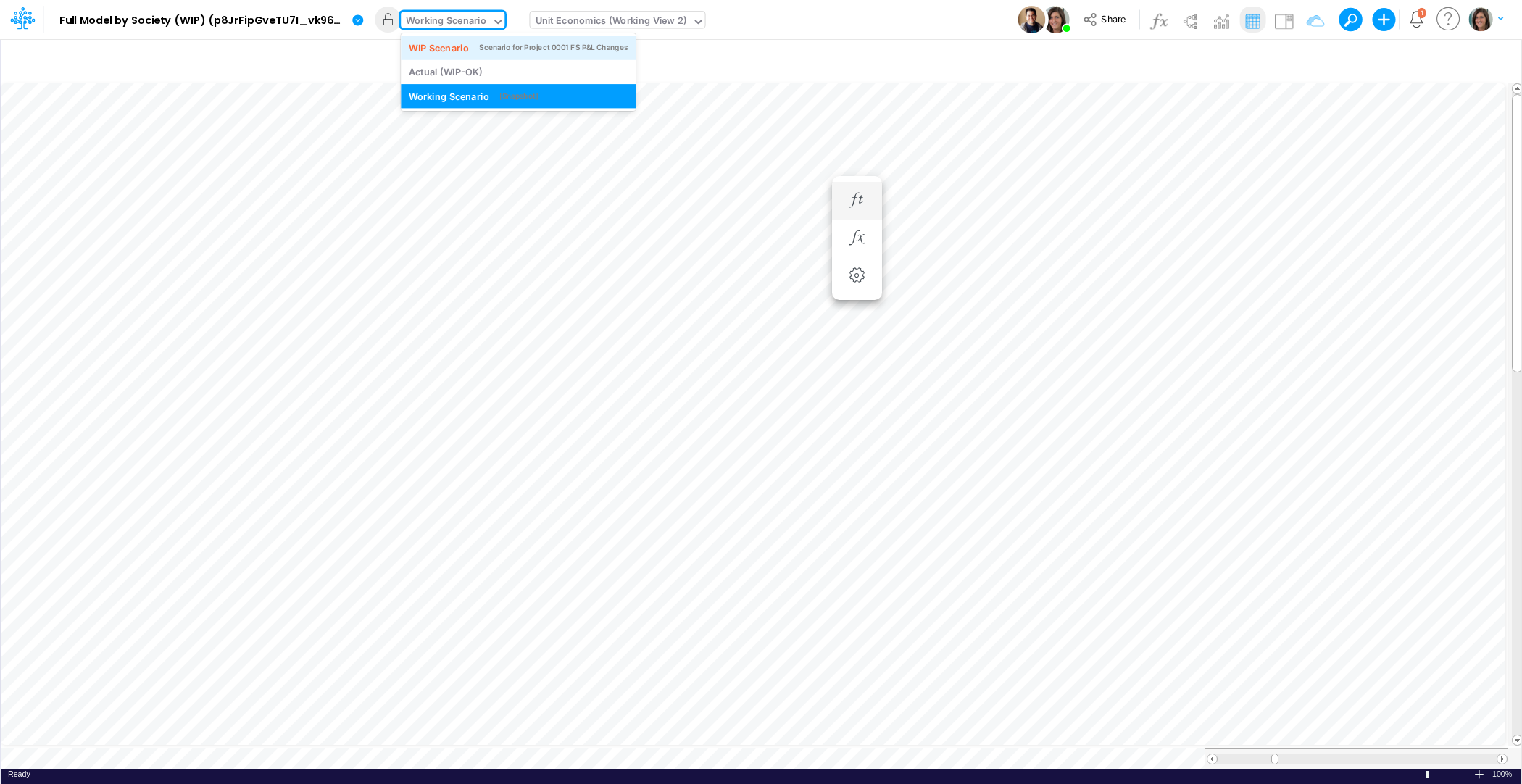
click at [460, 45] on div "WIP Scenario" at bounding box center [439, 47] width 60 height 14
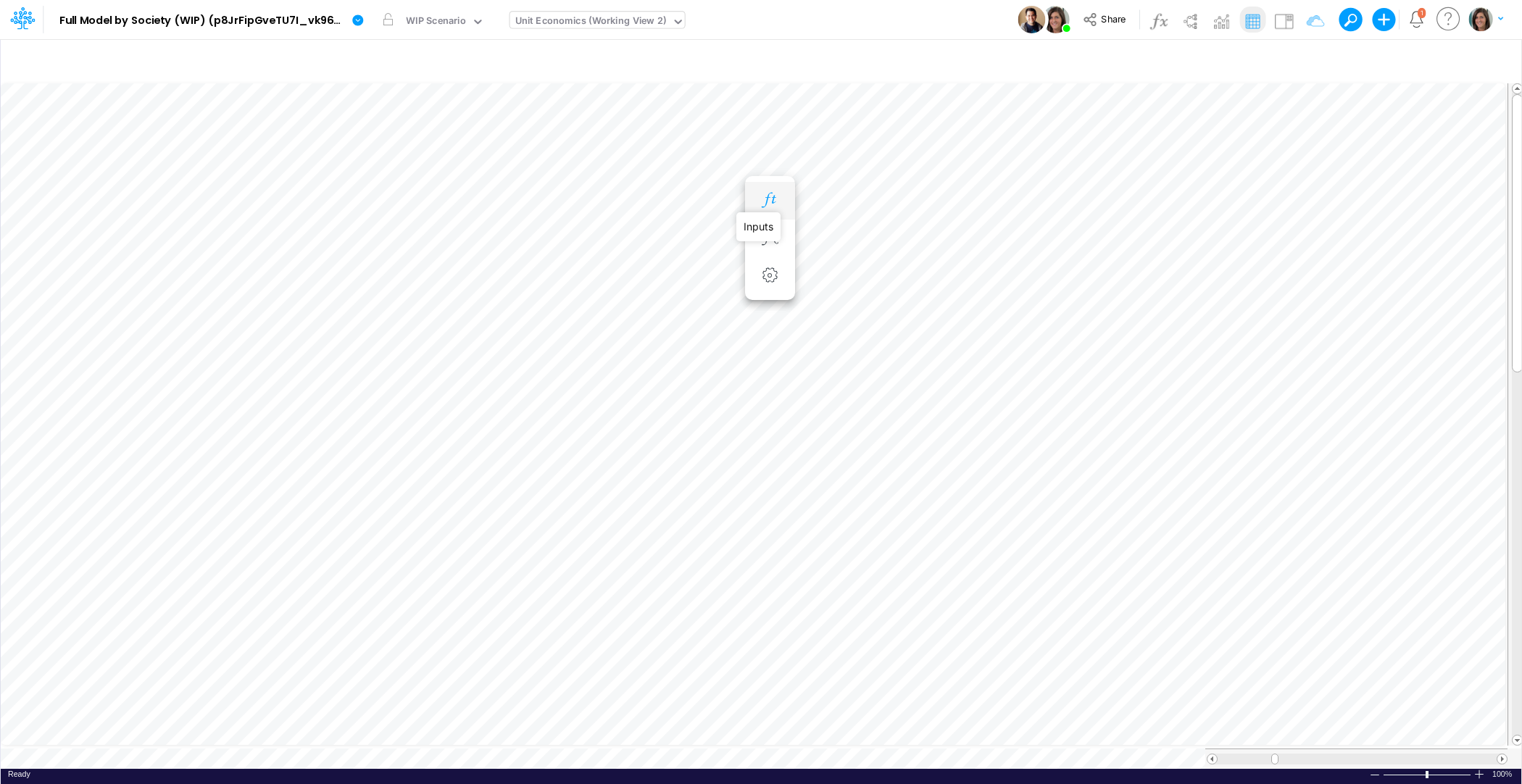
click at [776, 198] on icon "button" at bounding box center [769, 200] width 22 height 15
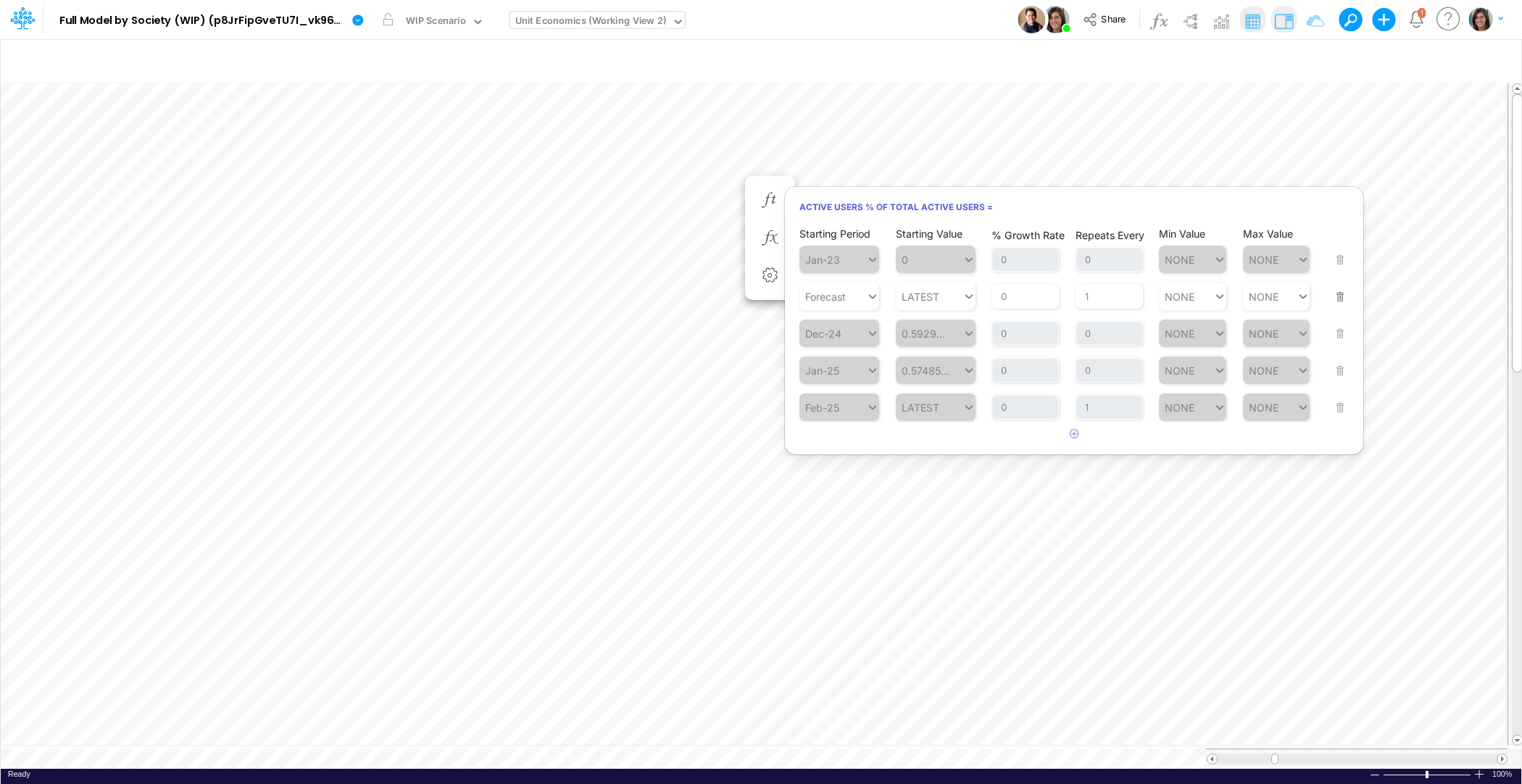
click at [1291, 24] on img at bounding box center [1283, 21] width 24 height 24
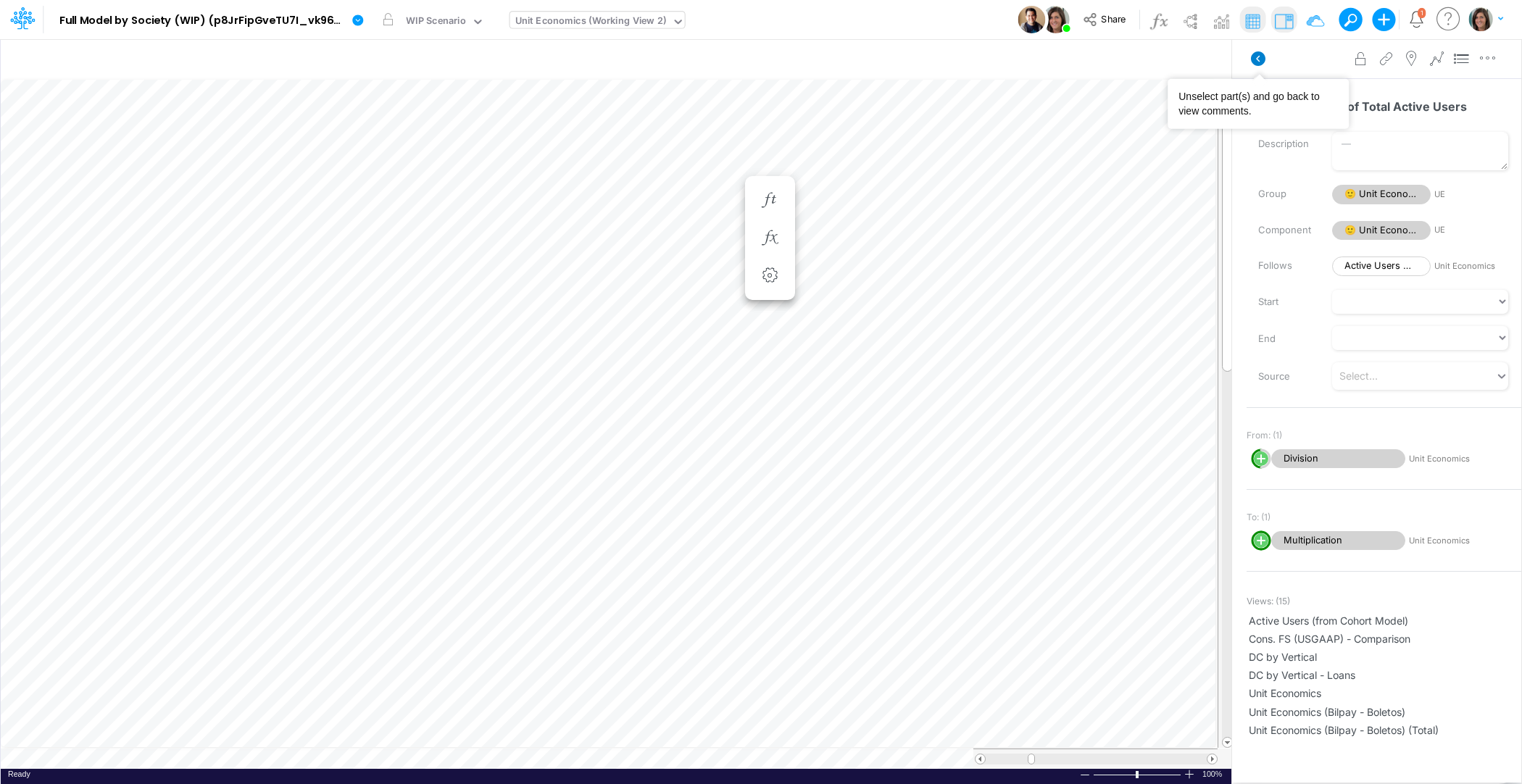
click at [1260, 60] on icon at bounding box center [1257, 58] width 14 height 14
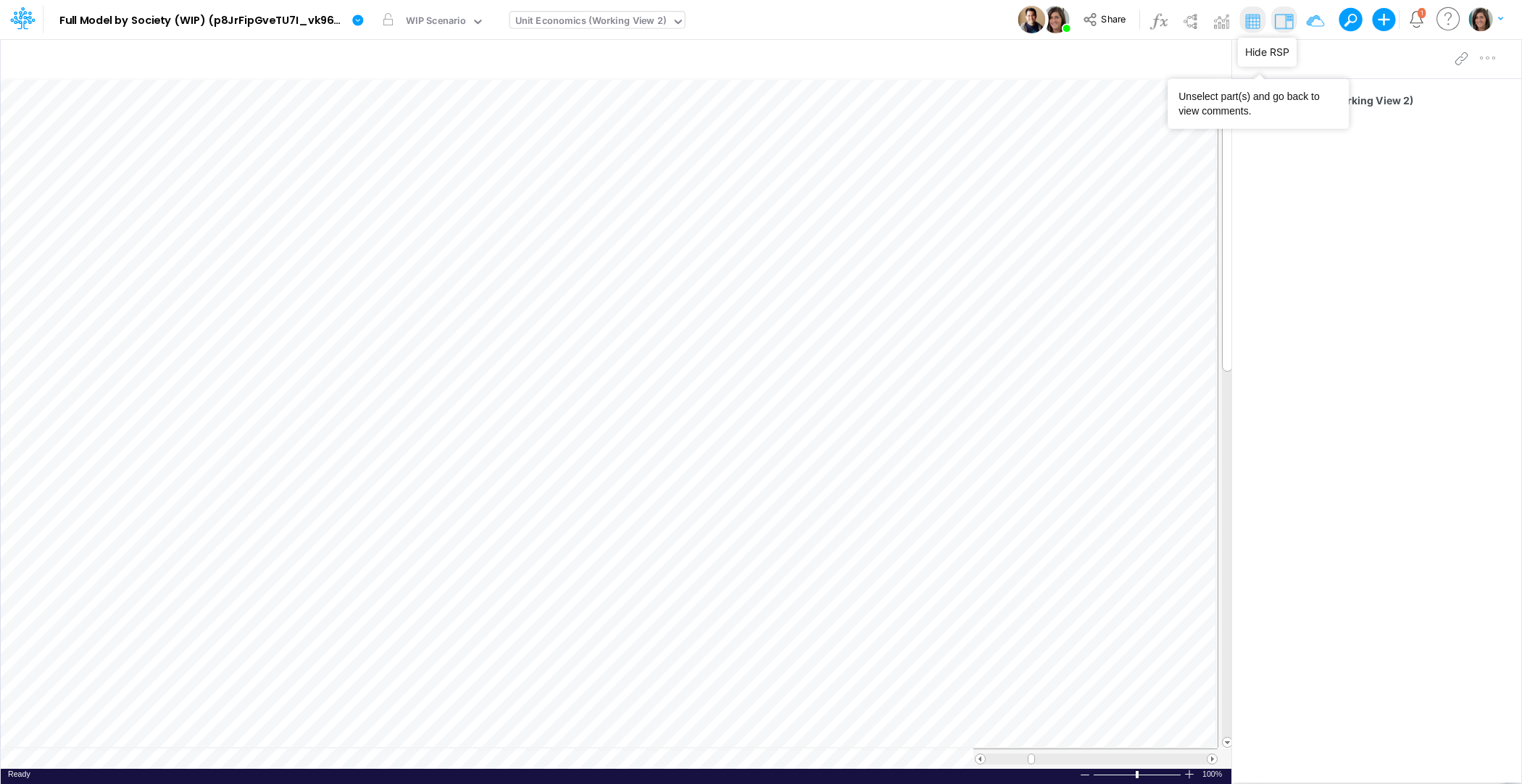
click at [1285, 22] on img at bounding box center [1283, 21] width 24 height 24
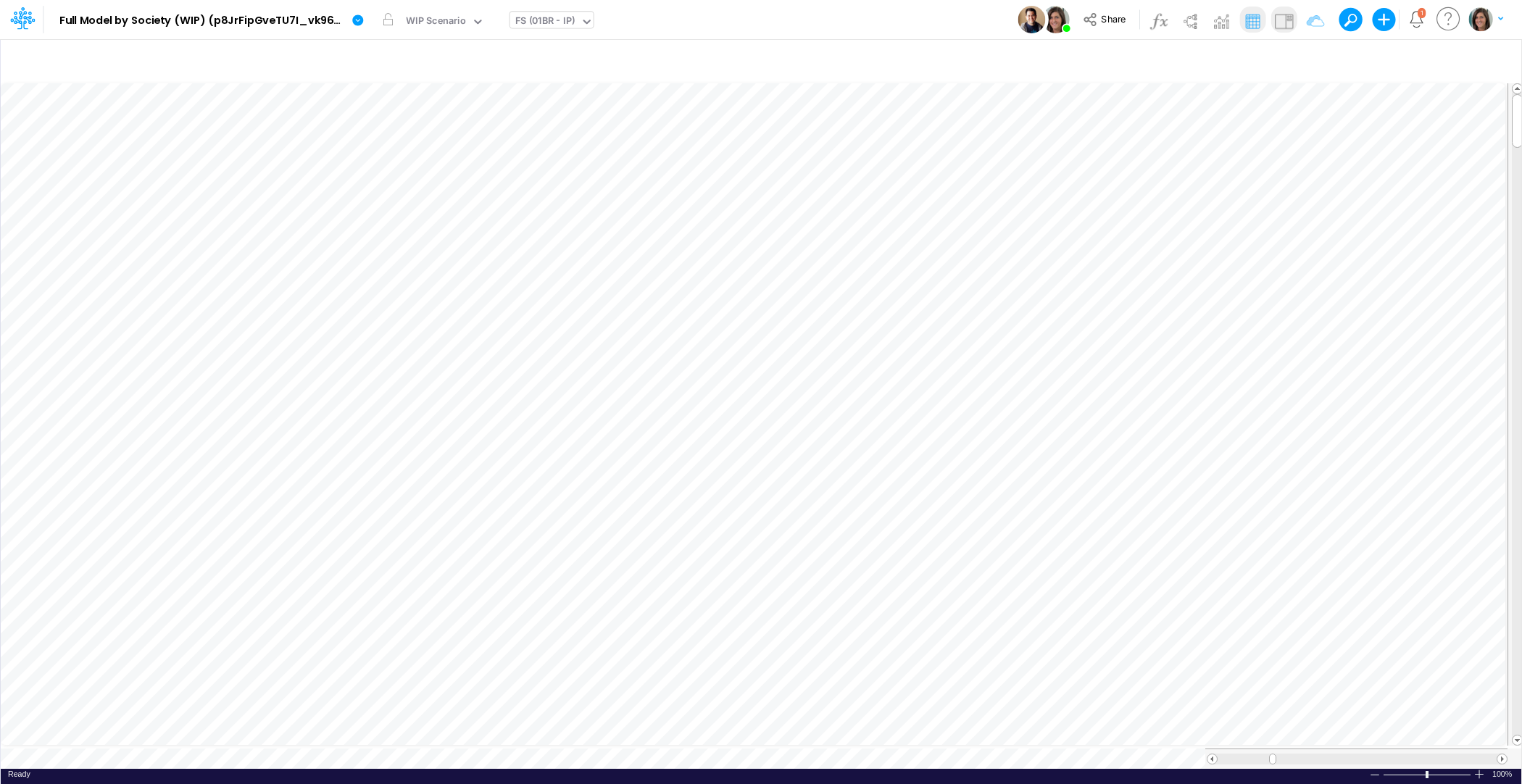
scroll to position [7, 0]
click at [1285, 14] on img at bounding box center [1283, 21] width 24 height 24
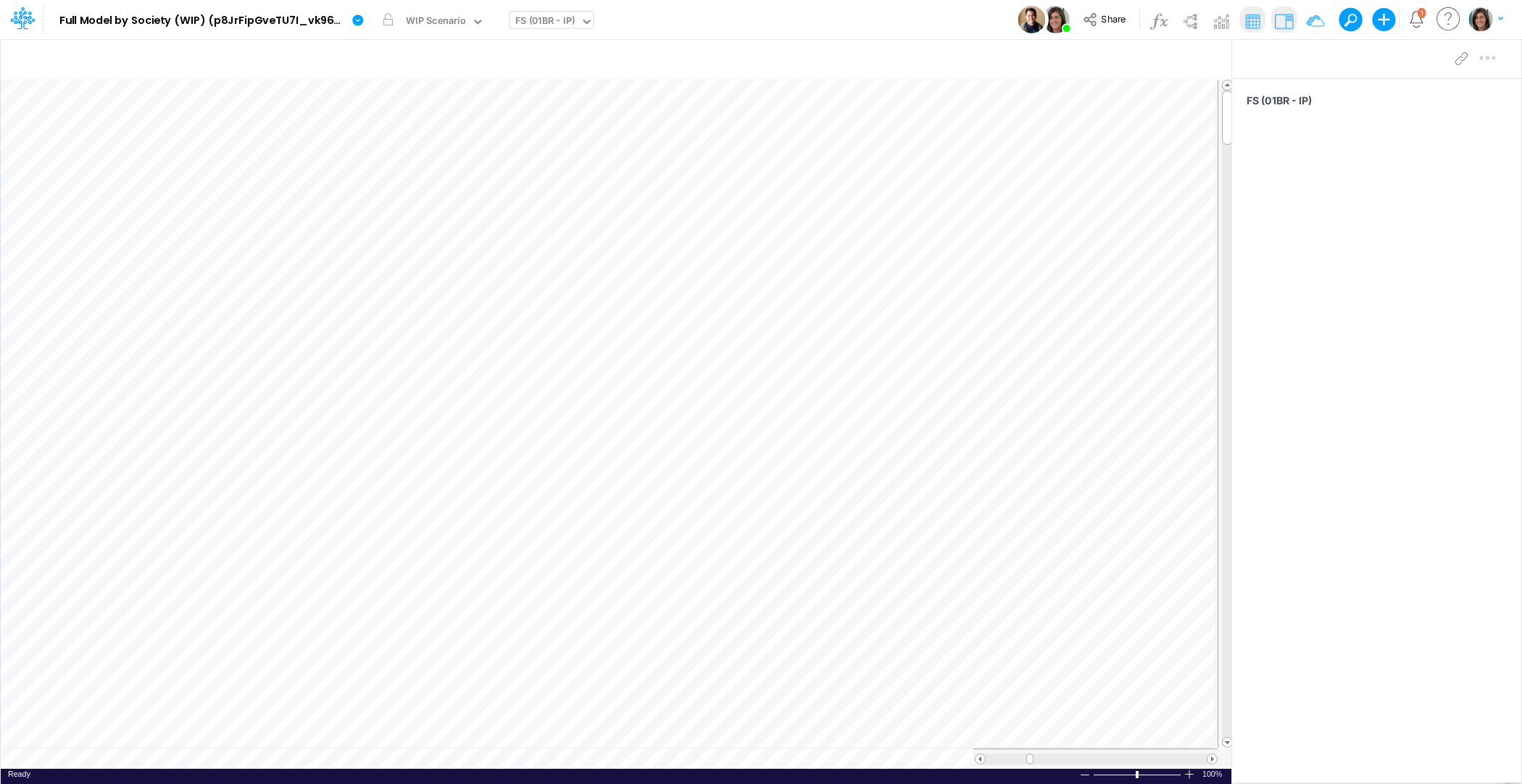
scroll to position [7, 1]
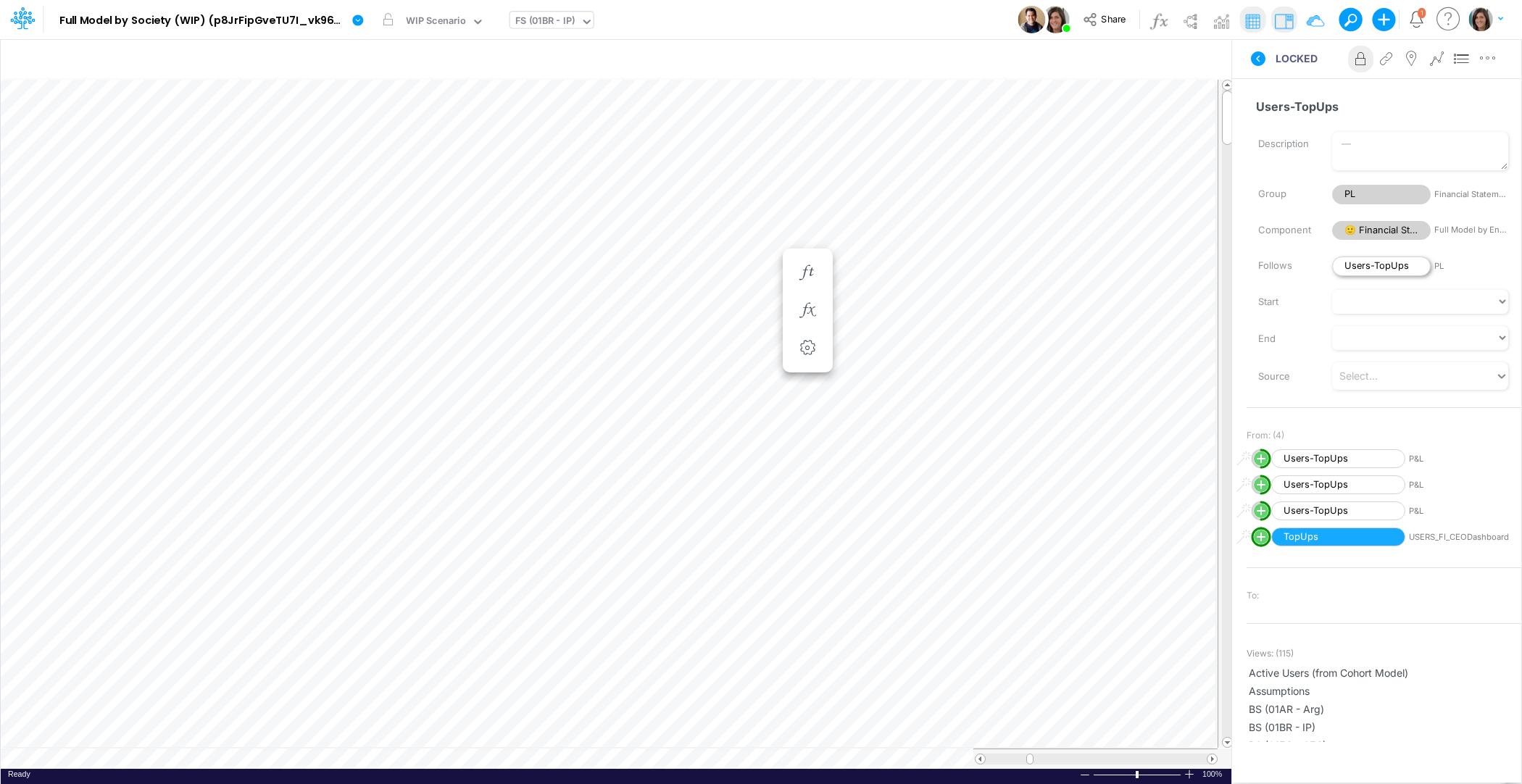
click at [1379, 263] on span "Users-TopUps" at bounding box center [1381, 266] width 98 height 20
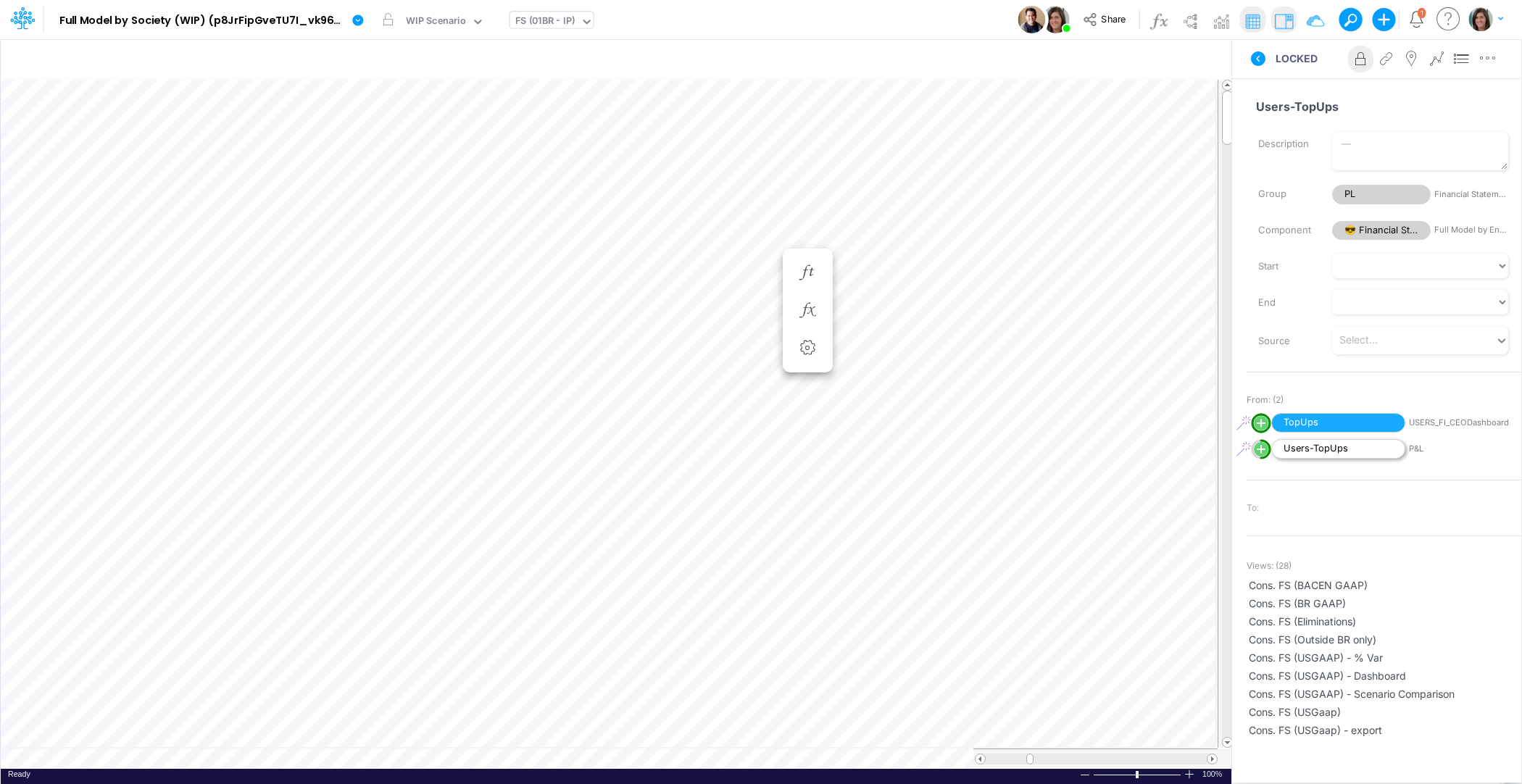
click at [1327, 450] on span "Users-TopUps" at bounding box center [1339, 449] width 134 height 20
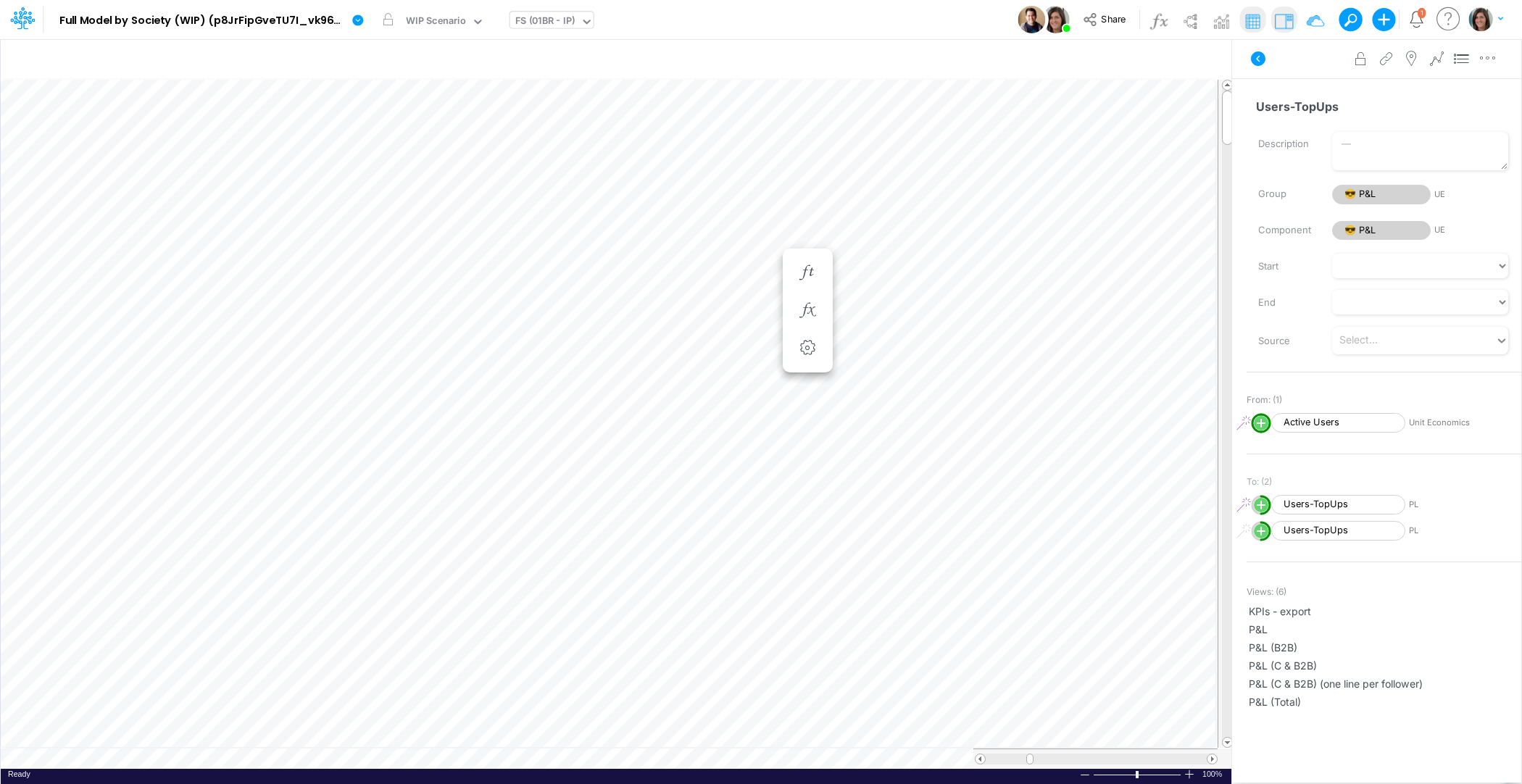
scroll to position [7, 1]
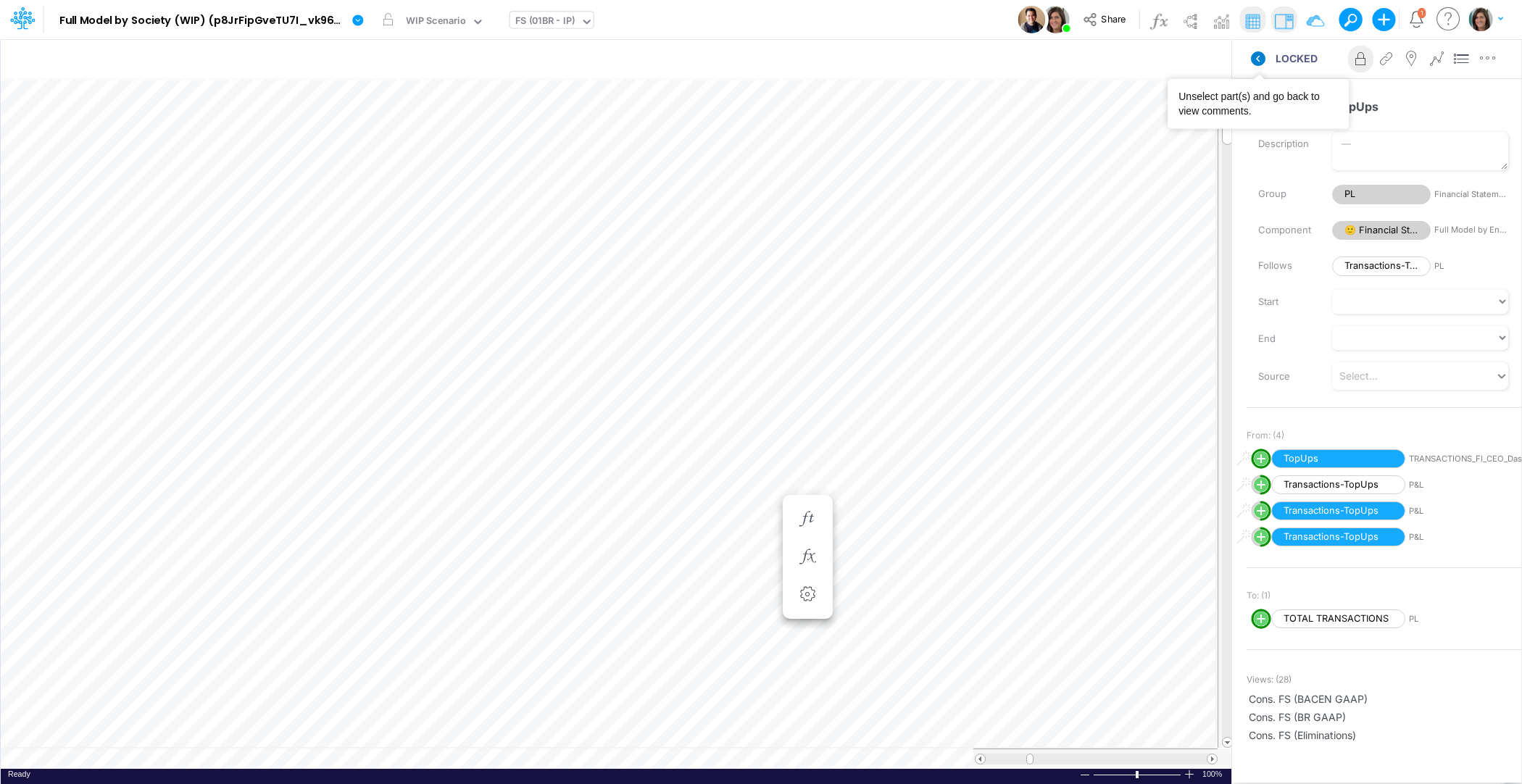
click at [1258, 62] on icon at bounding box center [1257, 58] width 14 height 14
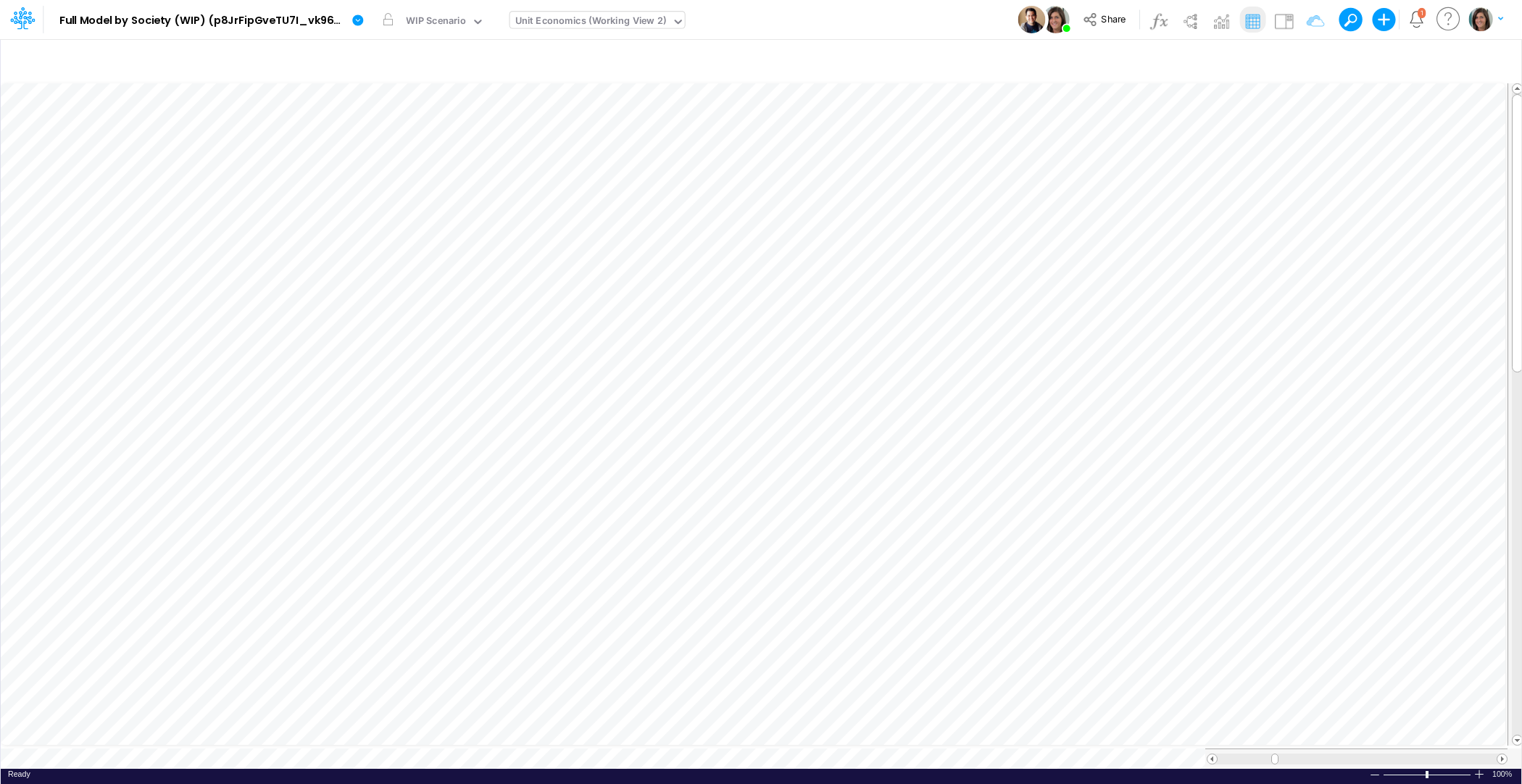
scroll to position [7, 1]
click at [601, 22] on div "Unit Economics (Working View 2)" at bounding box center [590, 23] width 151 height 17
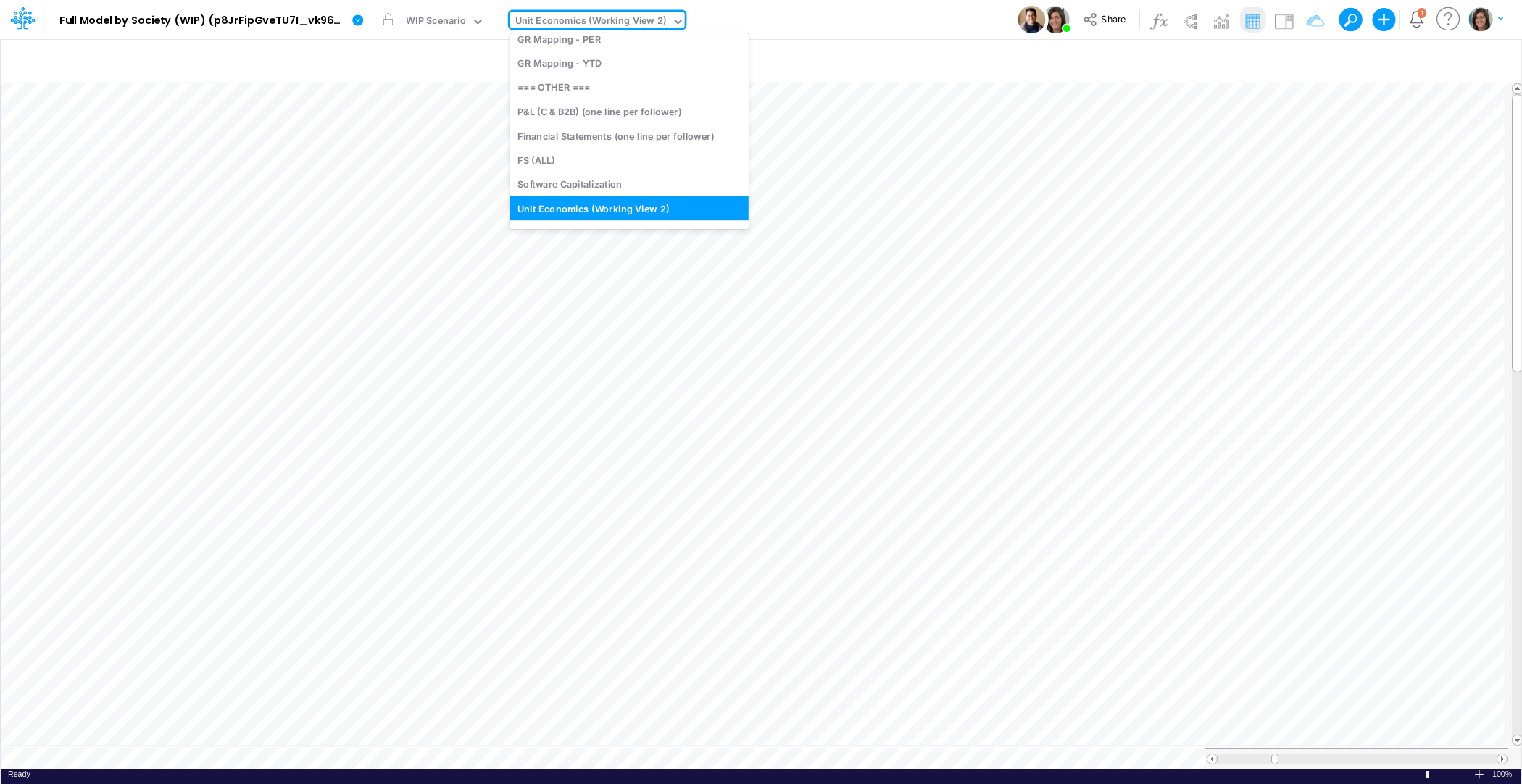
click at [781, 20] on div "Model Full Model by Society (WIP) (p8JrFipGveTU7I_vk960F.EPc.b3Teyw) Edit model…" at bounding box center [761, 19] width 1370 height 39
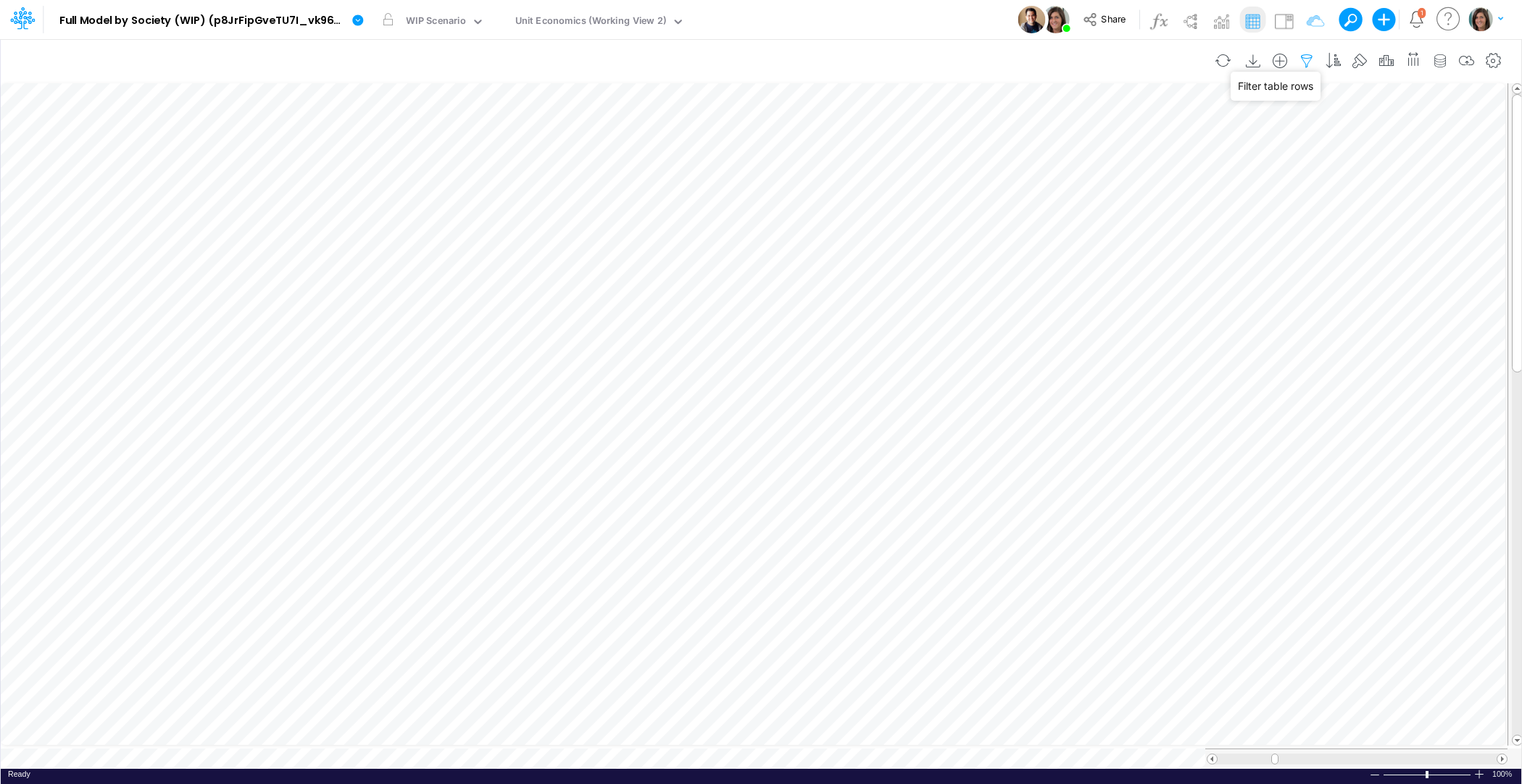
click at [1315, 55] on icon "button" at bounding box center [1307, 61] width 22 height 15
select select "contains"
click at [980, 128] on button "Save" at bounding box center [977, 122] width 35 height 21
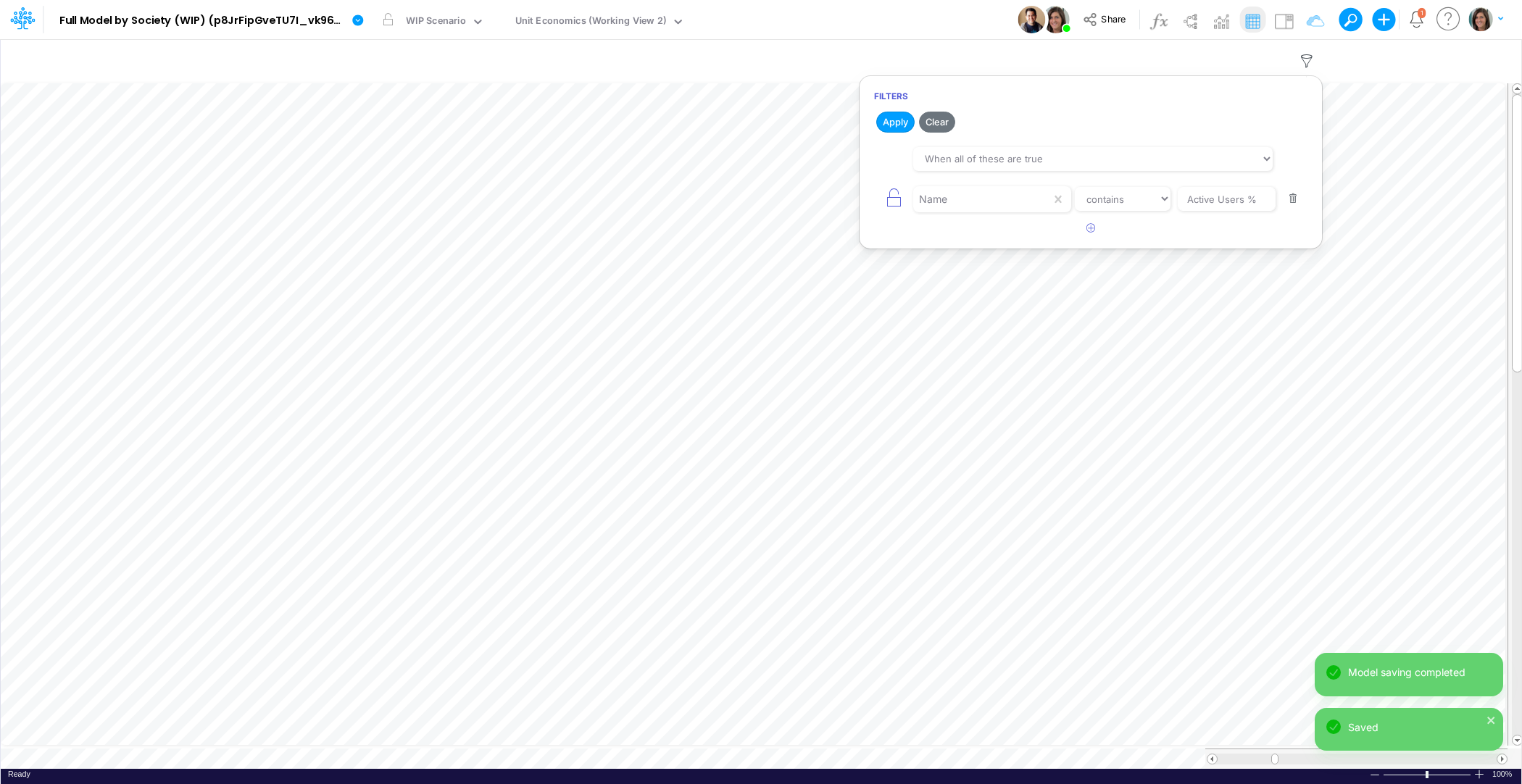
click at [882, 12] on div "Model Full Model by Society (WIP) (p8JrFipGveTU7I_vk960F.EPc.b3Teyw) Edit model…" at bounding box center [761, 19] width 1370 height 39
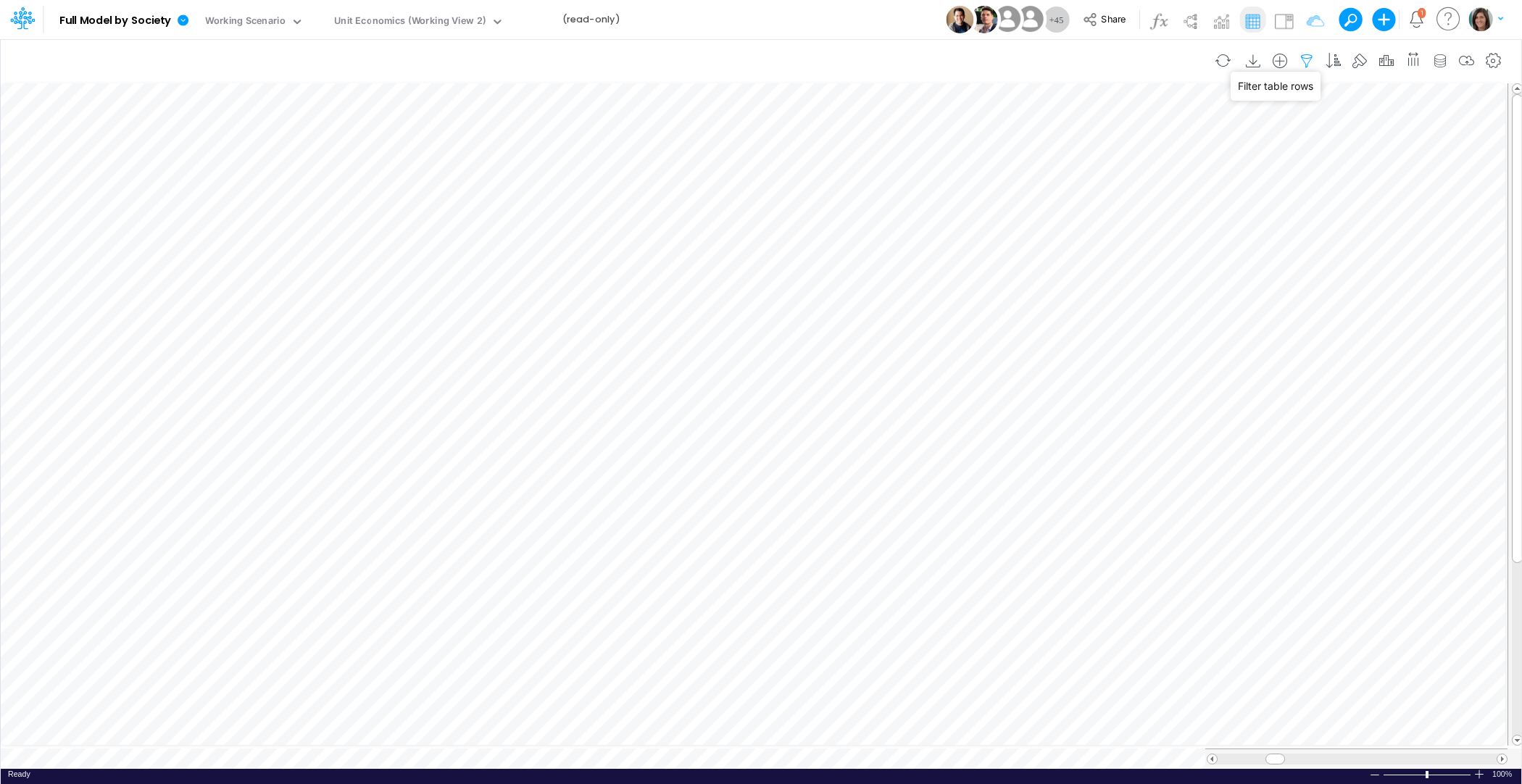
click at [1310, 60] on icon "button" at bounding box center [1307, 61] width 22 height 15
select select "contains"
click at [1293, 281] on button "button" at bounding box center [1293, 279] width 28 height 20
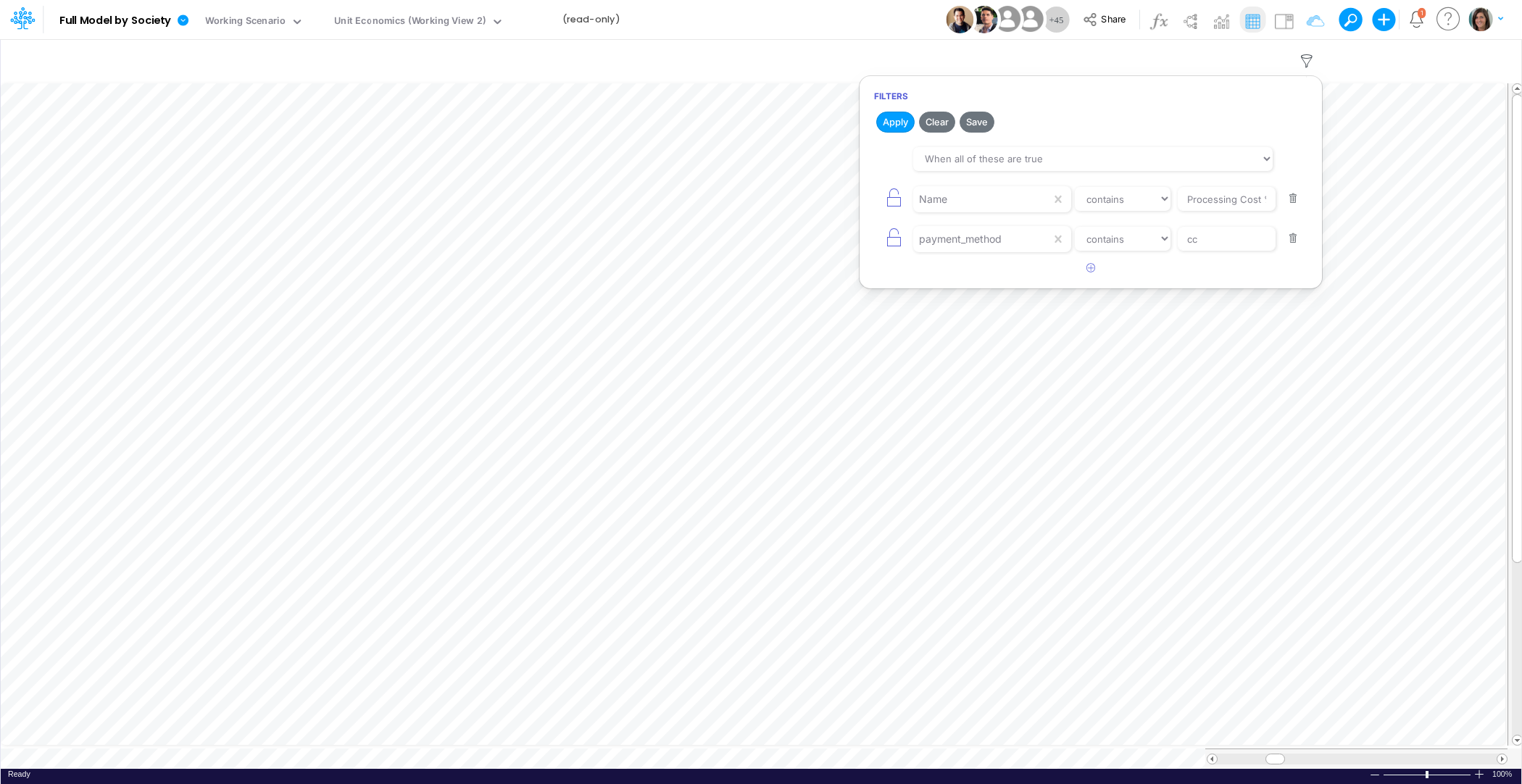
click at [1298, 247] on button "button" at bounding box center [1293, 238] width 28 height 20
click at [1225, 192] on input "Processing Cost %" at bounding box center [1227, 199] width 98 height 25
type input "Active Users %"
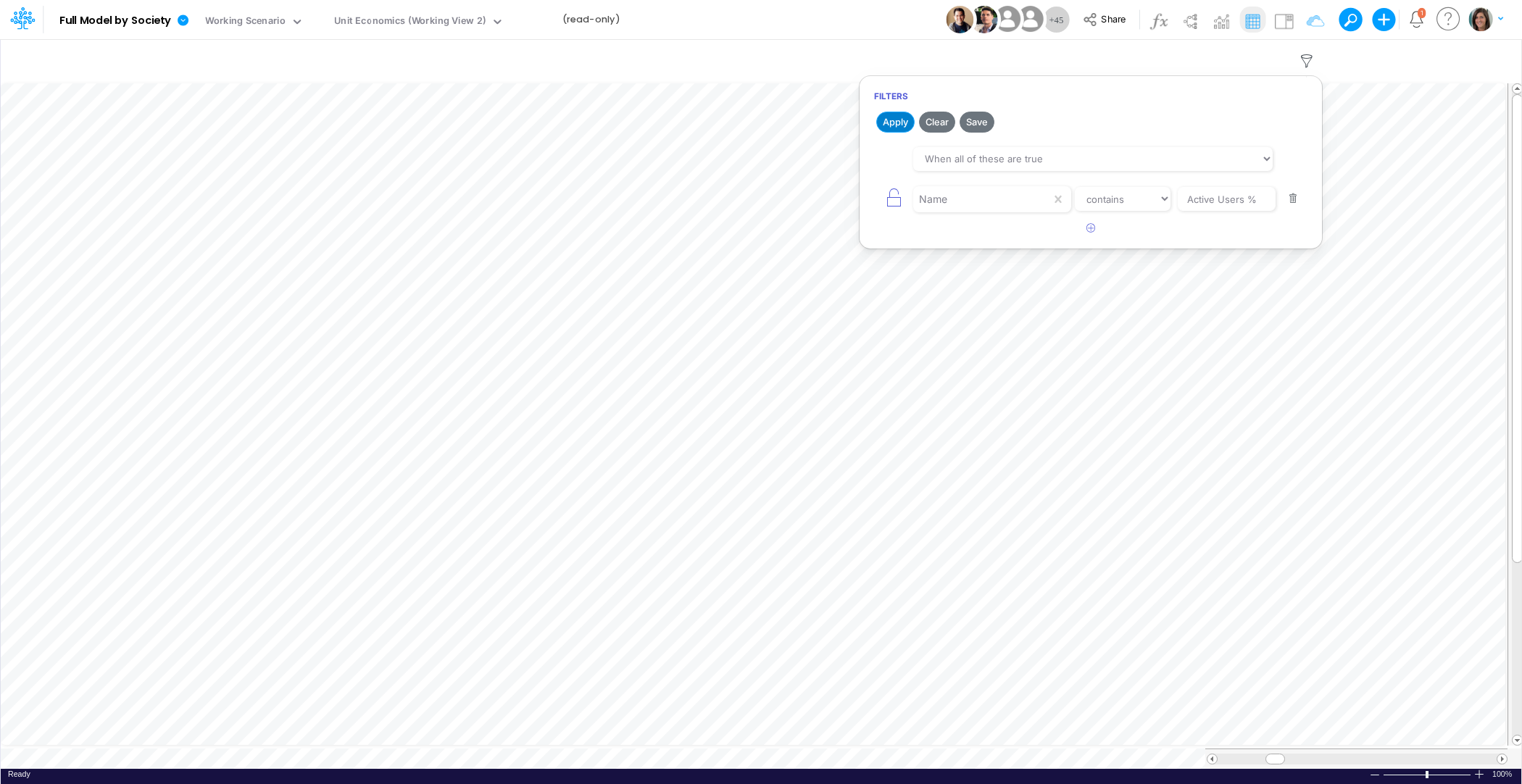
click at [892, 128] on button "Apply" at bounding box center [896, 122] width 39 height 21
click at [881, 17] on div "Model Full Model by Society Edit model settings Duplicate Import QuickBooks Qui…" at bounding box center [761, 19] width 1370 height 39
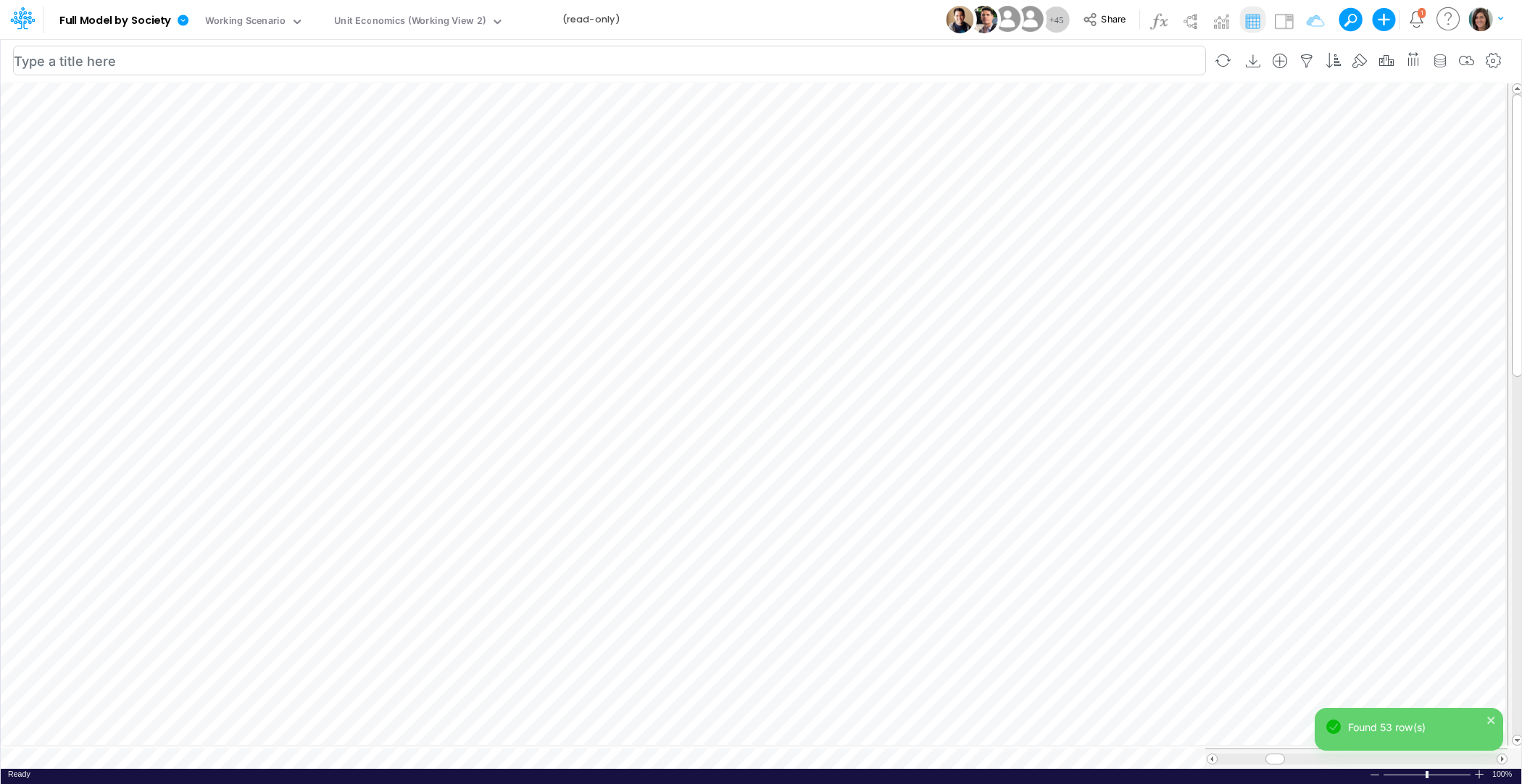
scroll to position [7, 1]
click at [1026, 176] on icon "button" at bounding box center [1030, 179] width 22 height 15
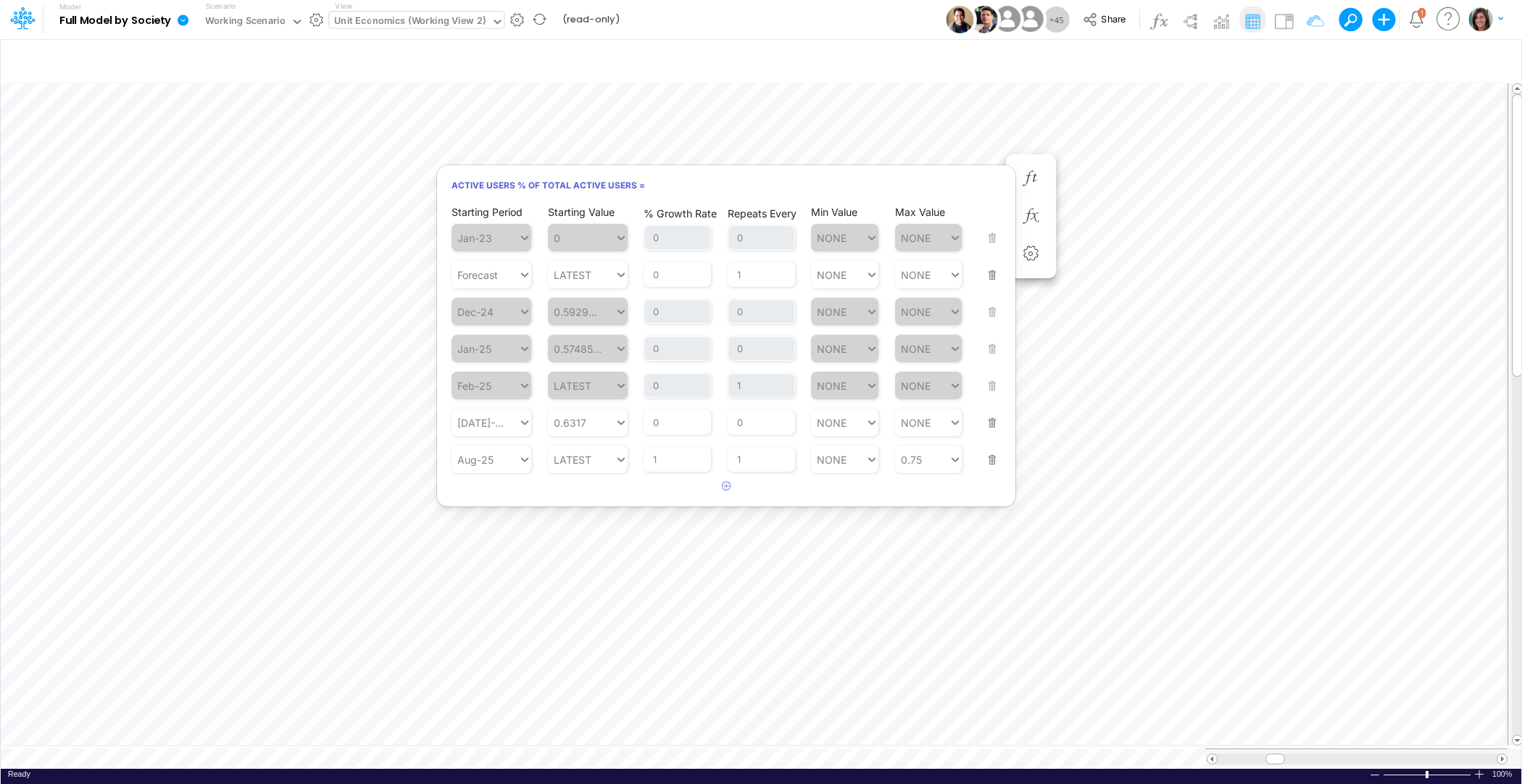
click at [451, 26] on div "Unit Economics (Working View 2)" at bounding box center [410, 23] width 151 height 17
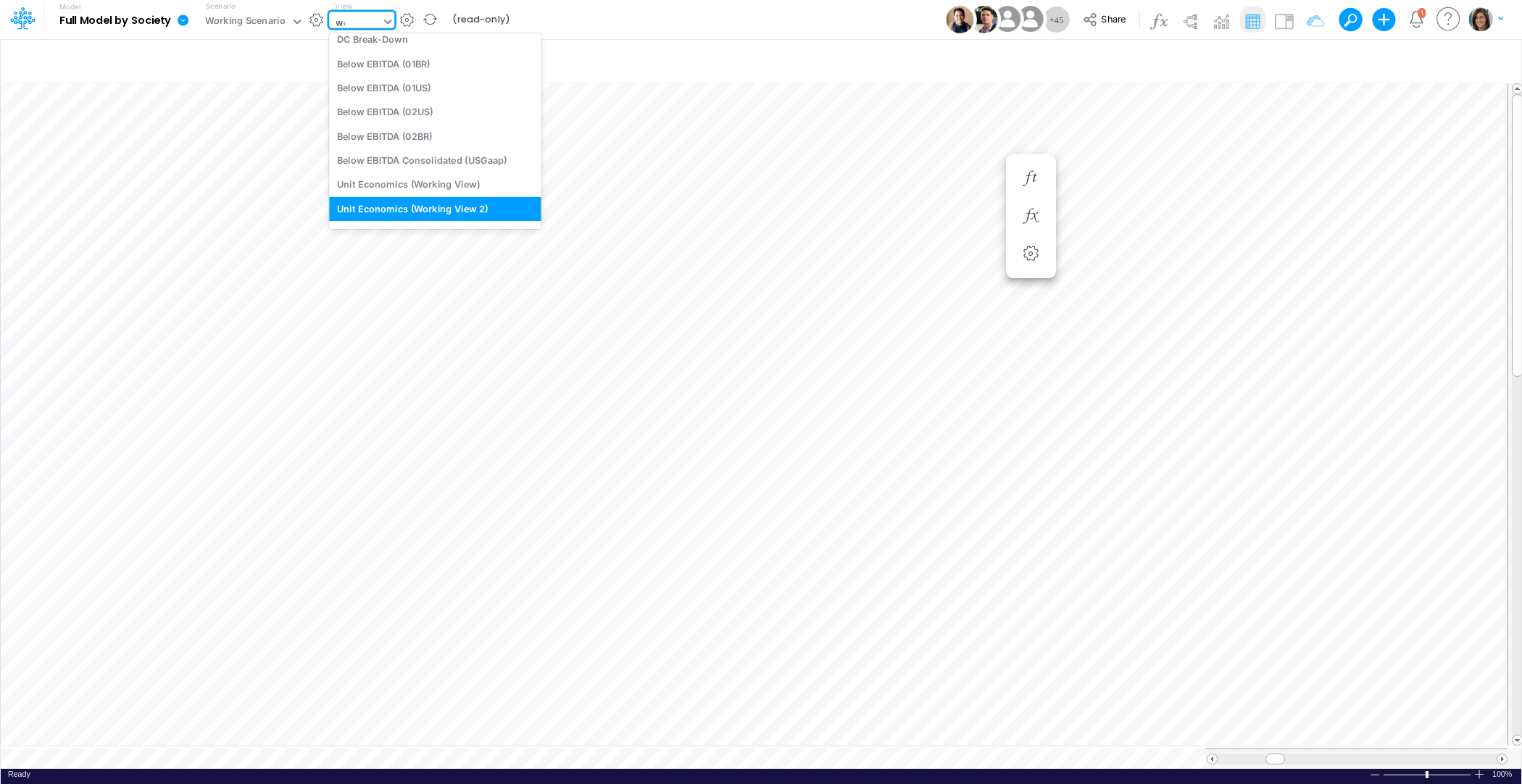
scroll to position [0, 0]
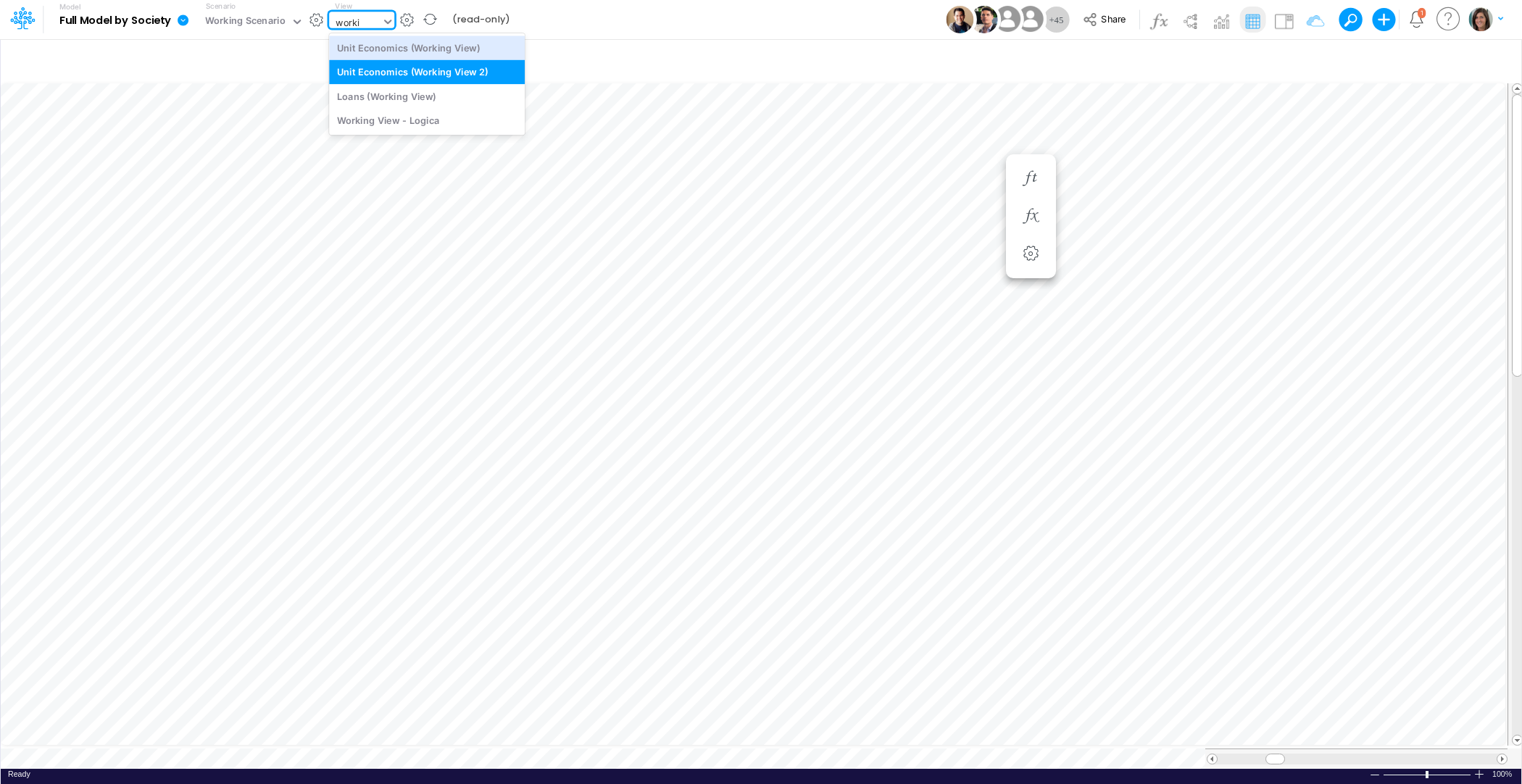
type input "worki"
click at [653, 15] on div "Model Full Model by Society Edit model settings Duplicate Import QuickBooks Qui…" at bounding box center [761, 19] width 1370 height 39
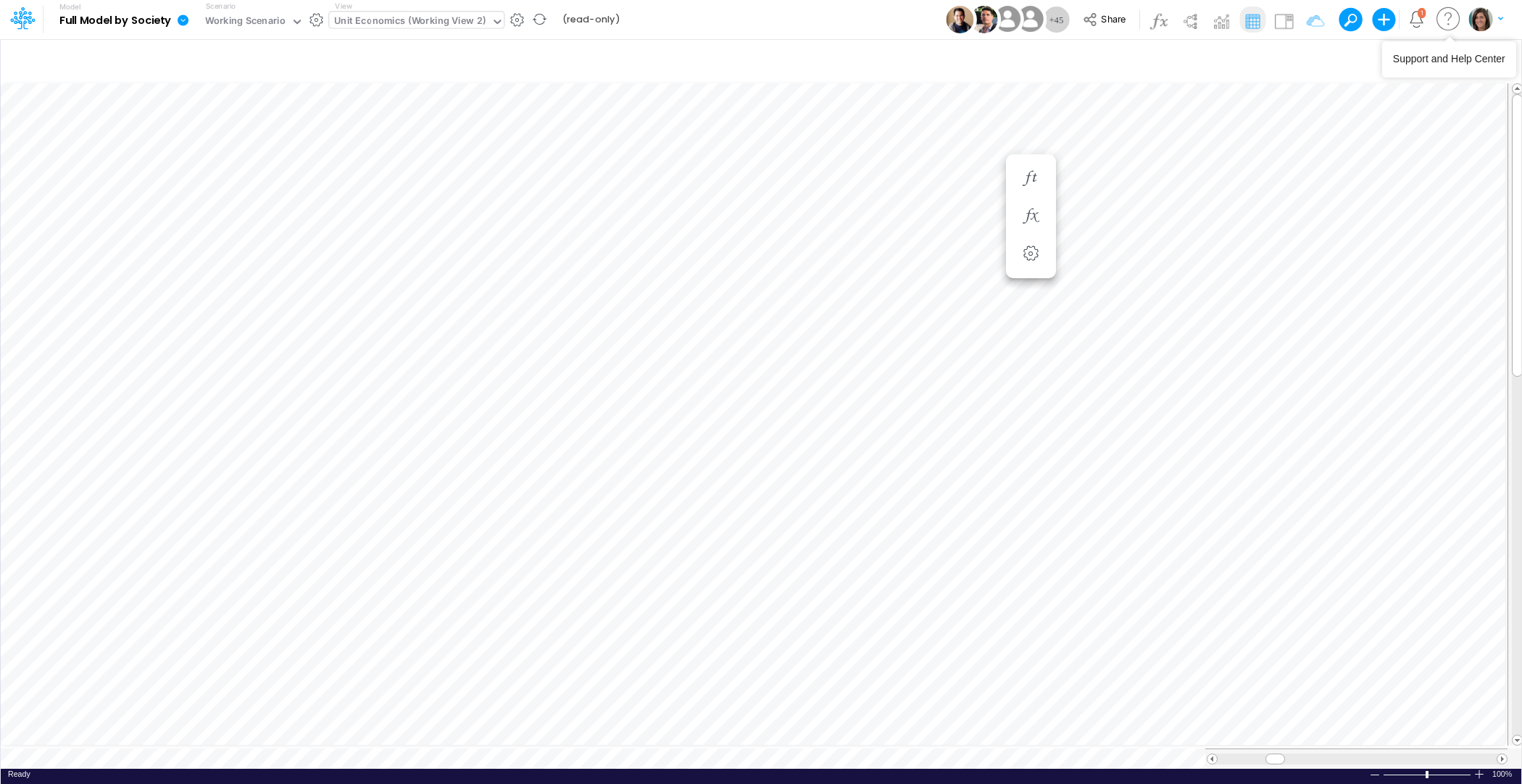
click at [1413, 21] on icon "Notifications" at bounding box center [1417, 20] width 17 height 17
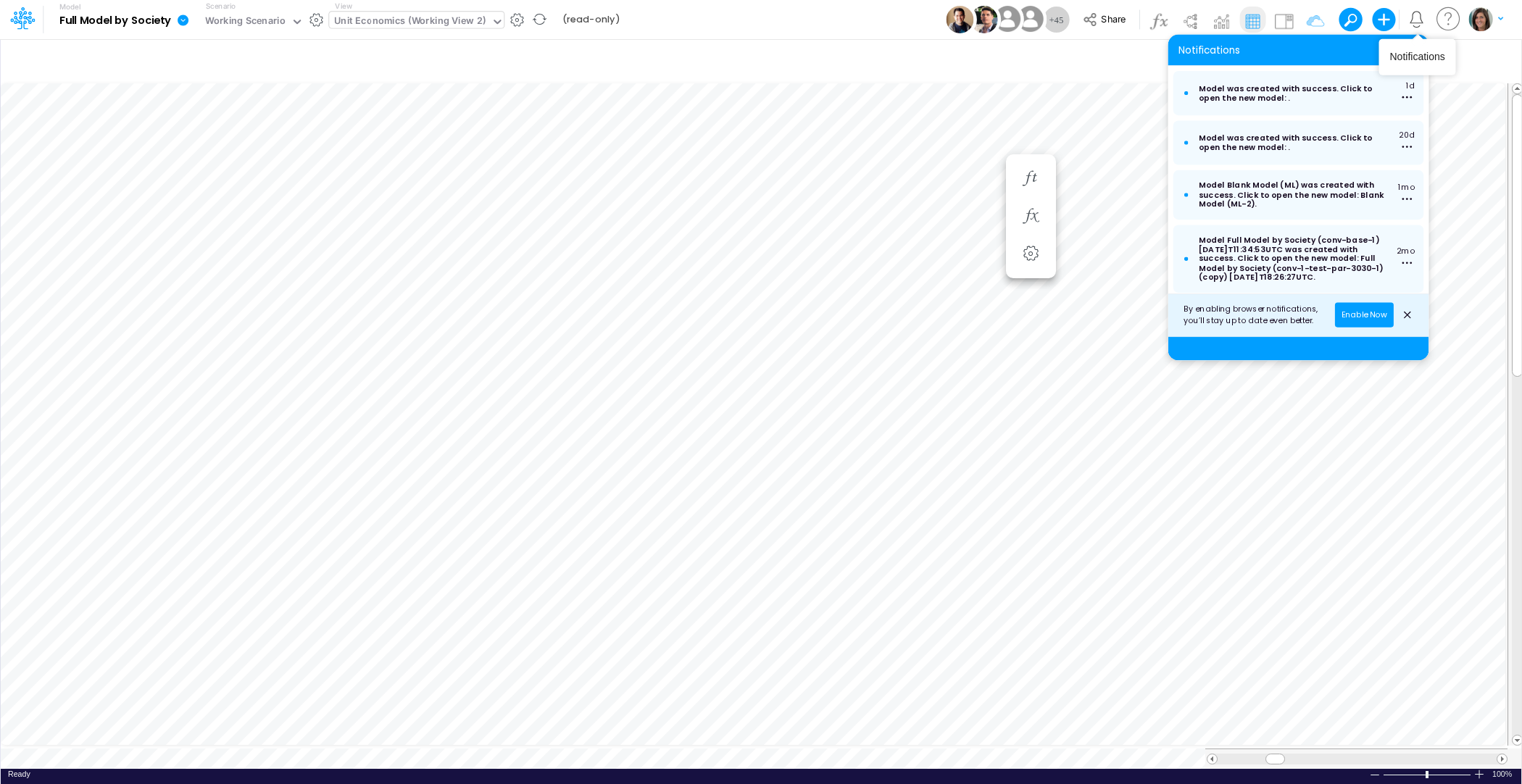
click at [1424, 14] on icon "Notifications" at bounding box center [1417, 20] width 17 height 17
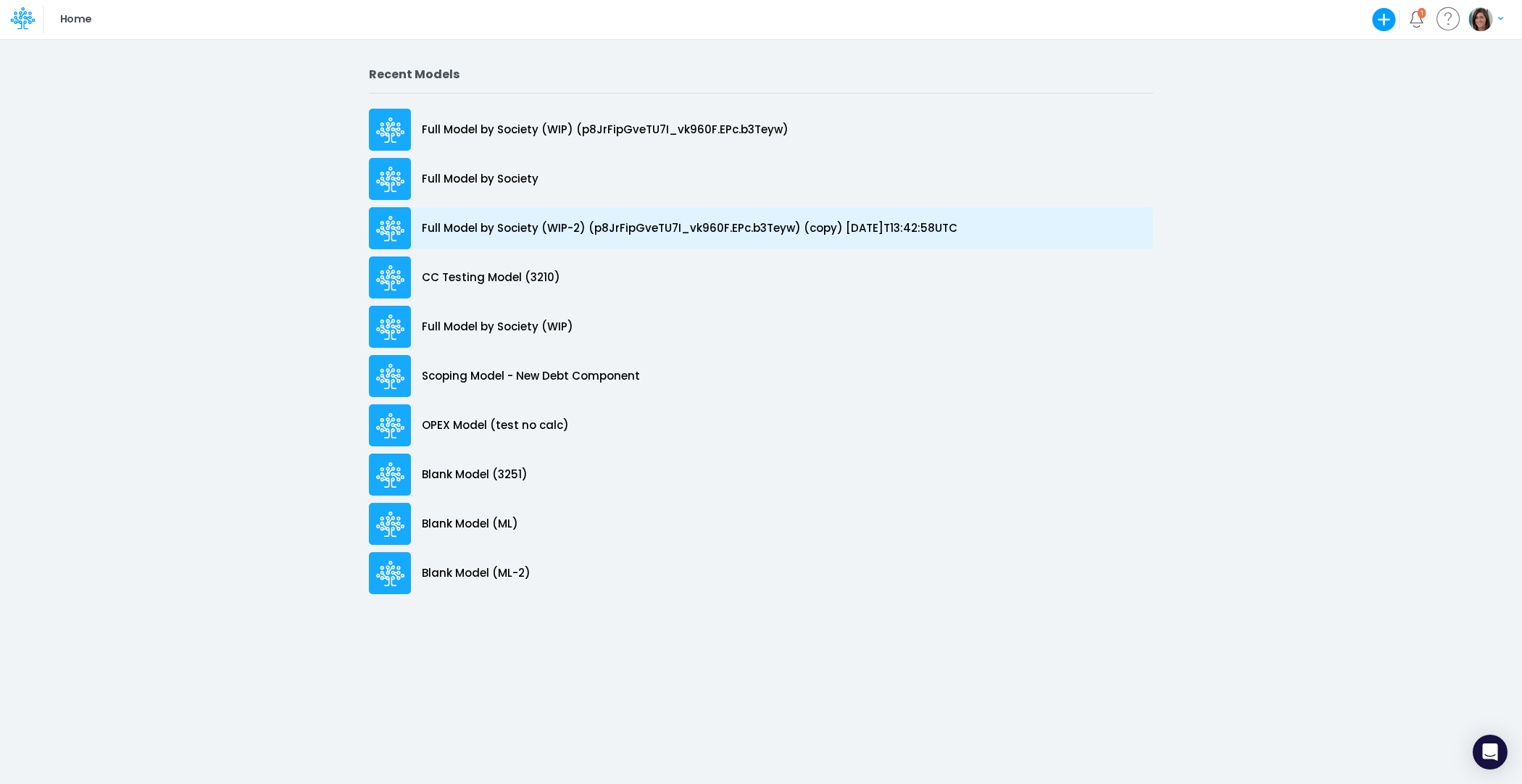
click at [823, 224] on p "Full Model by Society (WIP-2) (p8JrFipGveTU7I_vk960F.EPc.b3Teyw) (copy) [DATE]T…" at bounding box center [690, 229] width 536 height 17
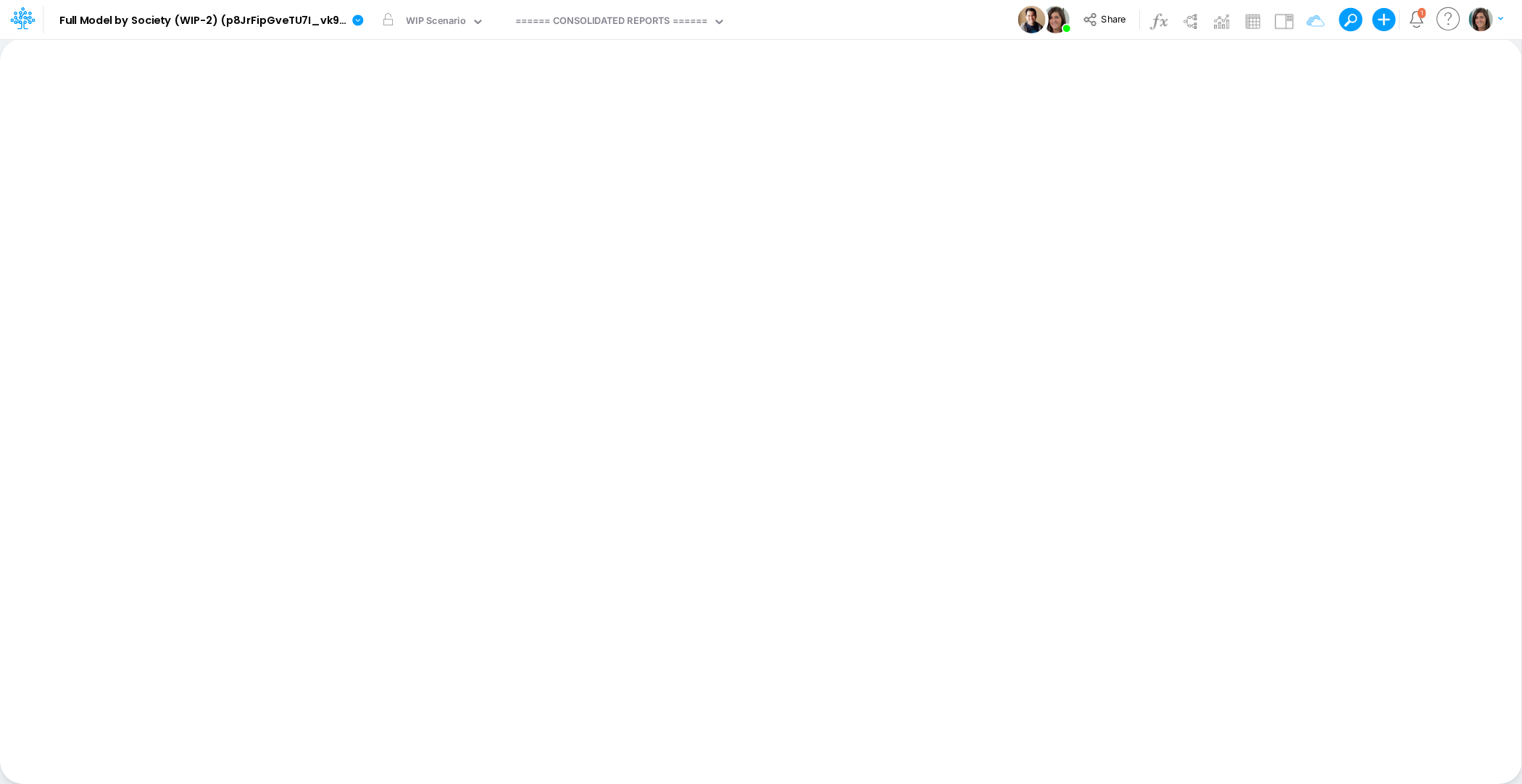
click at [590, 30] on div "====== CONSOLIDATED REPORTS ======" at bounding box center [610, 23] width 192 height 17
type input "working"
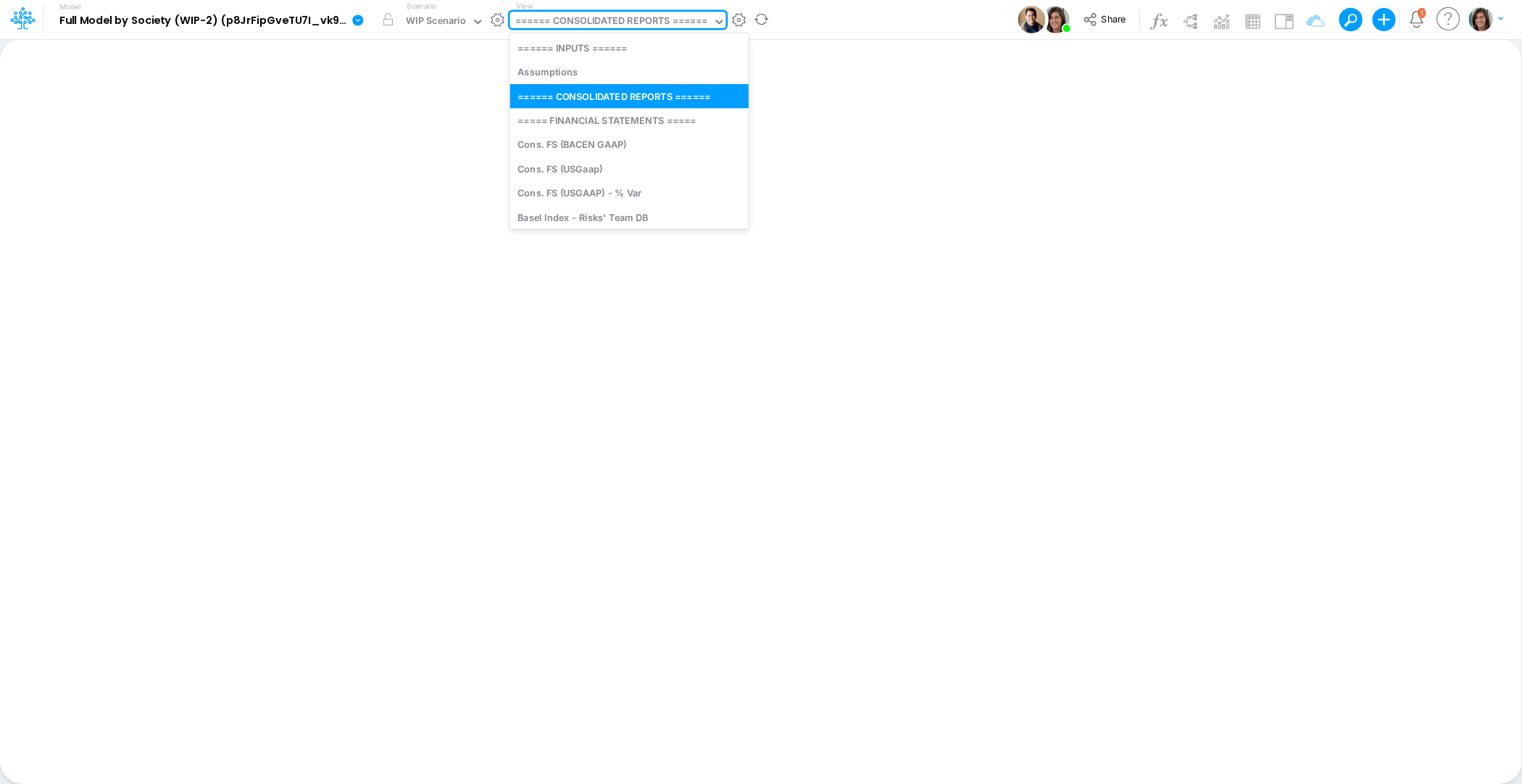
click at [576, 19] on div "====== CONSOLIDATED REPORTS ======" at bounding box center [610, 23] width 192 height 17
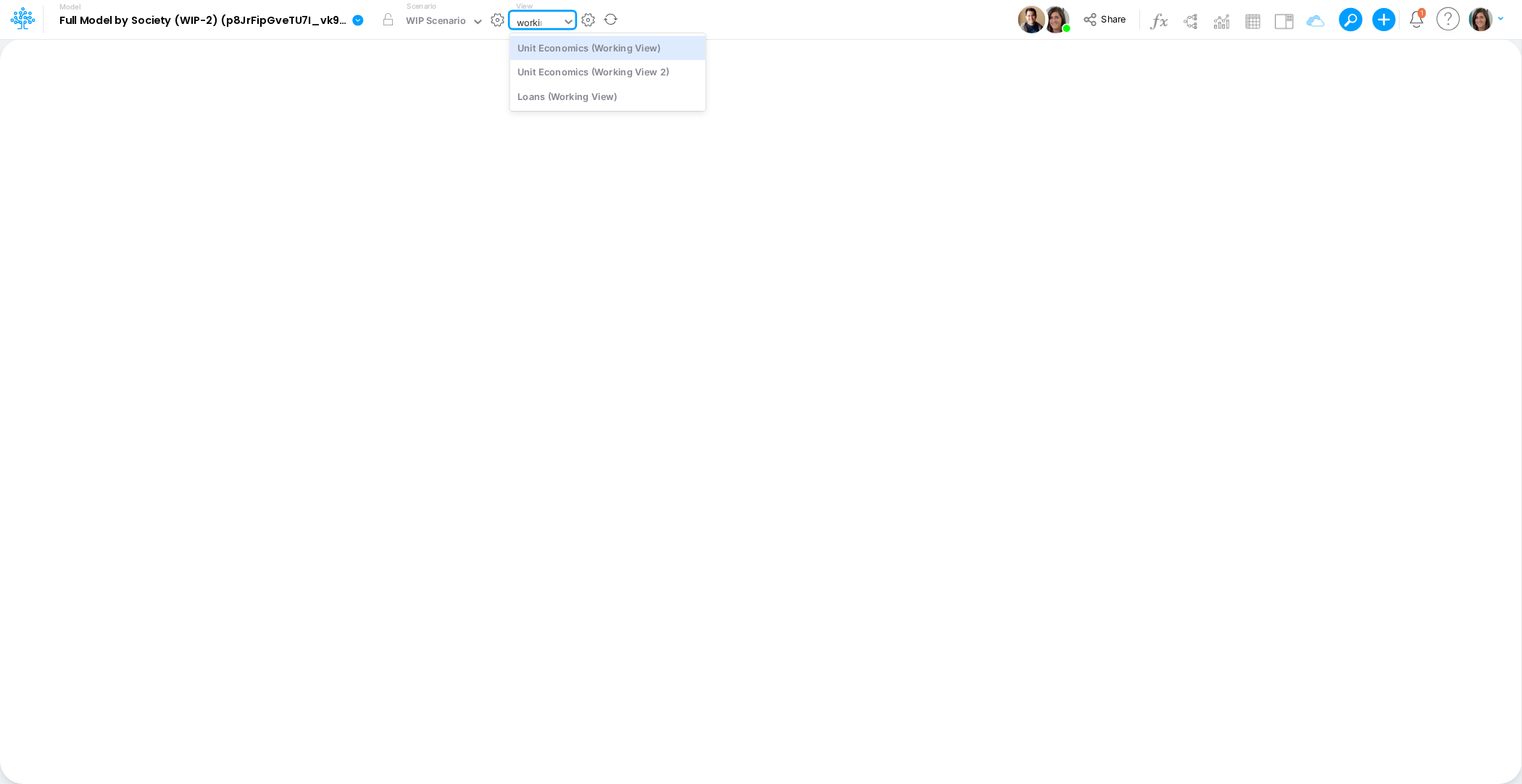
type input "working"
click at [577, 70] on div "Unit Economics (Working View 2)" at bounding box center [607, 72] width 196 height 24
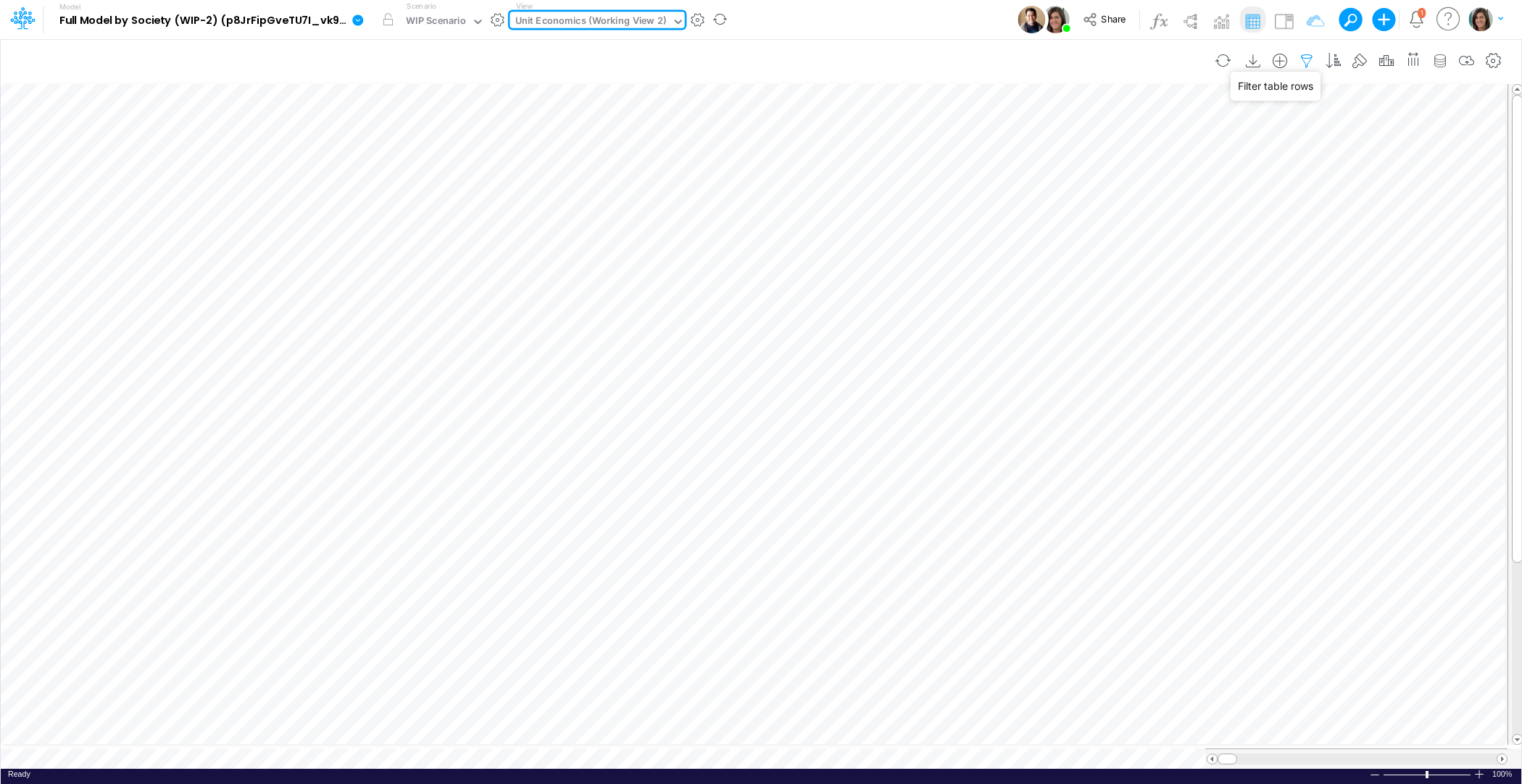
click at [1318, 57] on icon "button" at bounding box center [1307, 61] width 22 height 15
select select "contains"
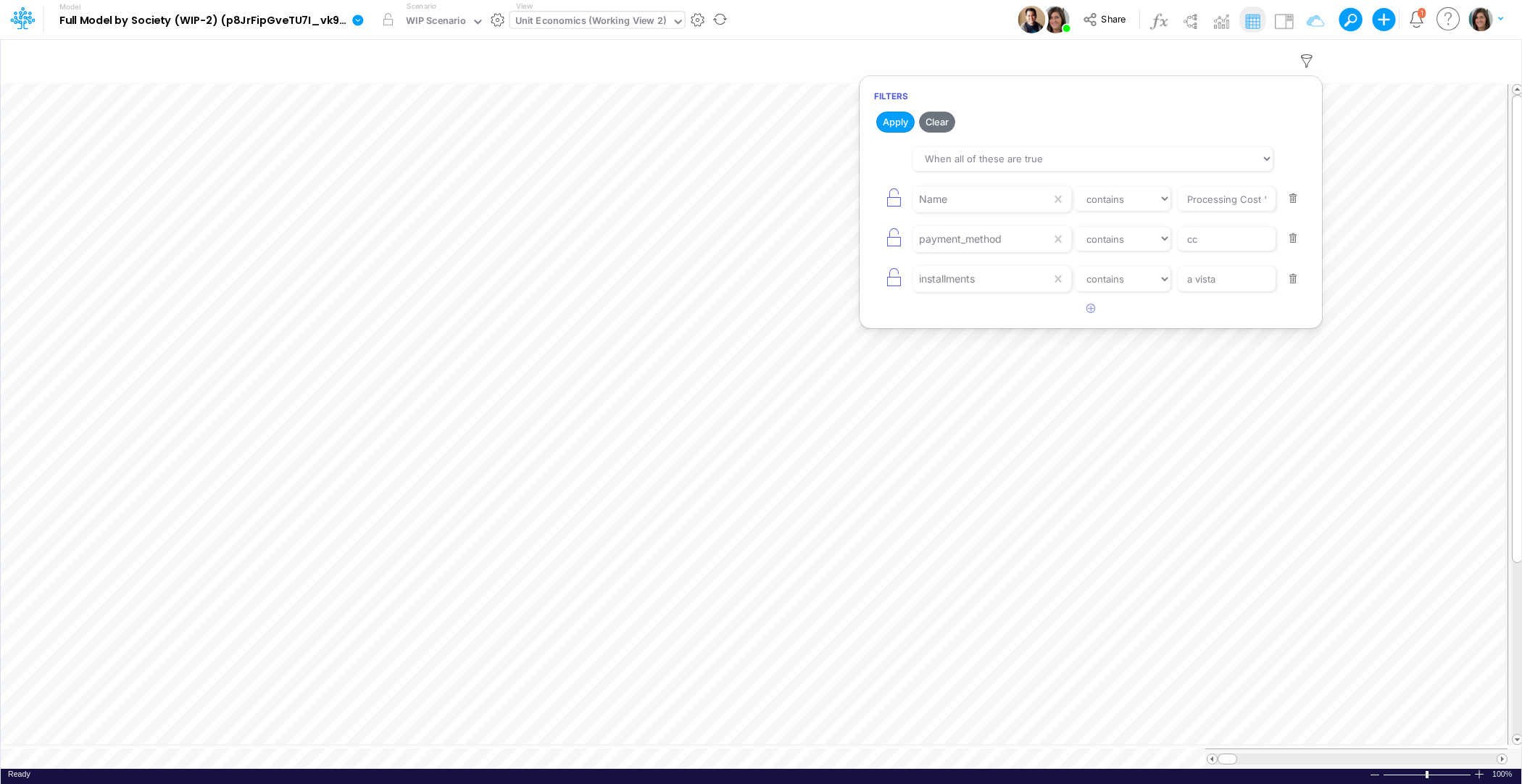
click at [1293, 275] on button "button" at bounding box center [1293, 279] width 28 height 20
click at [1291, 241] on button "button" at bounding box center [1293, 238] width 28 height 20
click at [1235, 208] on input "Processing Cost %" at bounding box center [1227, 199] width 98 height 25
click at [1235, 210] on div "Name equals not equal starts with ends with contains Processing Cost %" at bounding box center [1090, 198] width 434 height 33
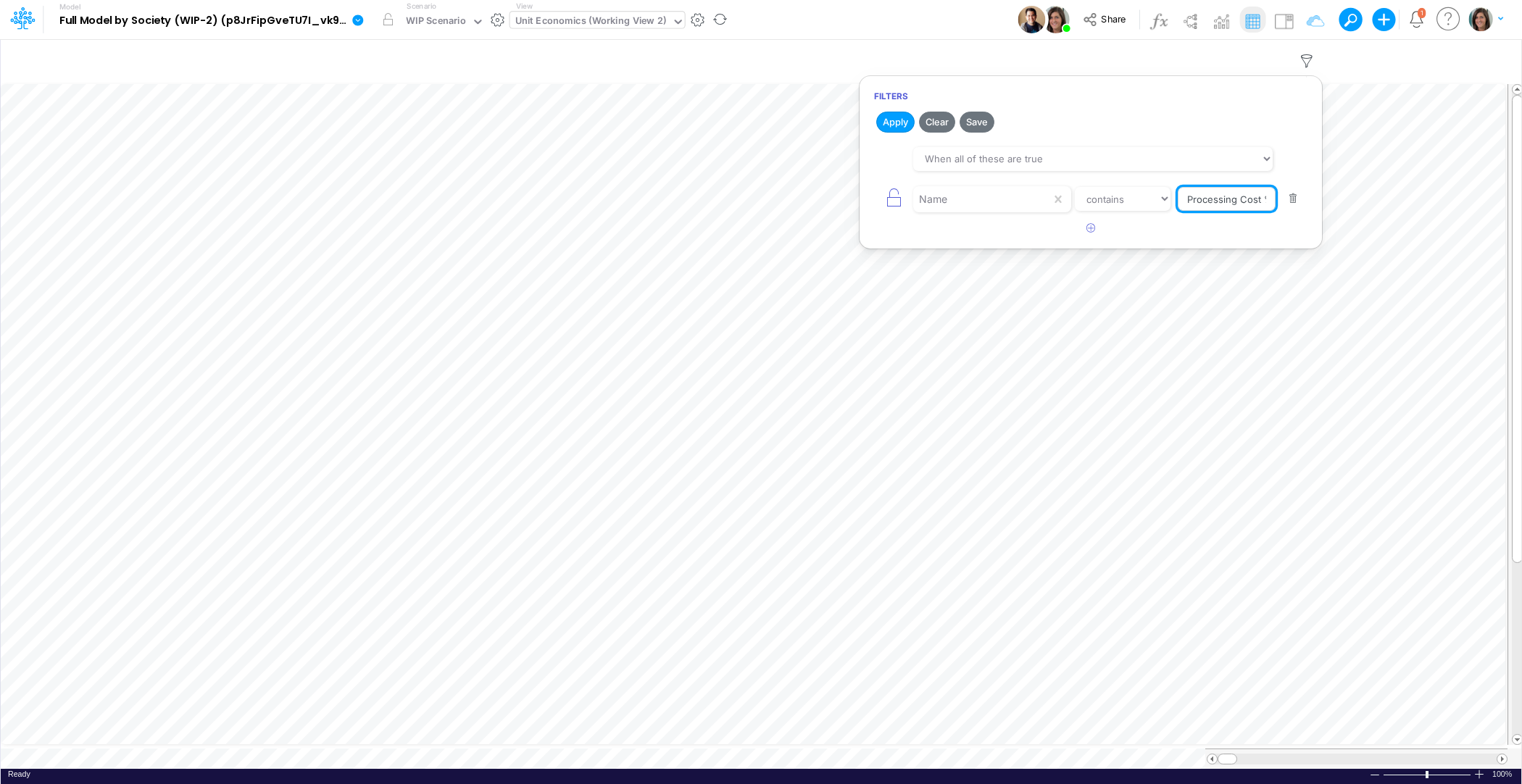
click at [1229, 198] on input "Processing Cost %" at bounding box center [1227, 199] width 98 height 25
type input "Active Users %"
click at [898, 122] on button "Apply" at bounding box center [896, 122] width 39 height 21
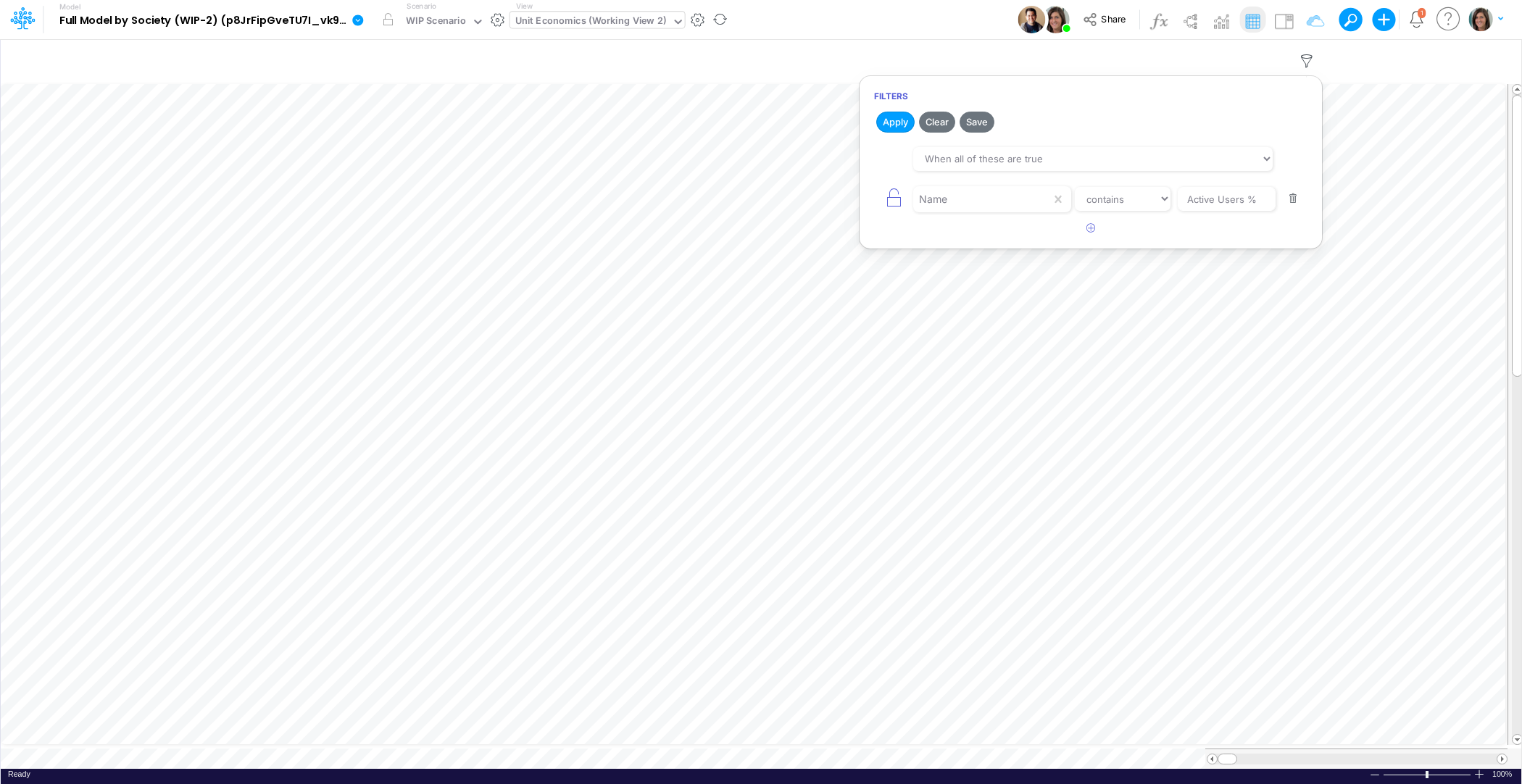
click at [961, 26] on div "Model Full Model by Society (WIP-2) (p8JrFipGveTU7I_vk960F.EPc.b3Teyw) (copy) 2…" at bounding box center [761, 19] width 1370 height 39
click at [1309, 59] on icon "button" at bounding box center [1307, 61] width 22 height 15
select select "contains"
click at [964, 13] on div "Model Full Model by Society (WIP-2) (p8JrFipGveTU7I_vk960F.EPc.b3Teyw) (copy) 2…" at bounding box center [761, 19] width 1370 height 39
click at [1393, 60] on icon "button" at bounding box center [1386, 61] width 22 height 15
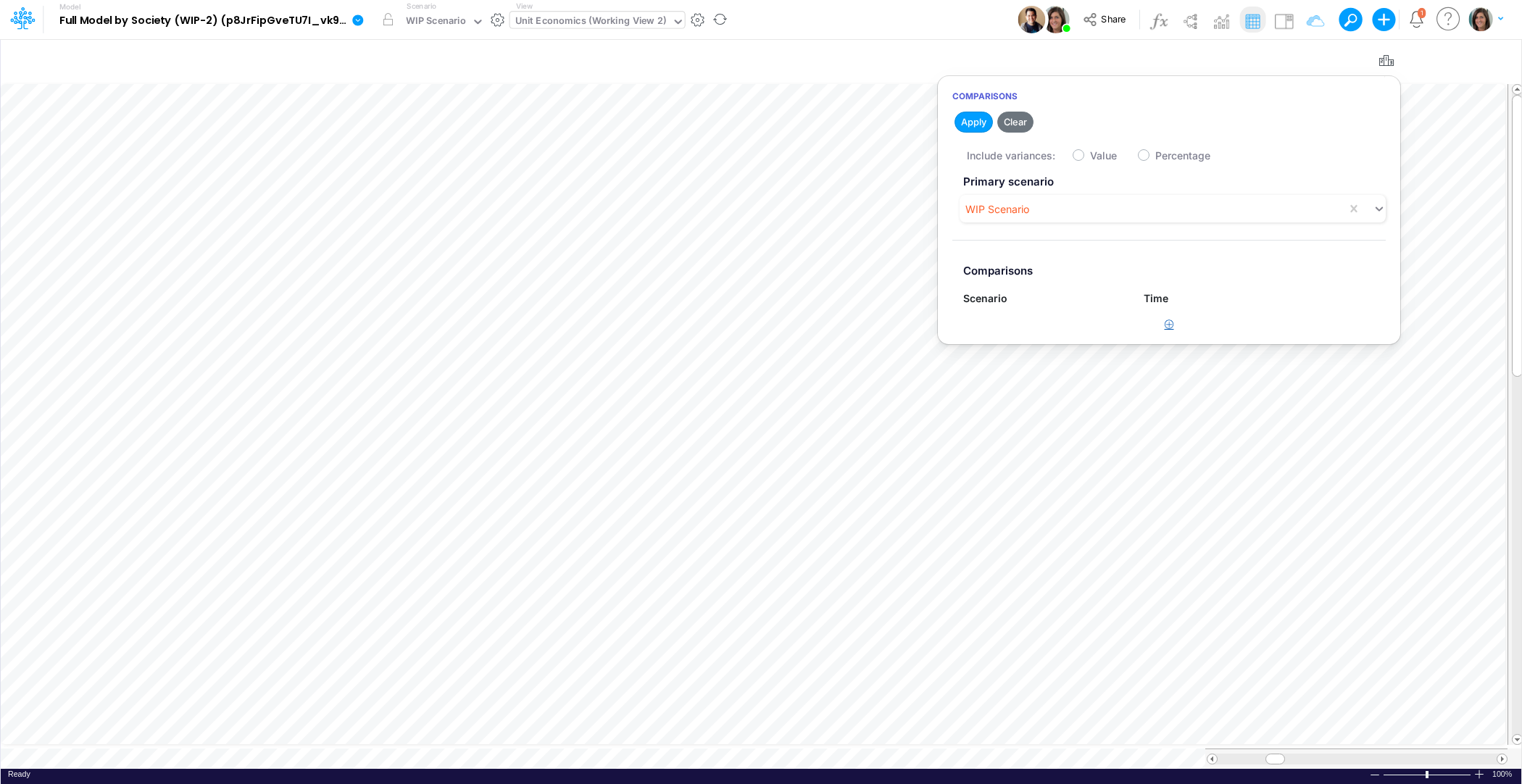
click at [1174, 325] on button "button" at bounding box center [1170, 324] width 28 height 24
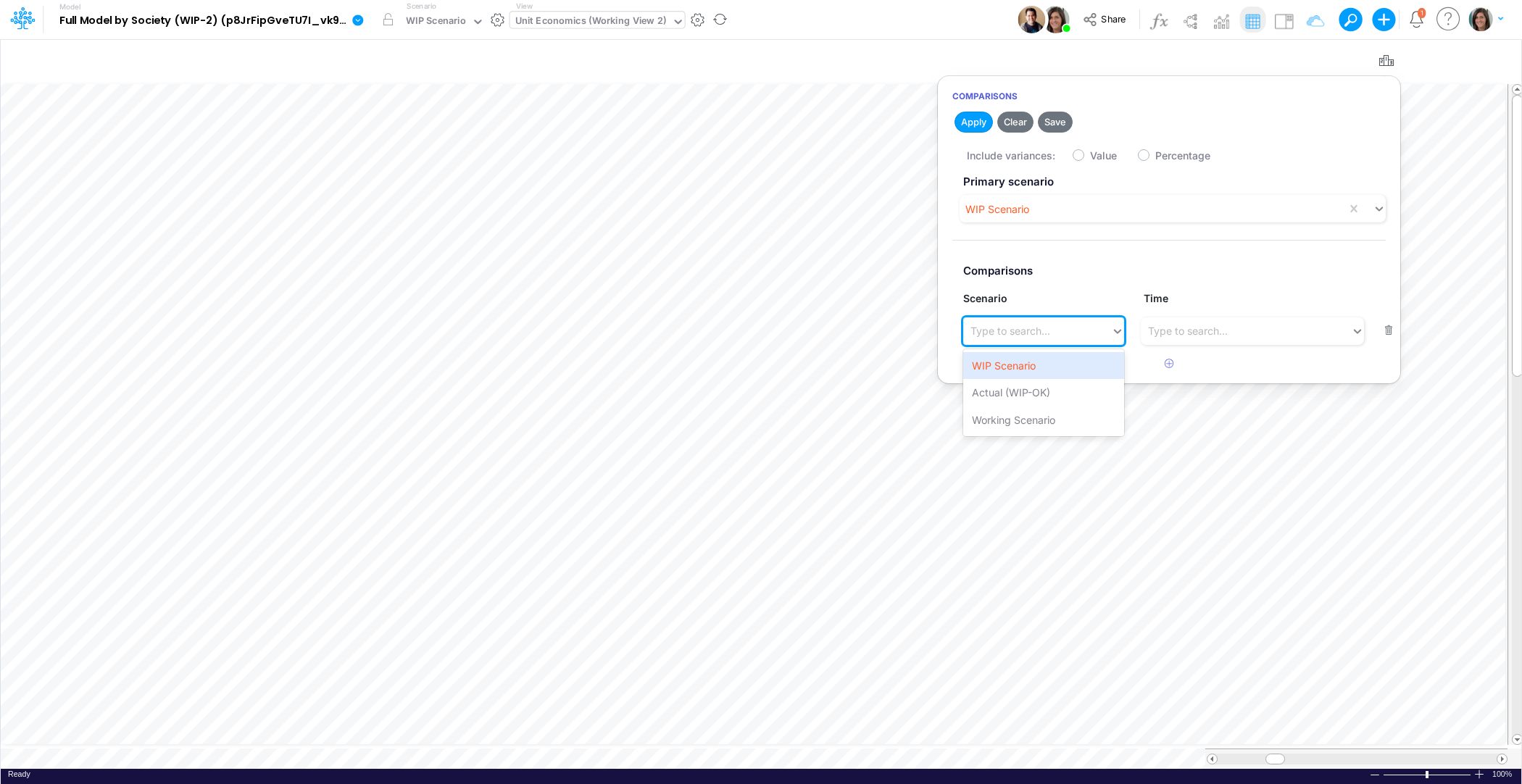
click at [1053, 332] on div "Type to search..." at bounding box center [1037, 331] width 148 height 24
click at [1039, 411] on div "Working Scenario" at bounding box center [1044, 419] width 161 height 26
click at [1090, 156] on label "Value" at bounding box center [1103, 156] width 26 height 15
click at [1090, 156] on input "Value" at bounding box center [1095, 152] width 9 height 9
checkbox input "true"
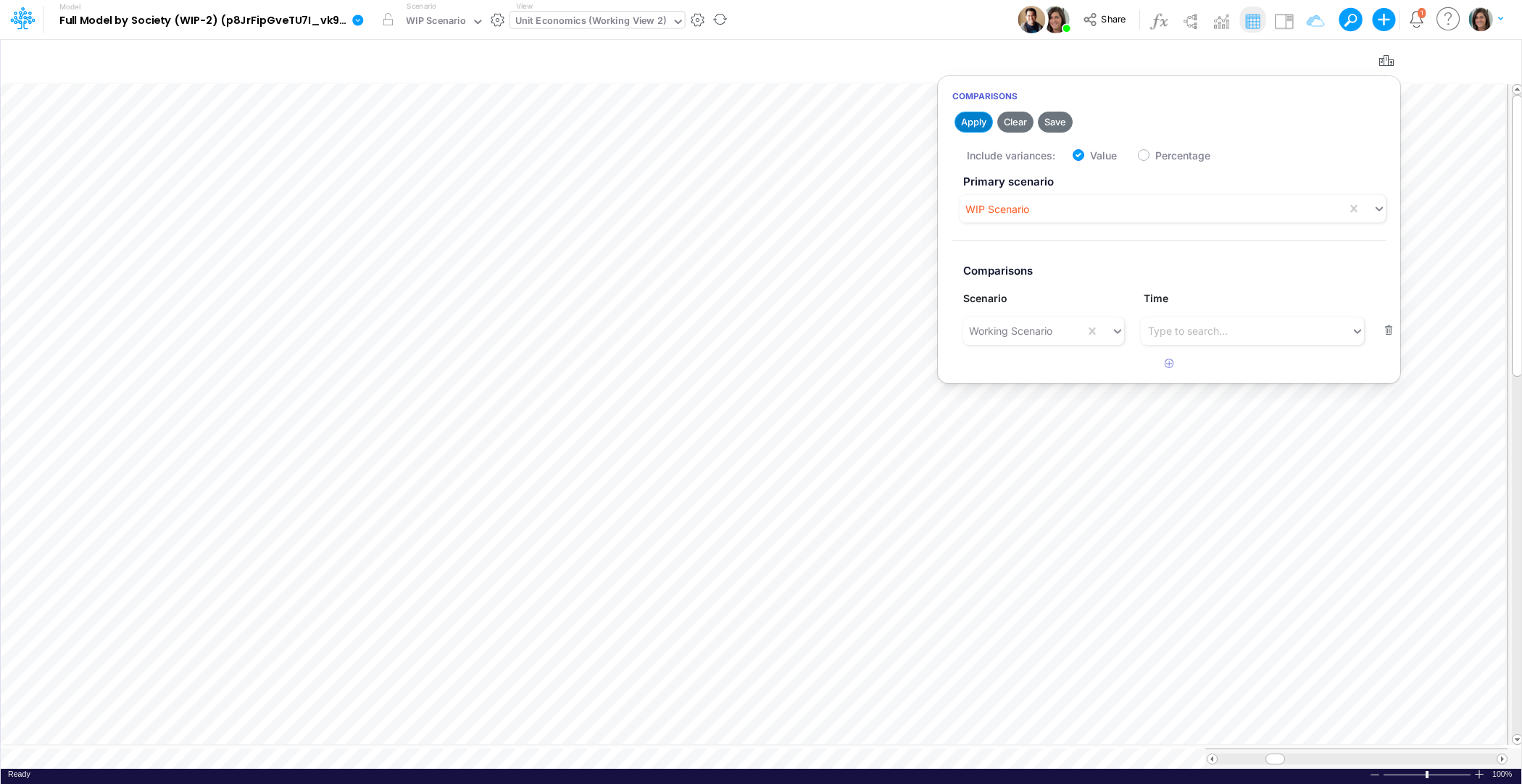
click at [976, 118] on button "Apply" at bounding box center [973, 122] width 39 height 21
click at [966, 26] on div "Model Full Model by Society (WIP-2) (p8JrFipGveTU7I_vk960F.EPc.b3Teyw) (copy) 2…" at bounding box center [761, 19] width 1370 height 39
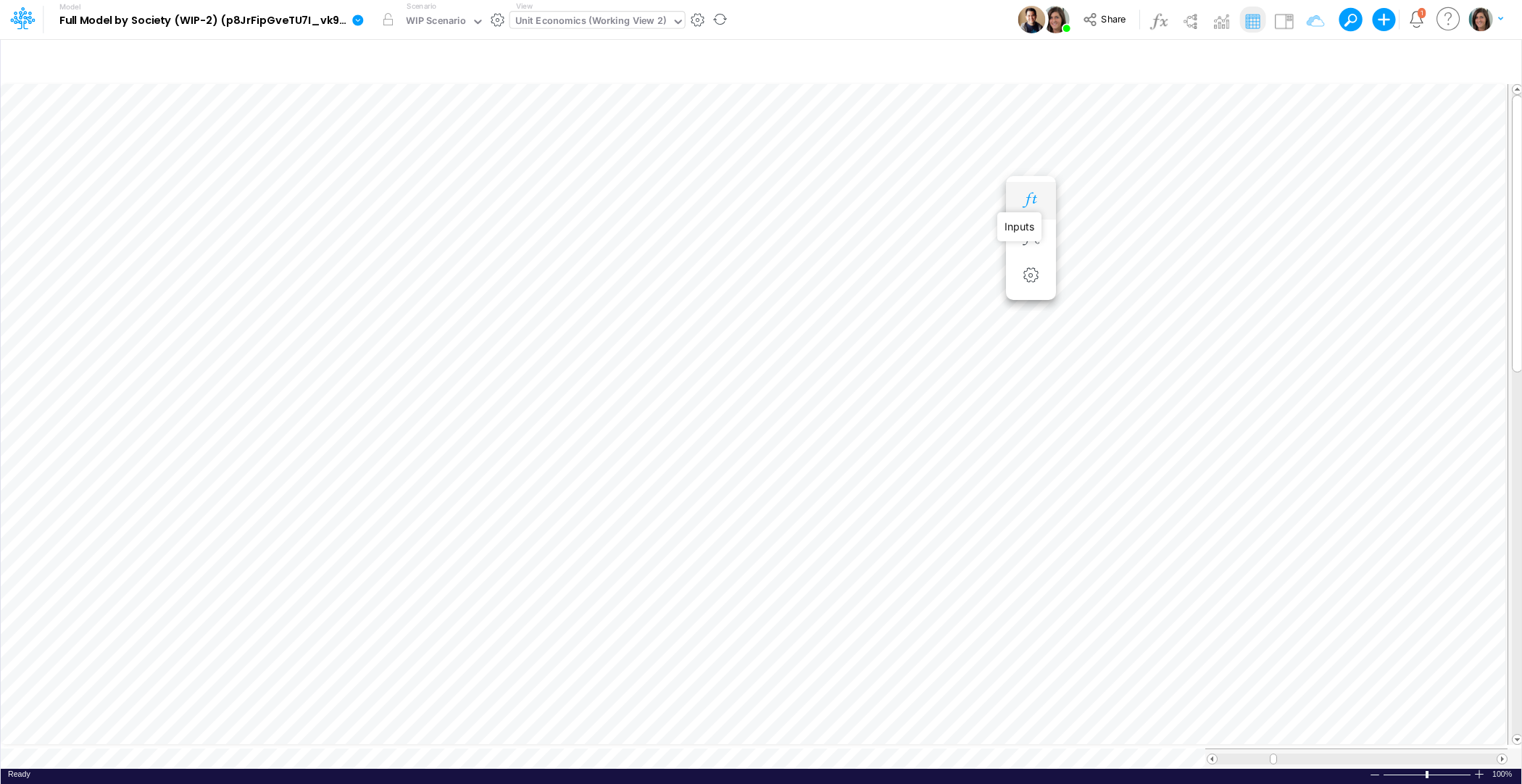
click at [1030, 197] on icon "button" at bounding box center [1030, 200] width 22 height 15
